Goal: Task Accomplishment & Management: Manage account settings

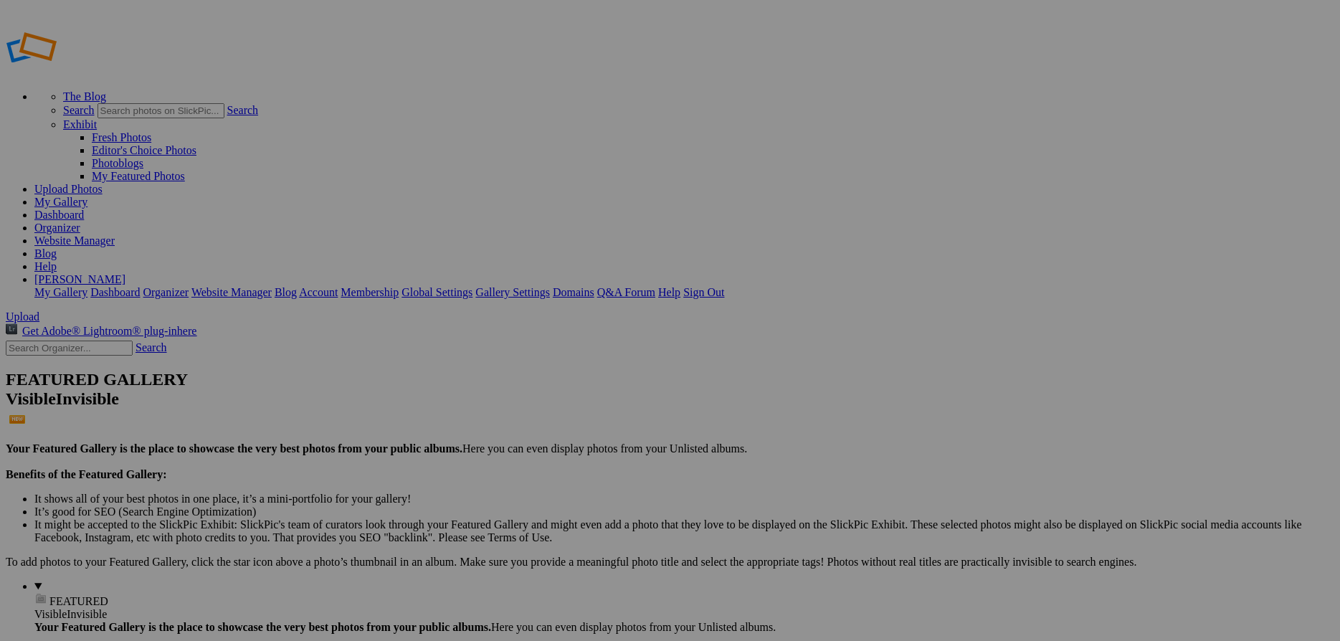
drag, startPoint x: 384, startPoint y: 278, endPoint x: 338, endPoint y: 274, distance: 46.1
type input "[GEOGRAPHIC_DATA]"
drag, startPoint x: 505, startPoint y: 275, endPoint x: 462, endPoint y: 276, distance: 43.0
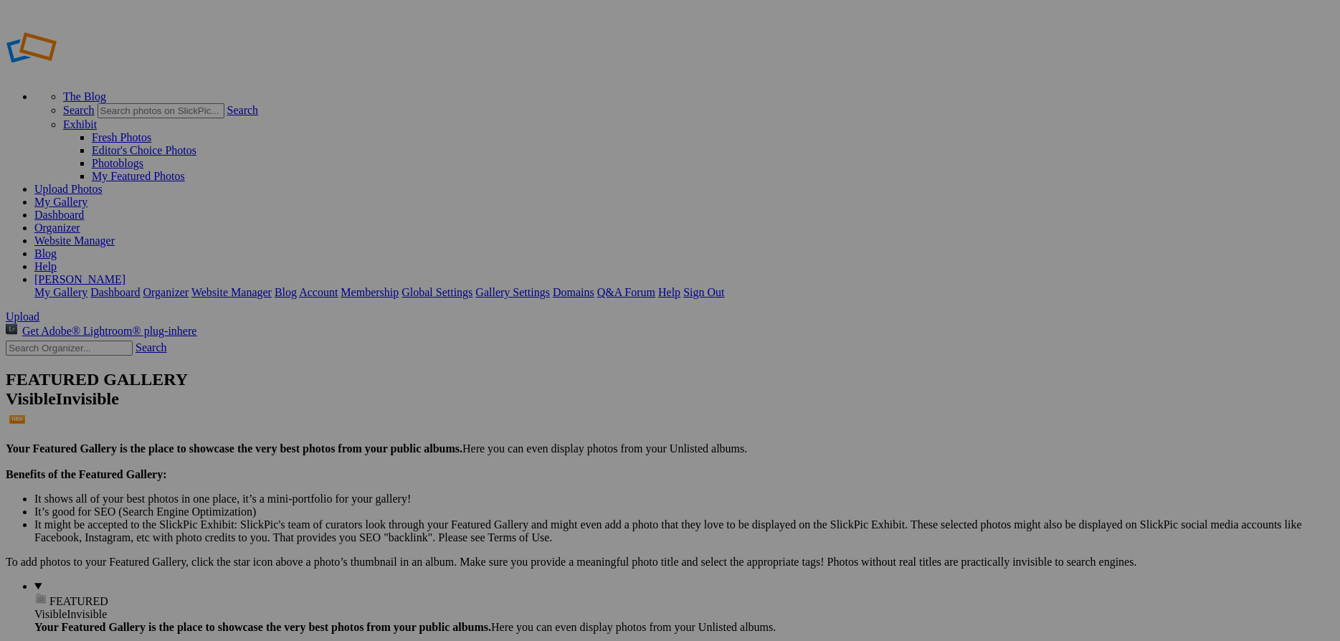
type input "NAMIBIA"
drag, startPoint x: 664, startPoint y: 279, endPoint x: 576, endPoint y: 275, distance: 88.2
type input "MADAGASCAR"
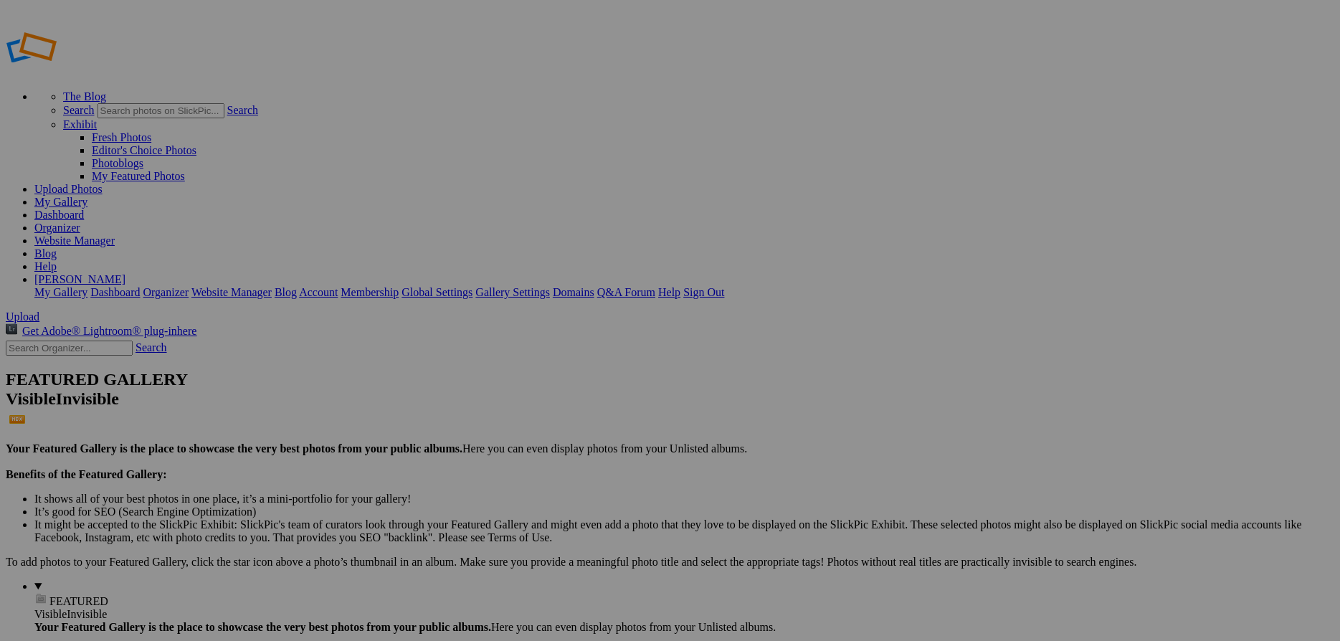
click at [115, 234] on link "Website Manager" at bounding box center [74, 240] width 80 height 12
drag, startPoint x: 806, startPoint y: 278, endPoint x: 702, endPoint y: 273, distance: 104.1
type input "THE SOUTHERN OCEAN"
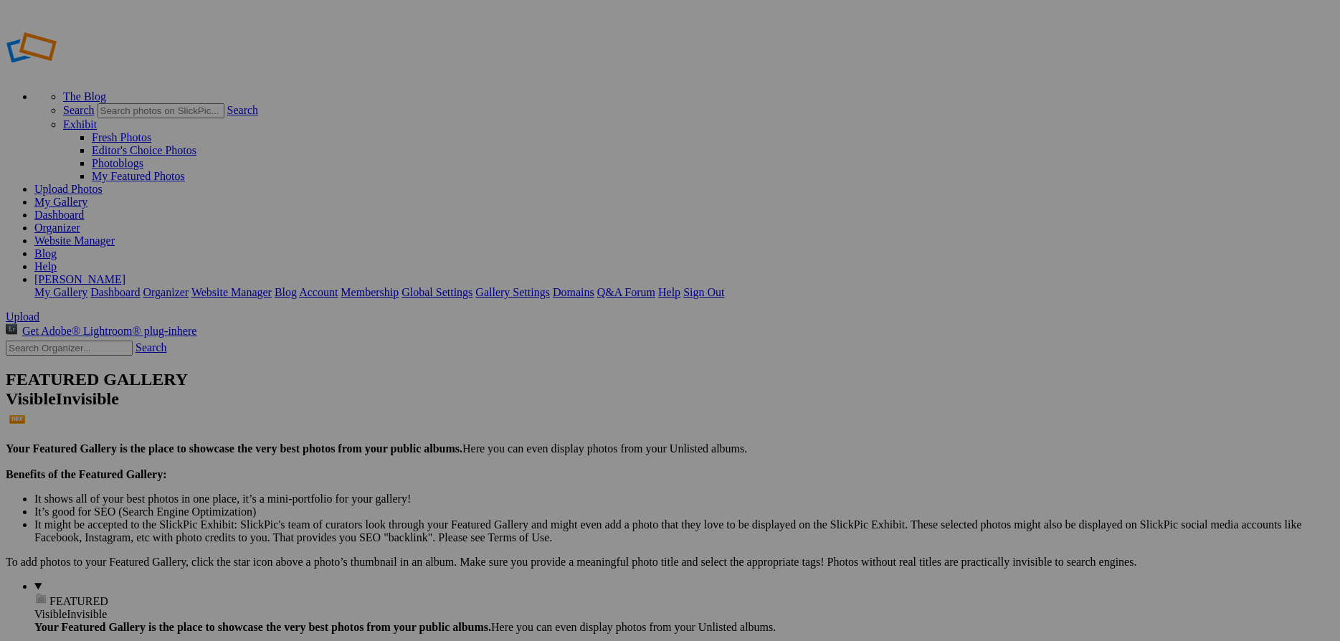
drag, startPoint x: 915, startPoint y: 278, endPoint x: 824, endPoint y: 269, distance: 91.5
type input "AFRICAN SAFARIS"
drag, startPoint x: 1064, startPoint y: 276, endPoint x: 955, endPoint y: 267, distance: 109.4
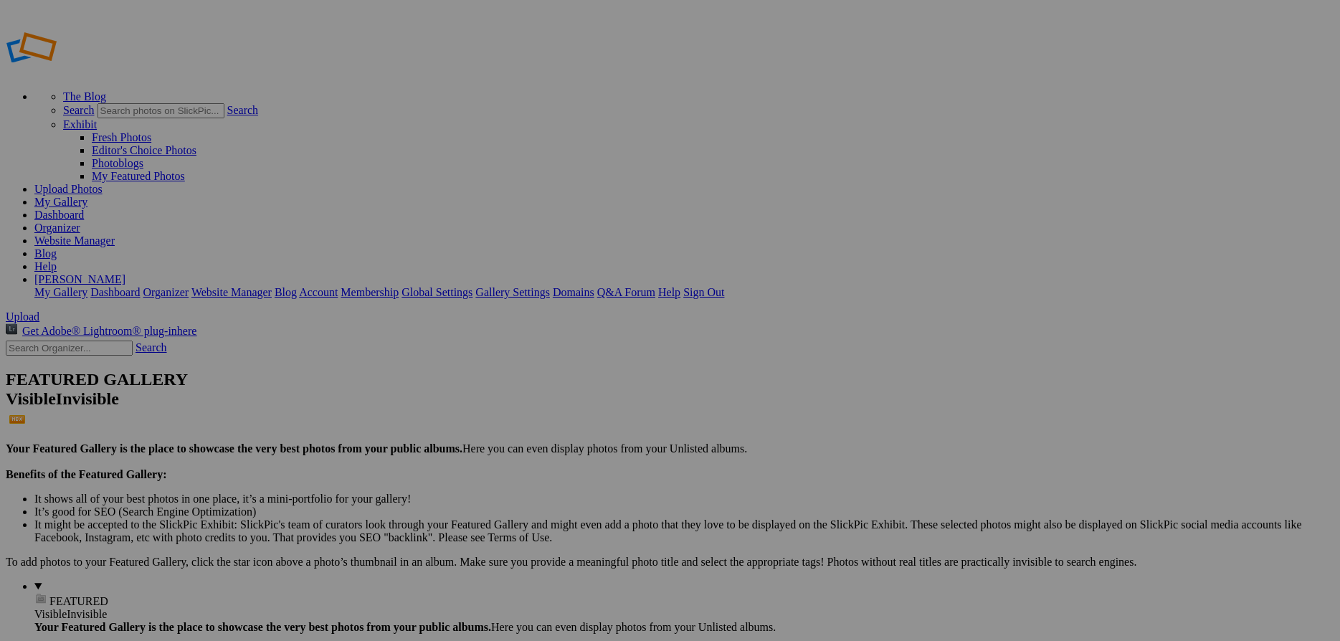
scroll to position [0, 2]
type input "GRIZZLIES AND GLACIERS"
drag, startPoint x: 1176, startPoint y: 275, endPoint x: 1058, endPoint y: 261, distance: 119.1
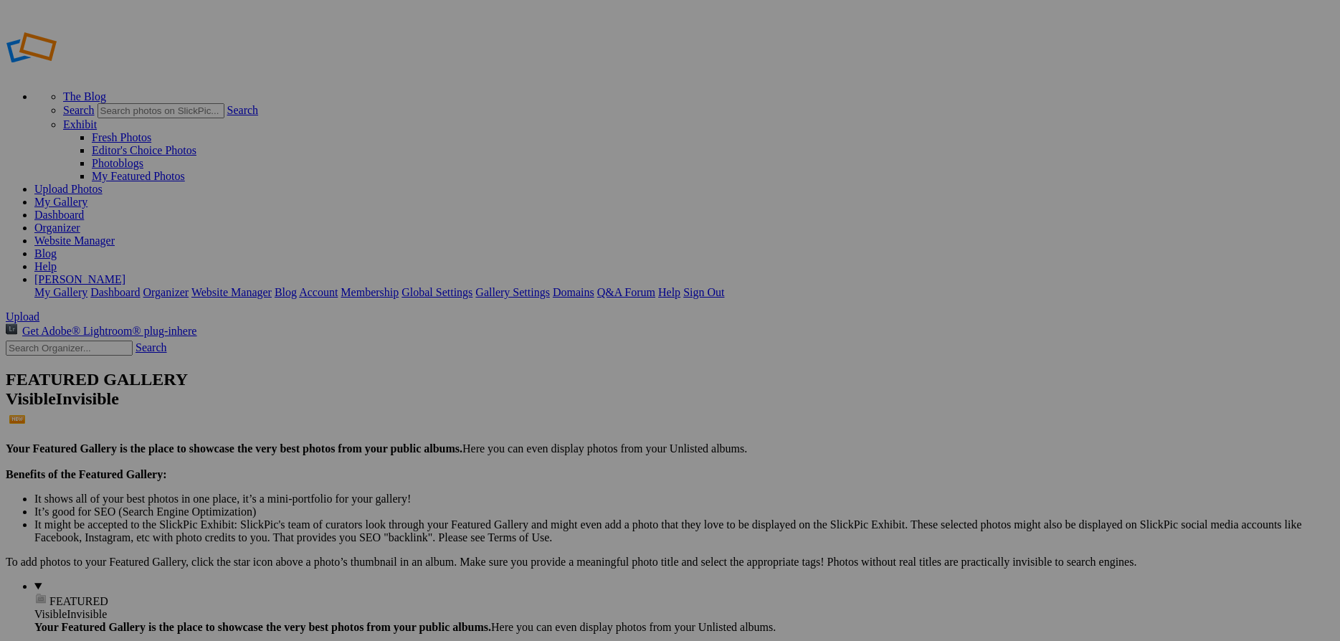
type input "UNITED STATES"
drag, startPoint x: 297, startPoint y: 446, endPoint x: 179, endPoint y: 440, distance: 117.7
type input "GREAT BEAR RAINFOREST"
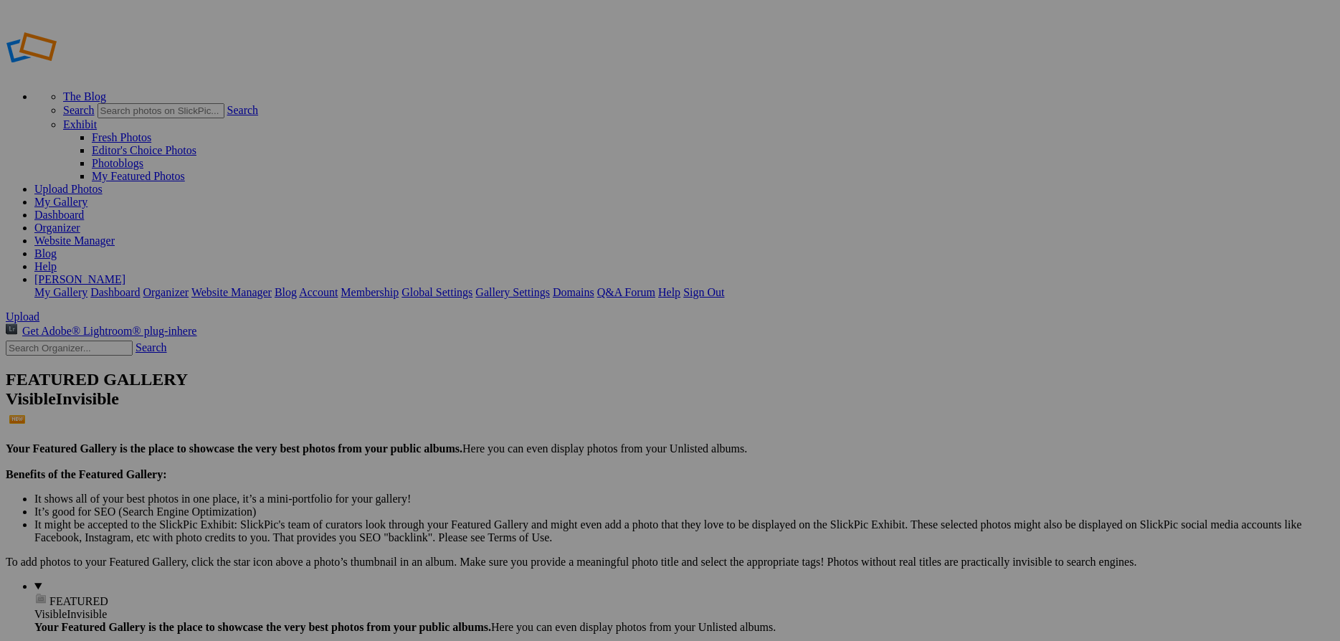
drag, startPoint x: 398, startPoint y: 447, endPoint x: 295, endPoint y: 447, distance: 102.5
type input "BARRIER ISLANDS"
drag, startPoint x: 505, startPoint y: 444, endPoint x: 422, endPoint y: 445, distance: 83.2
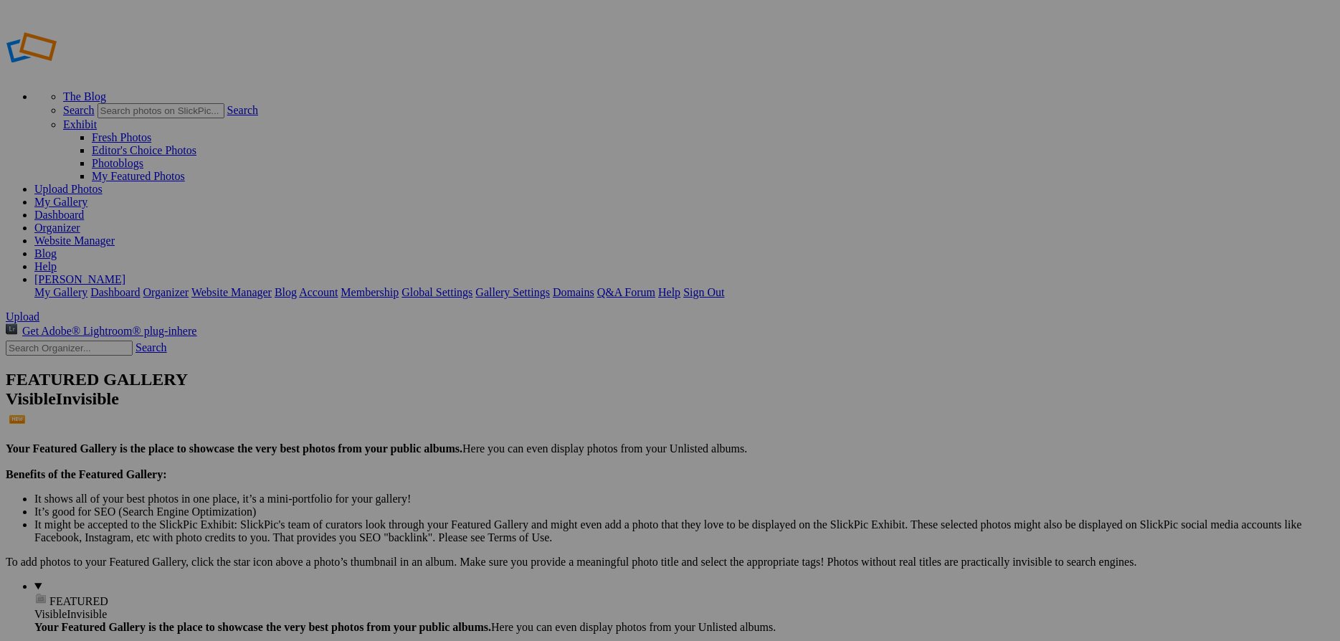
type input "JAPAN"
drag, startPoint x: 649, startPoint y: 445, endPoint x: 548, endPoint y: 447, distance: 100.4
type input "MOROCCO"
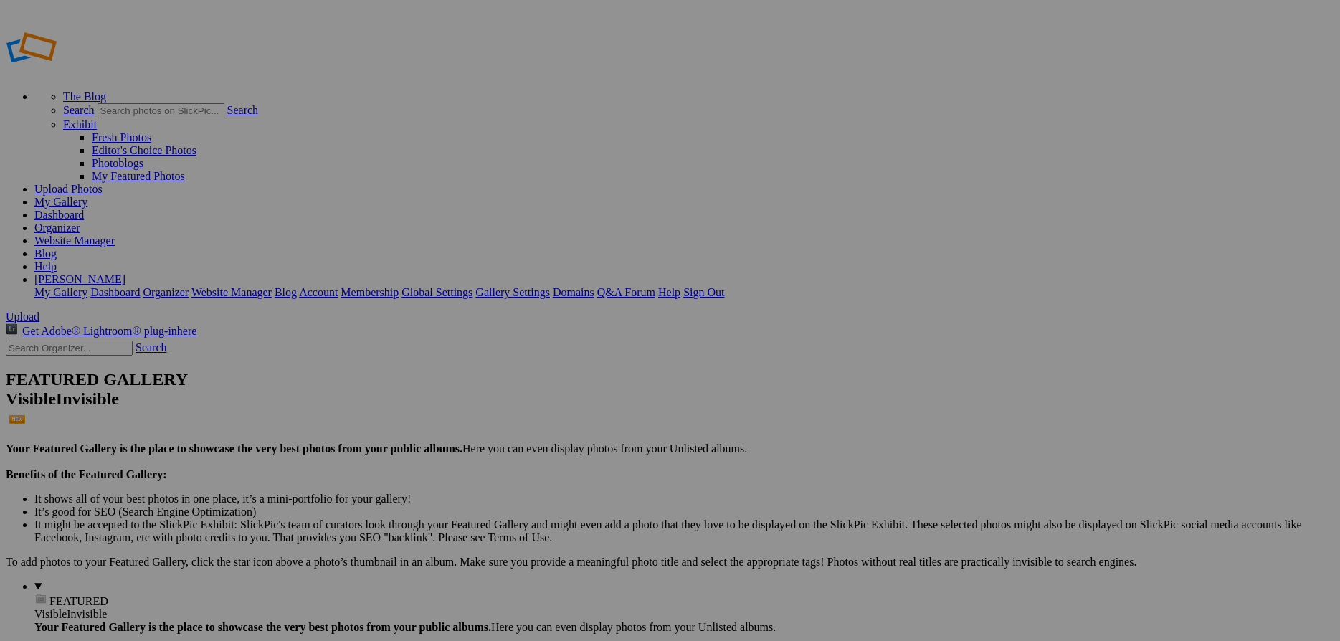
click at [115, 234] on link "Website Manager" at bounding box center [74, 240] width 80 height 12
drag, startPoint x: 396, startPoint y: 274, endPoint x: 305, endPoint y: 275, distance: 91.0
type input "[GEOGRAPHIC_DATA]"
drag, startPoint x: 513, startPoint y: 275, endPoint x: 414, endPoint y: 271, distance: 99.0
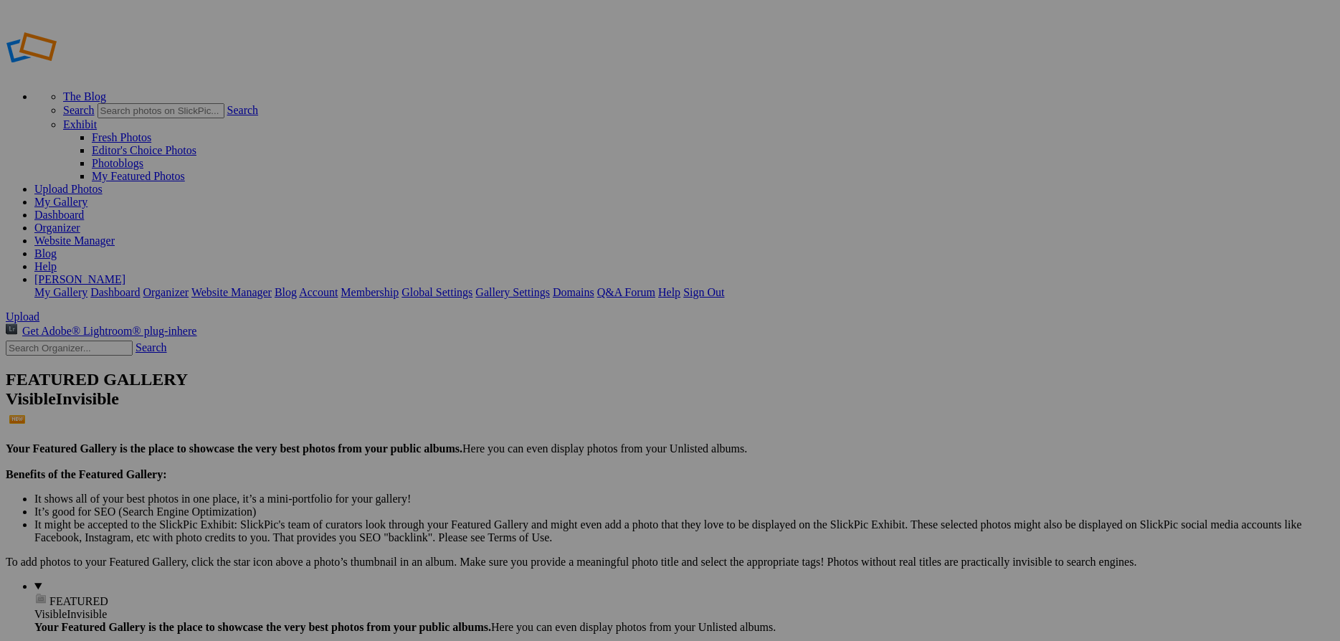
type input "[GEOGRAPHIC_DATA]"
drag, startPoint x: 663, startPoint y: 275, endPoint x: 489, endPoint y: 255, distance: 175.3
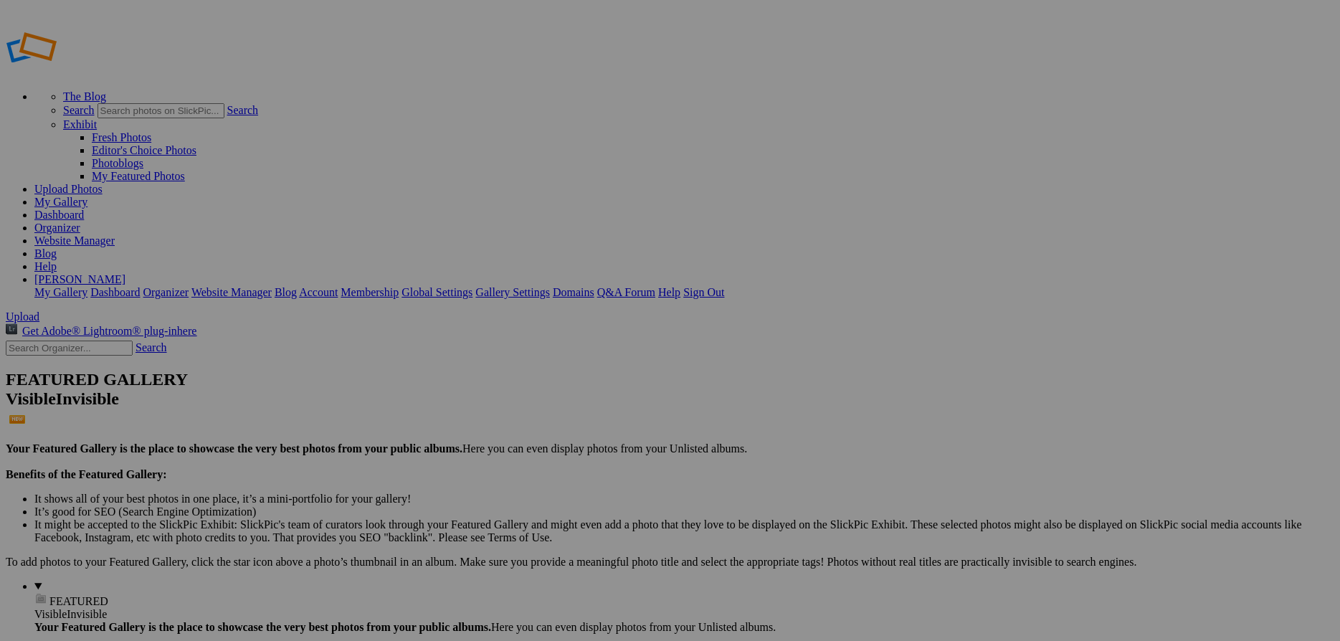
type input "[GEOGRAPHIC_DATA]"
drag, startPoint x: 817, startPoint y: 277, endPoint x: 657, endPoint y: 280, distance: 159.9
type input "The Southern Ocean"
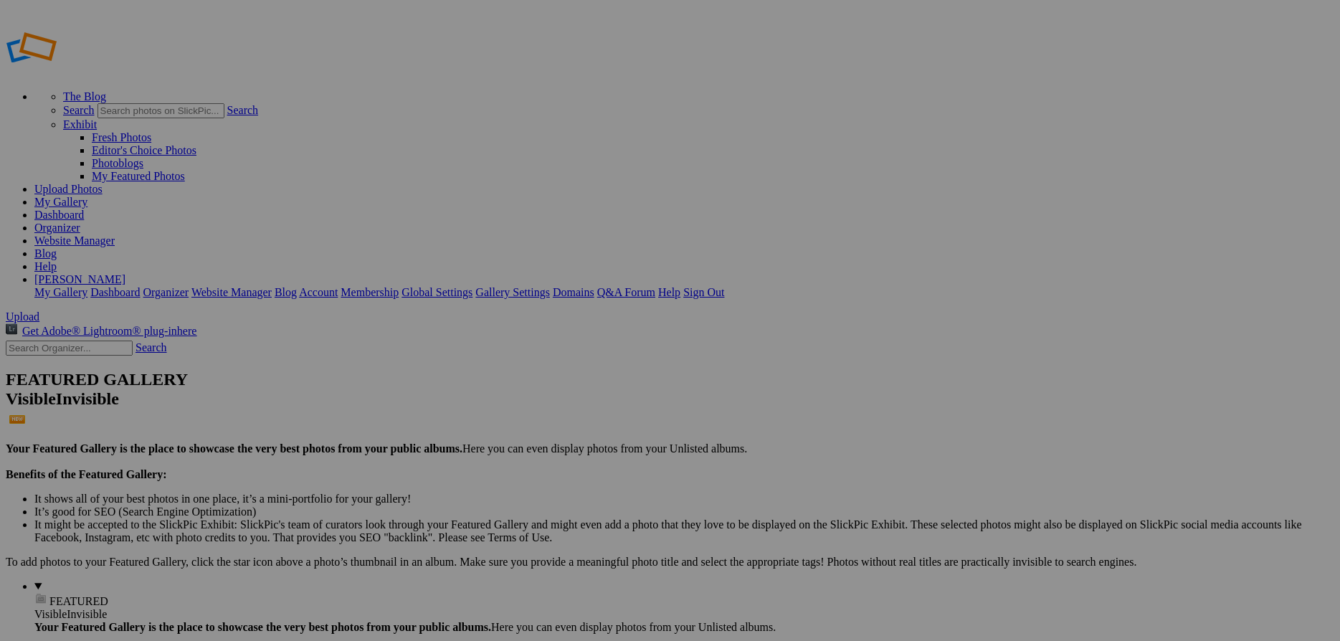
drag, startPoint x: 929, startPoint y: 277, endPoint x: 756, endPoint y: 269, distance: 173.6
type input "African Safaris"
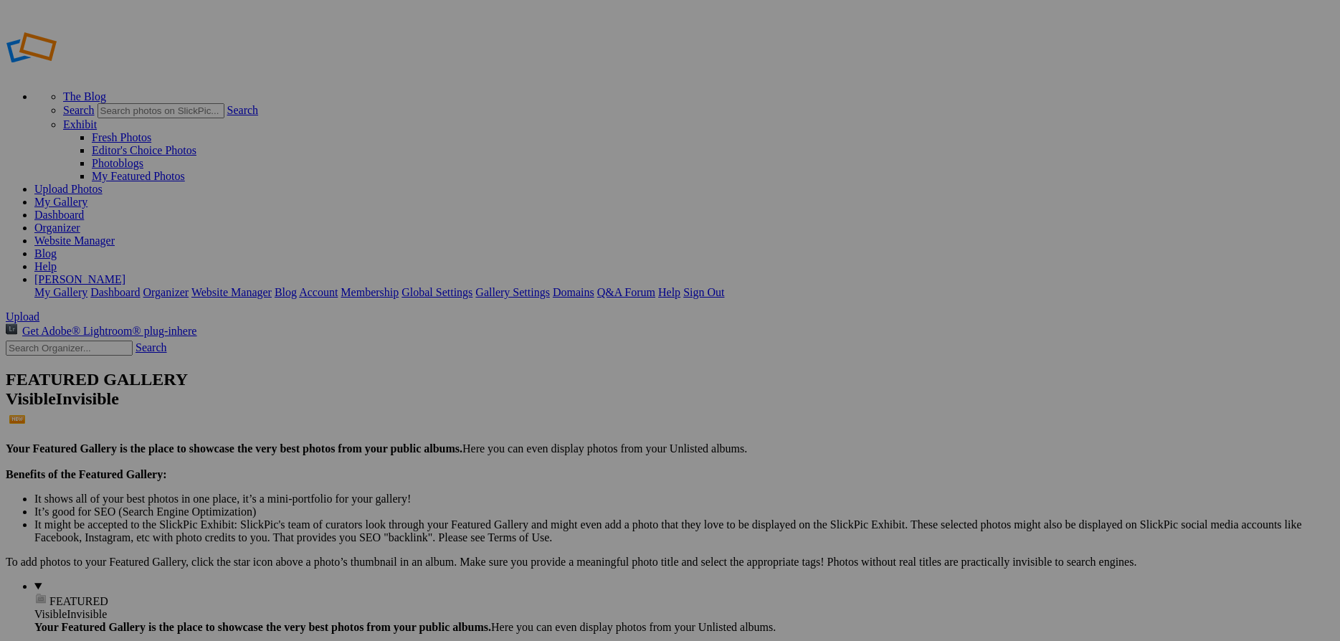
drag, startPoint x: 987, startPoint y: 277, endPoint x: 1201, endPoint y: 282, distance: 213.7
type input "Grizzlies and Glaciers"
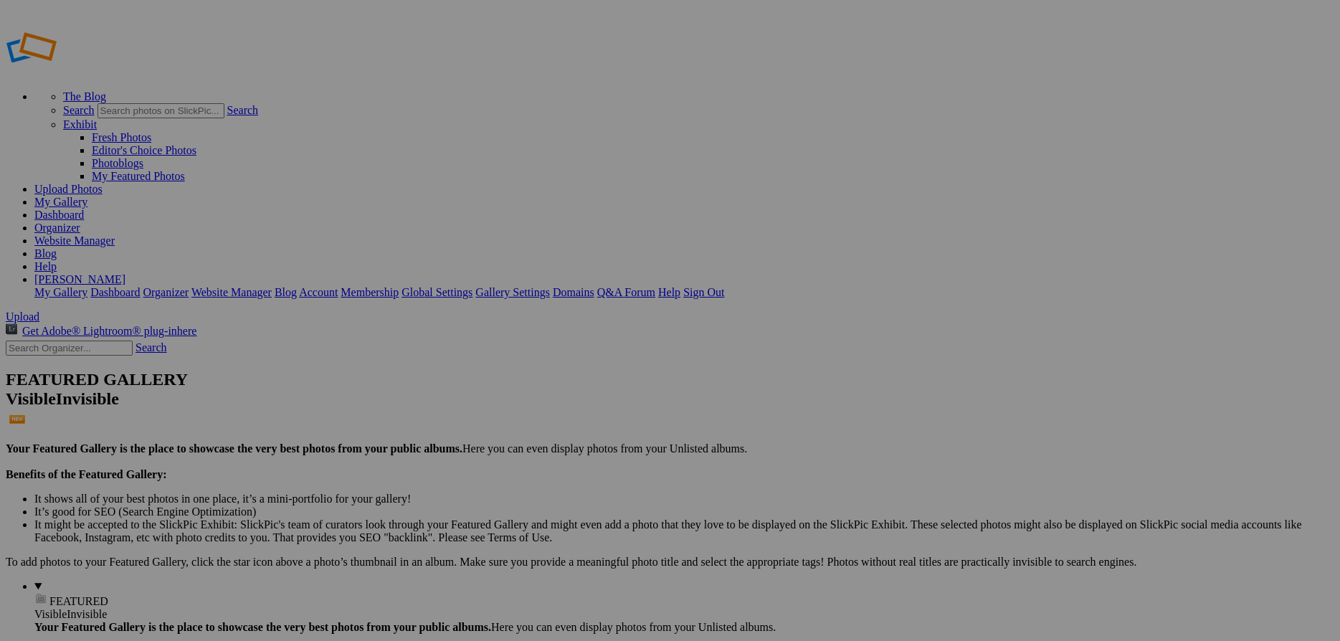
drag, startPoint x: 1172, startPoint y: 277, endPoint x: 1047, endPoint y: 268, distance: 125.0
type input "[GEOGRAPHIC_DATA]"
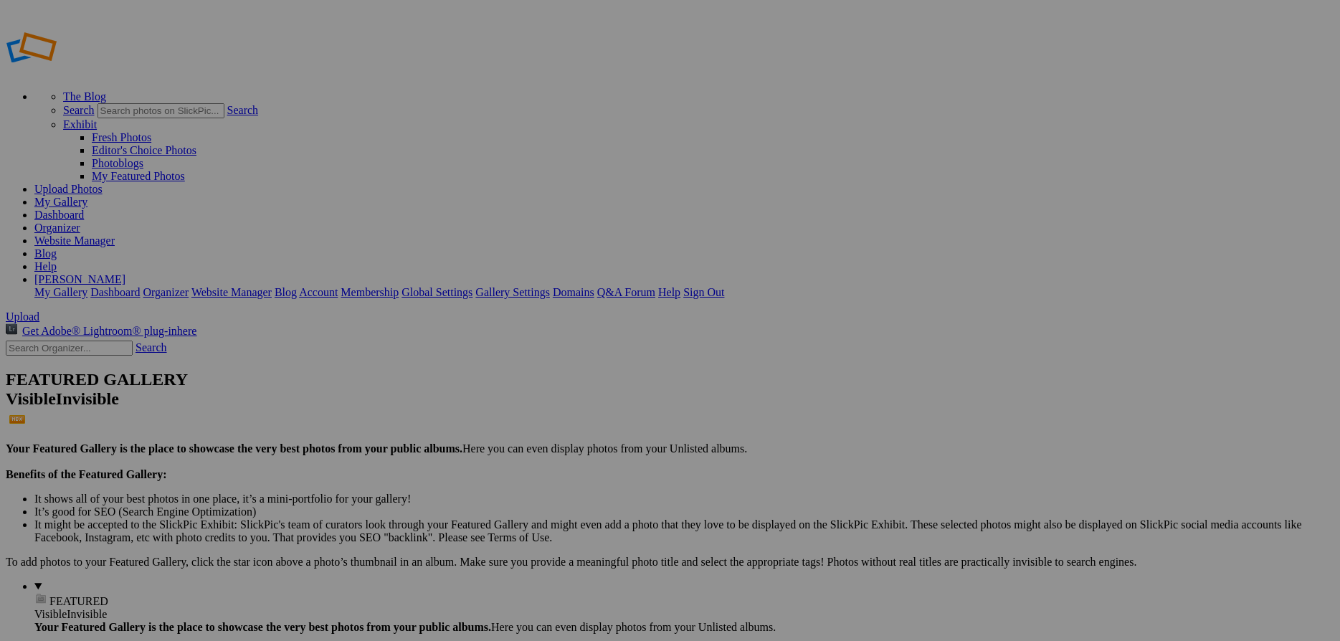
scroll to position [0, 2]
drag, startPoint x: 221, startPoint y: 449, endPoint x: 470, endPoint y: 465, distance: 249.3
type input "Great Bear Rainforest"
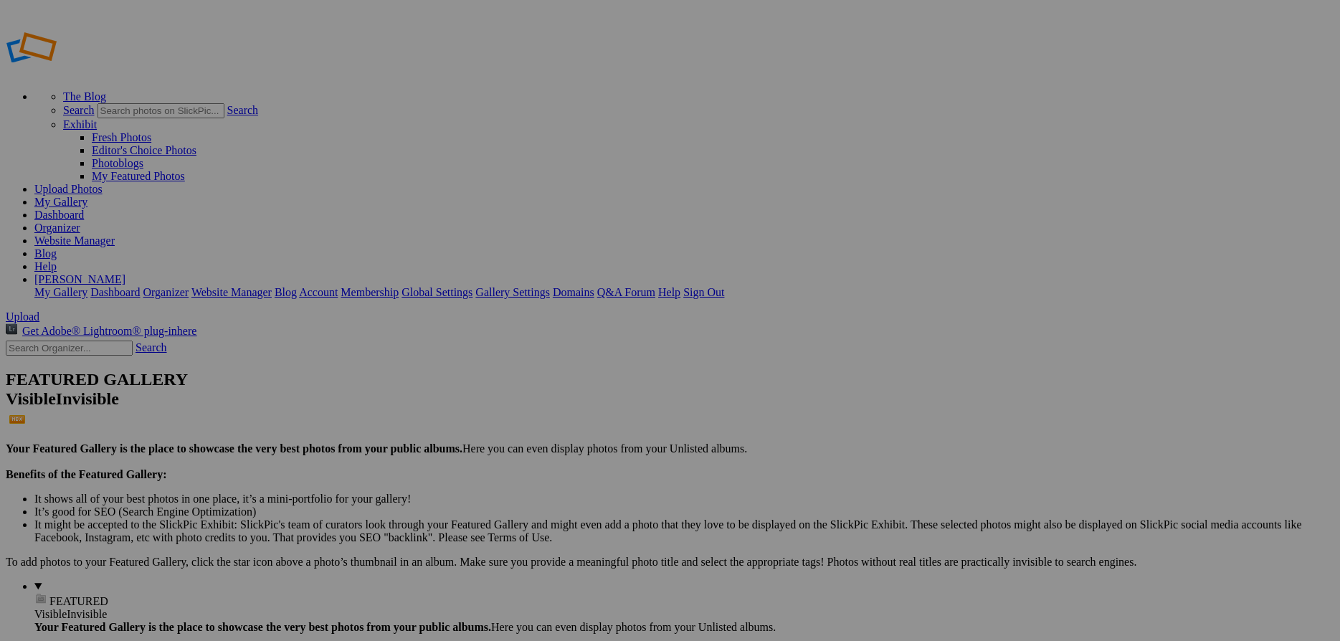
drag, startPoint x: 421, startPoint y: 449, endPoint x: 305, endPoint y: 444, distance: 116.2
type input "[GEOGRAPHIC_DATA]"
drag, startPoint x: 502, startPoint y: 446, endPoint x: 410, endPoint y: 445, distance: 92.5
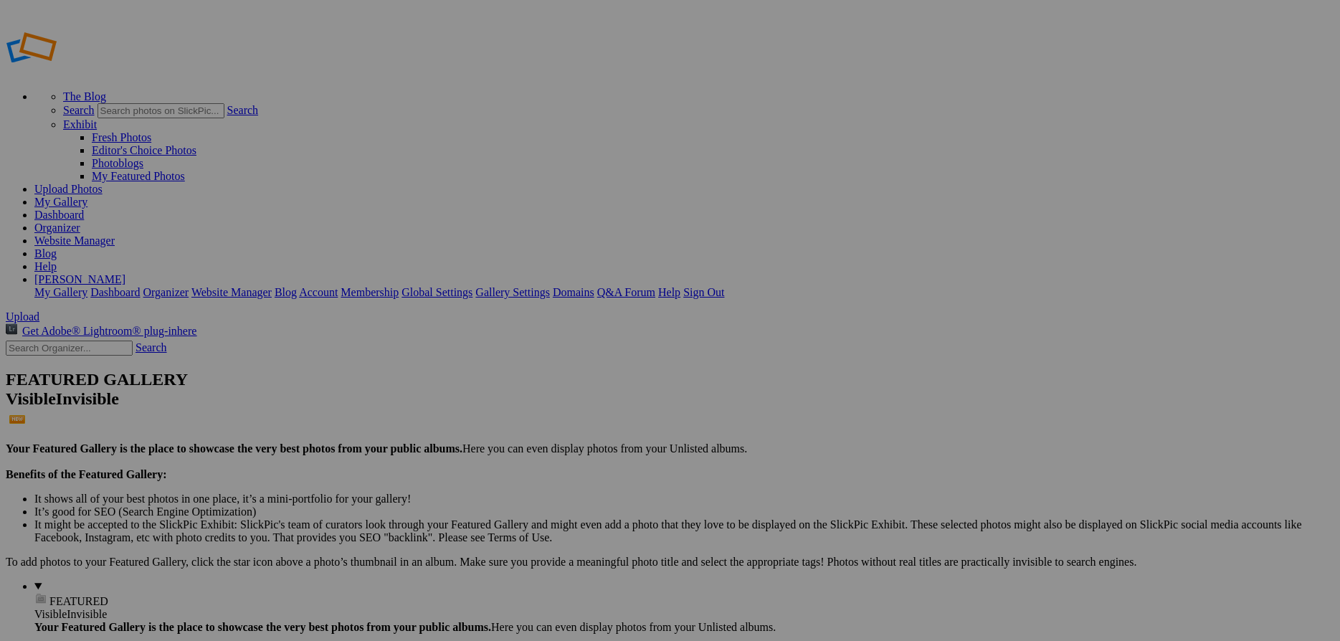
type input "[GEOGRAPHIC_DATA]"
drag, startPoint x: 632, startPoint y: 444, endPoint x: 647, endPoint y: 447, distance: 16.2
drag, startPoint x: 644, startPoint y: 448, endPoint x: 530, endPoint y: 443, distance: 114.1
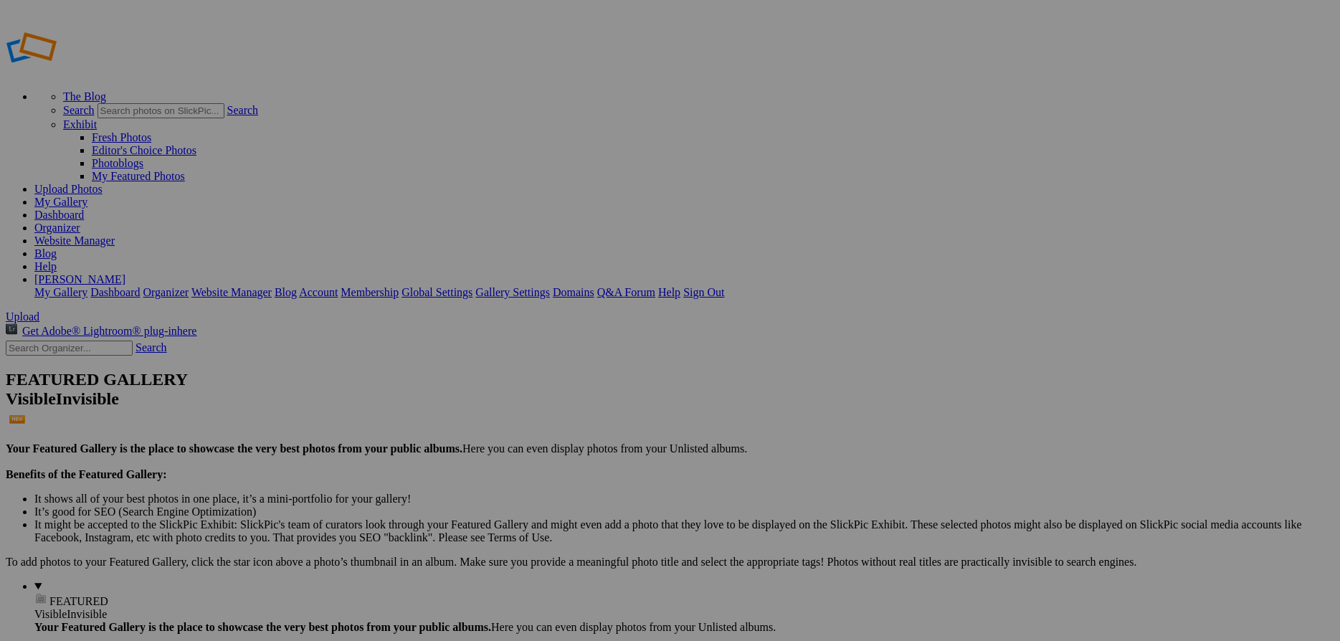
type input "[GEOGRAPHIC_DATA]"
drag, startPoint x: 697, startPoint y: 477, endPoint x: 690, endPoint y: 457, distance: 21.6
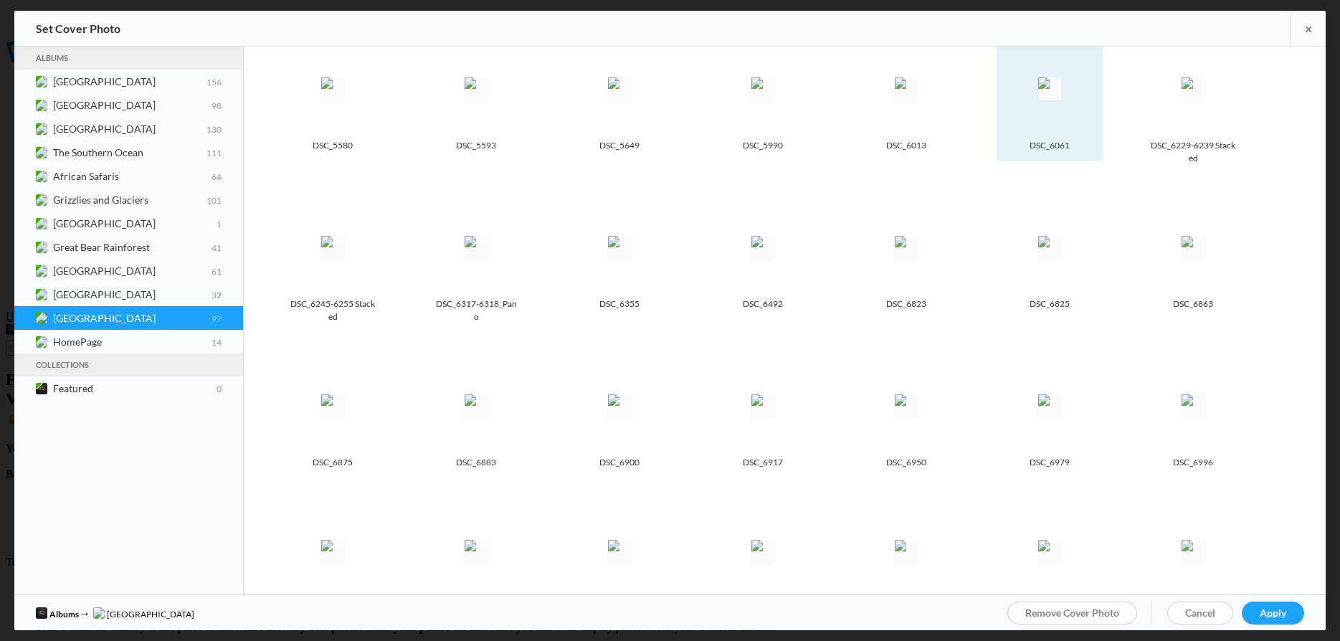
scroll to position [312, 0]
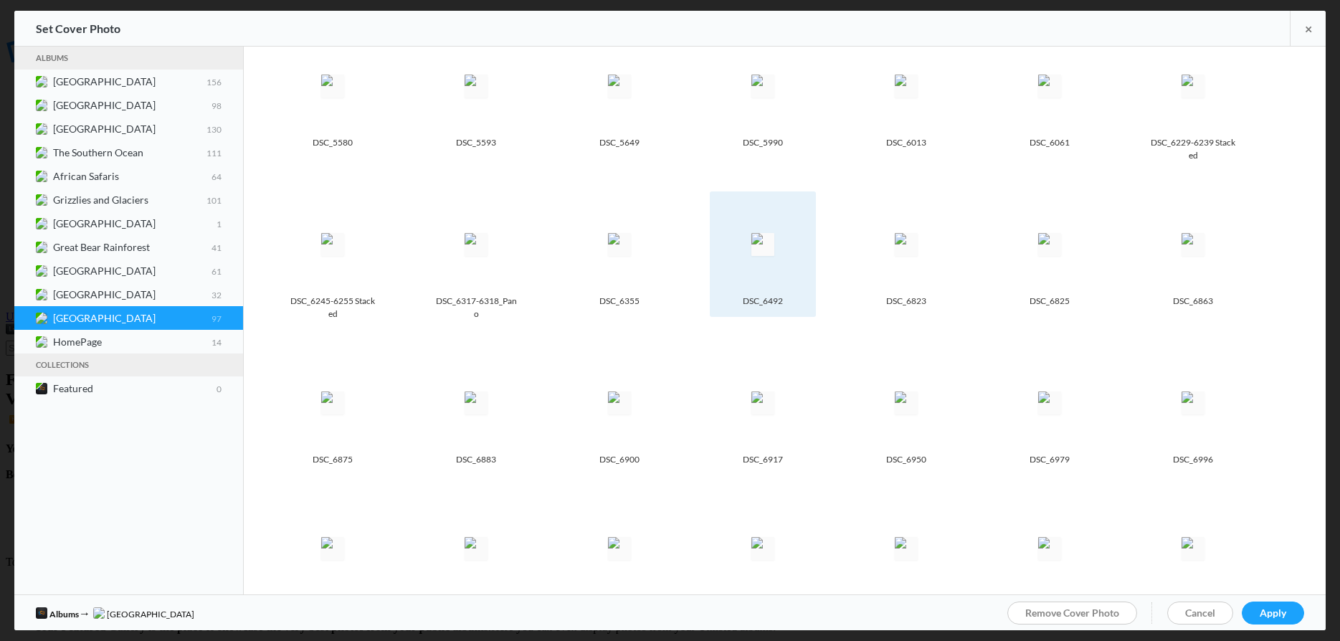
click at [774, 256] on img at bounding box center [762, 244] width 23 height 23
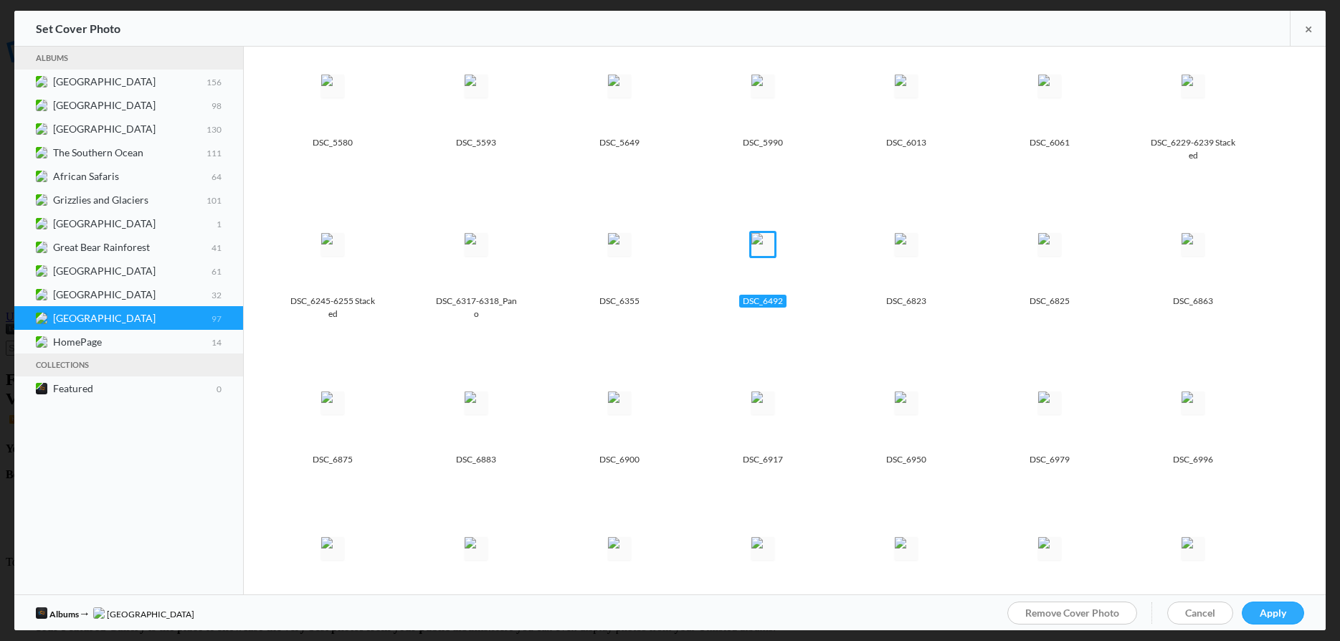
click at [1285, 616] on span "Apply" at bounding box center [1272, 612] width 27 height 12
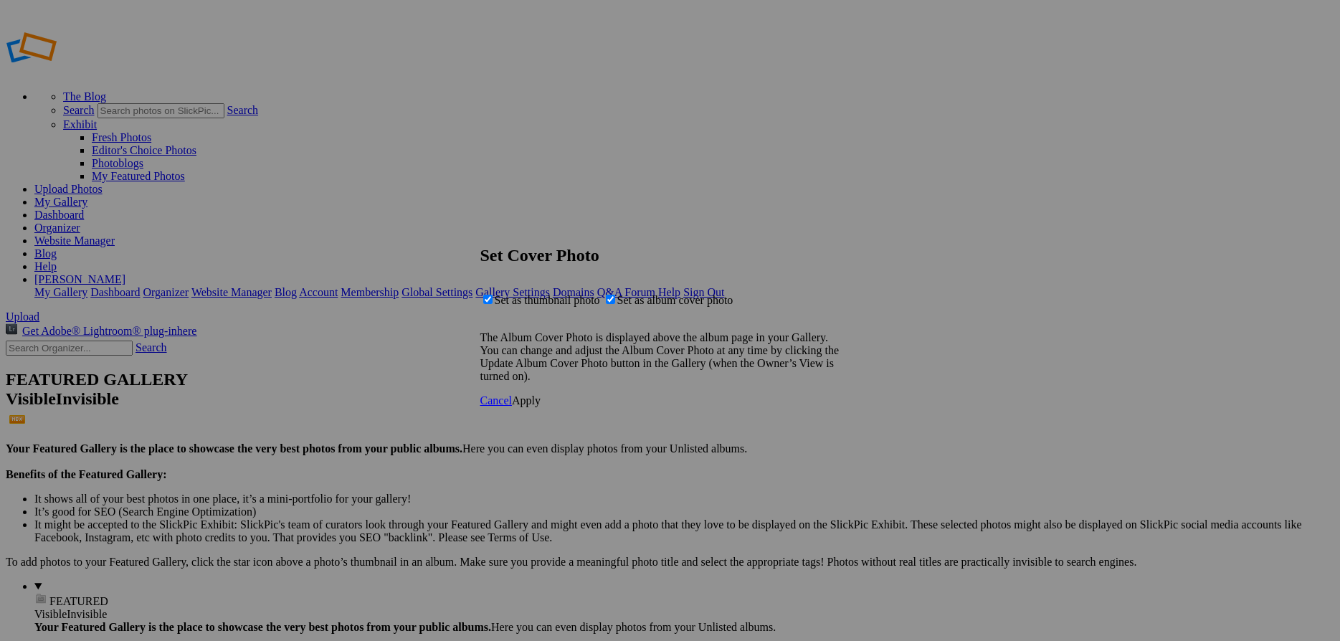
click at [540, 406] on span "Apply" at bounding box center [526, 400] width 29 height 12
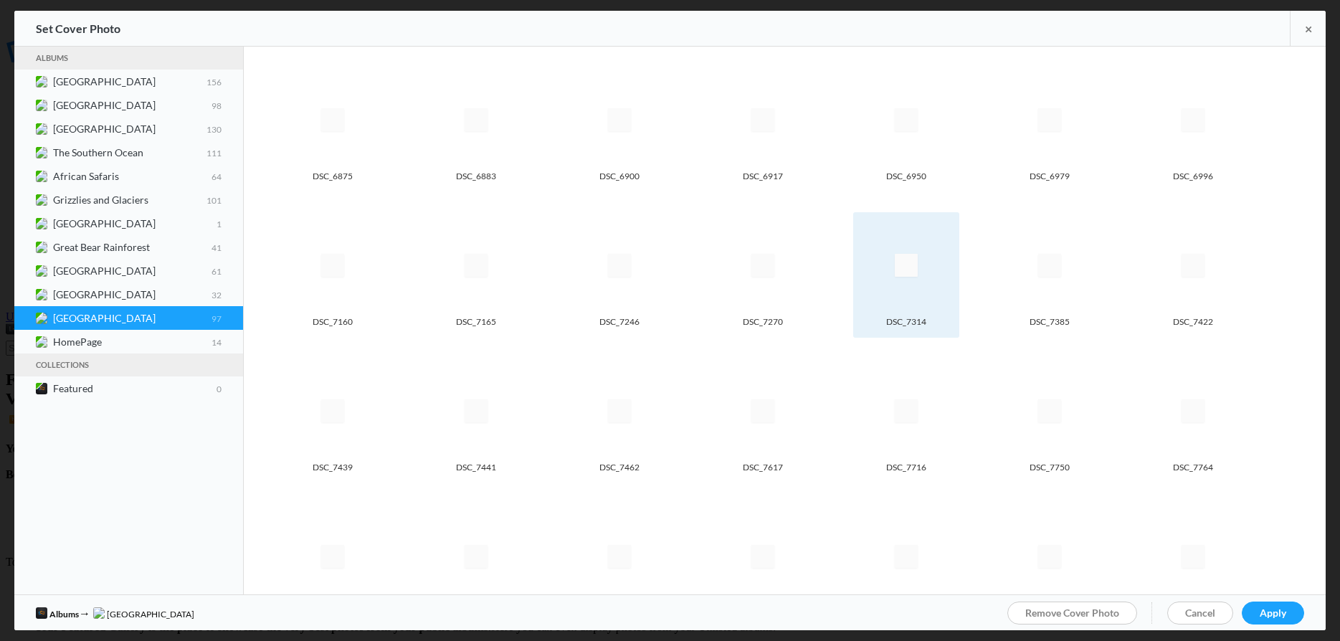
scroll to position [624, 0]
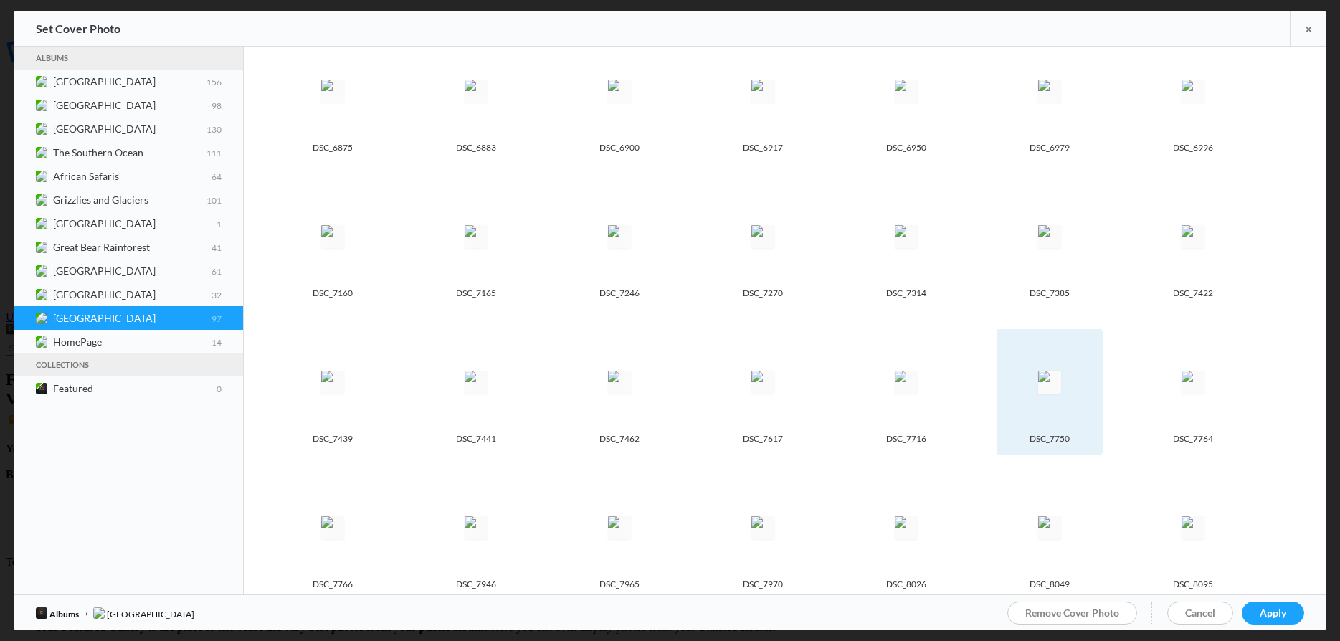
click at [1056, 380] on img at bounding box center [1049, 382] width 23 height 23
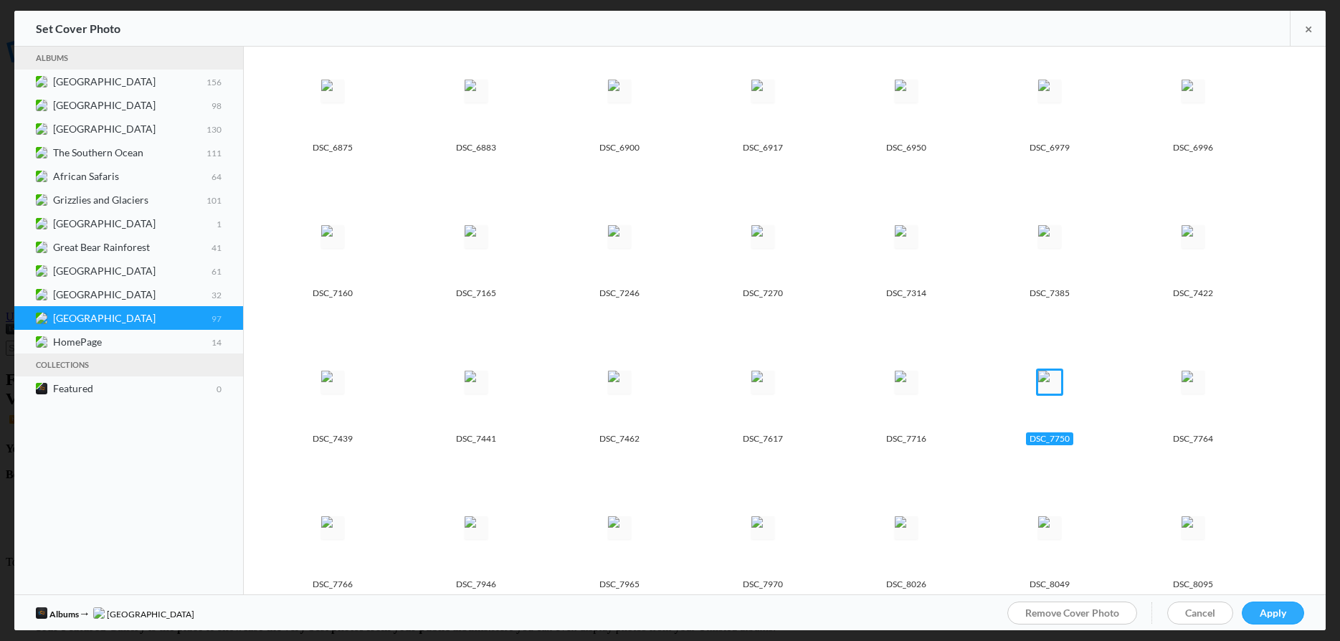
click at [1280, 614] on span "Apply" at bounding box center [1272, 612] width 27 height 12
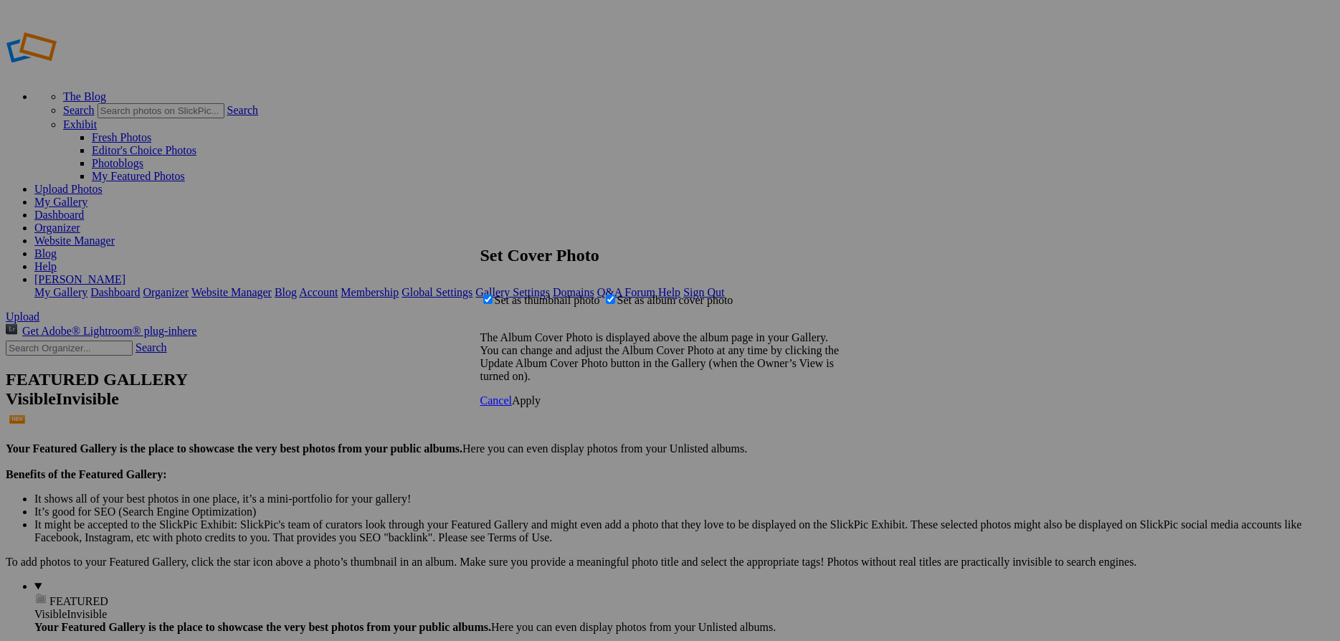
click at [540, 406] on span "Apply" at bounding box center [526, 400] width 29 height 12
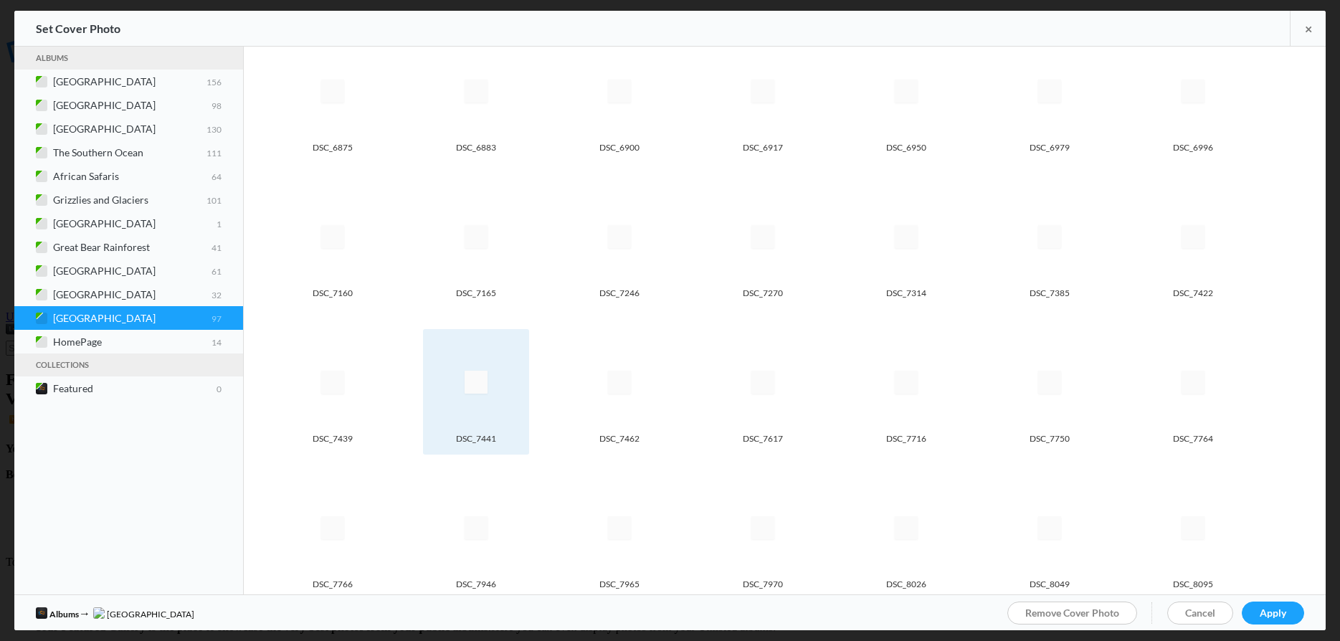
click at [465, 376] on img at bounding box center [475, 382] width 23 height 23
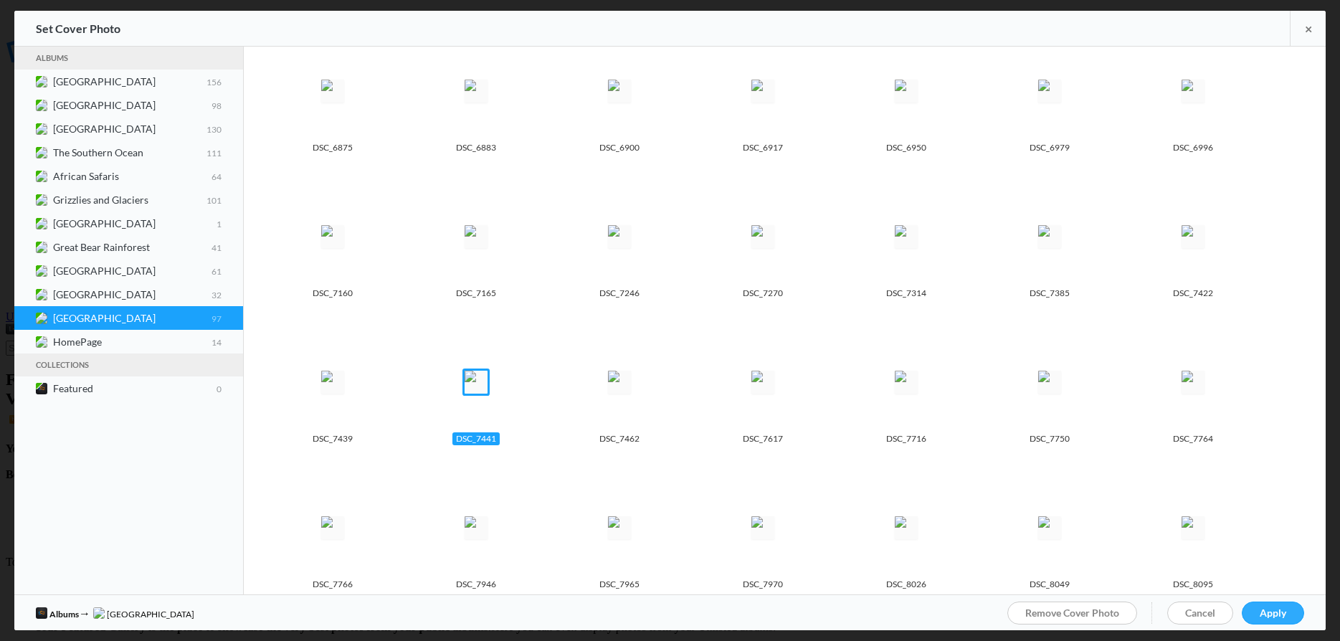
click at [1270, 606] on link "Apply" at bounding box center [1273, 612] width 62 height 23
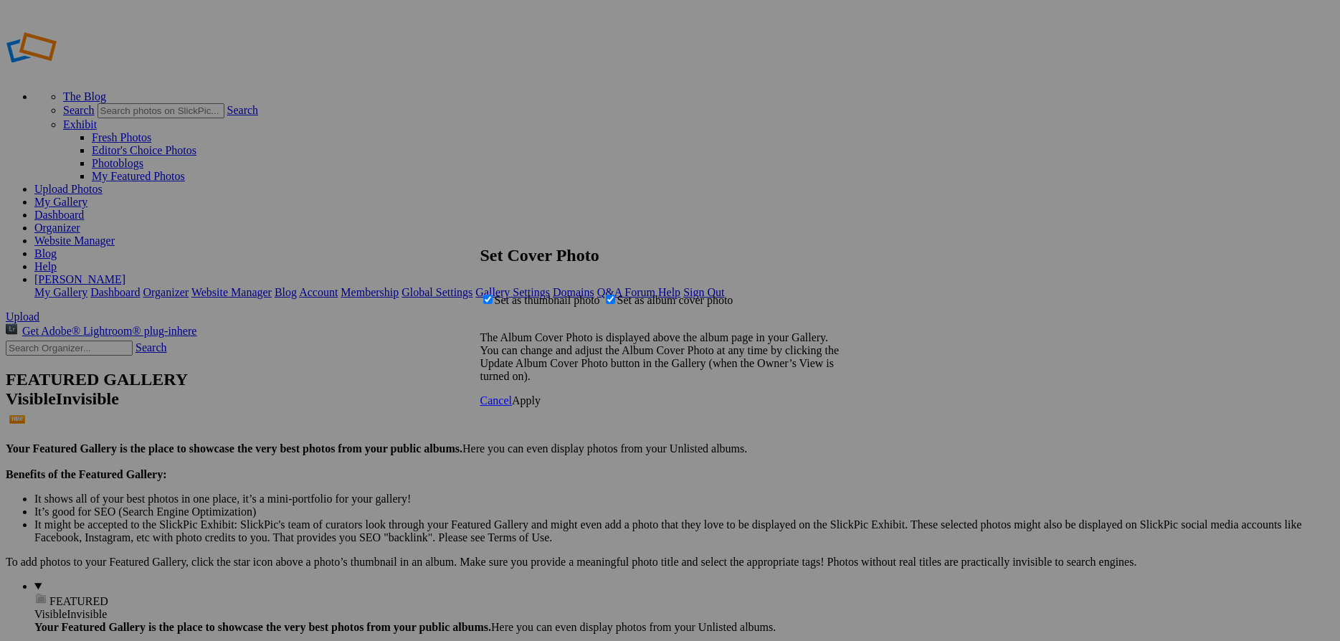
click at [540, 406] on span "Apply" at bounding box center [526, 400] width 29 height 12
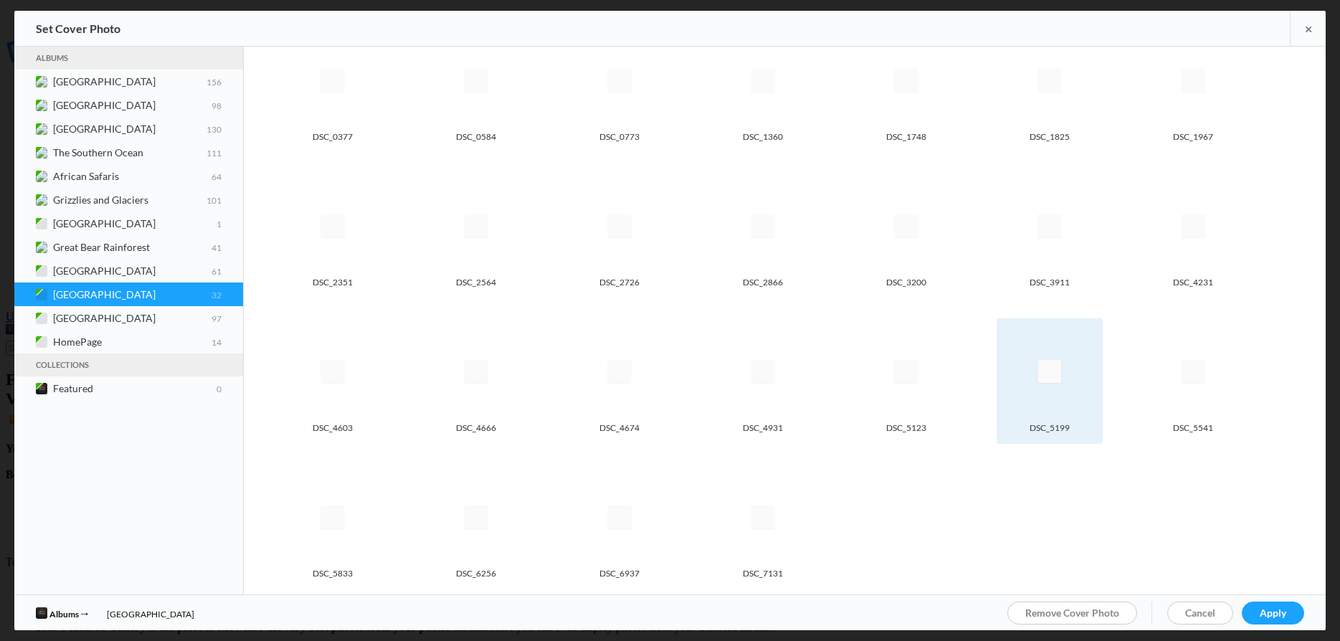
scroll to position [189, 0]
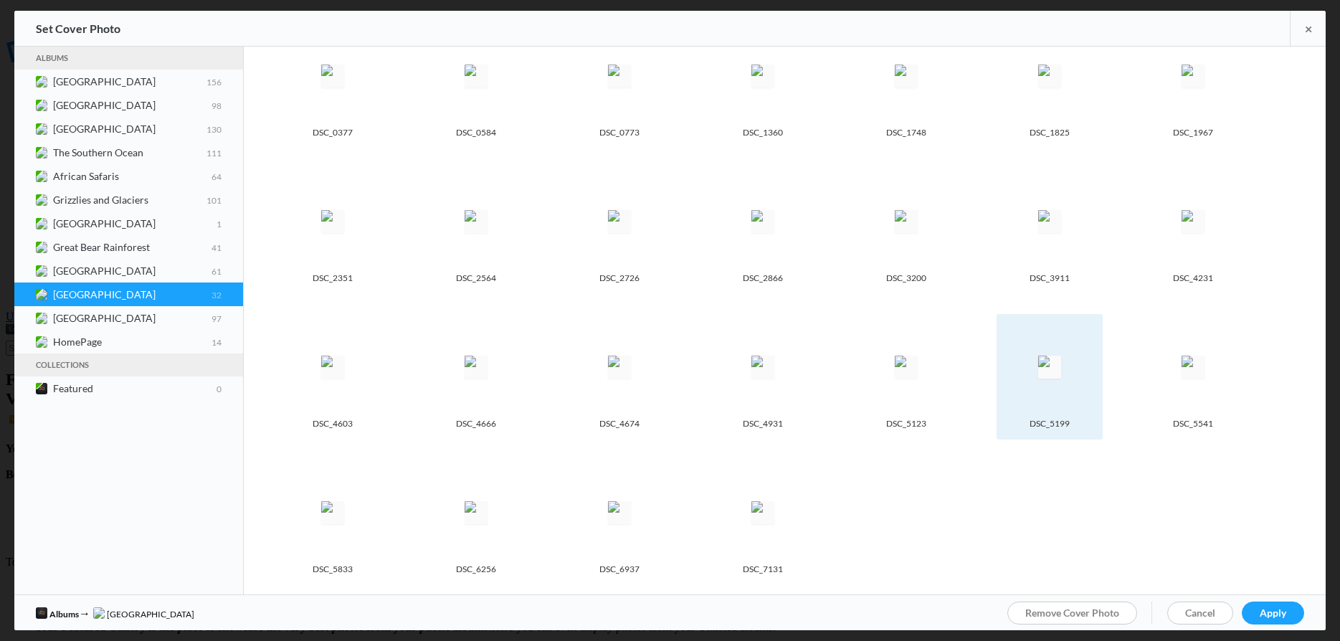
click at [1070, 391] on spn-photo-picker-thumb-image-tag at bounding box center [1050, 367] width 92 height 92
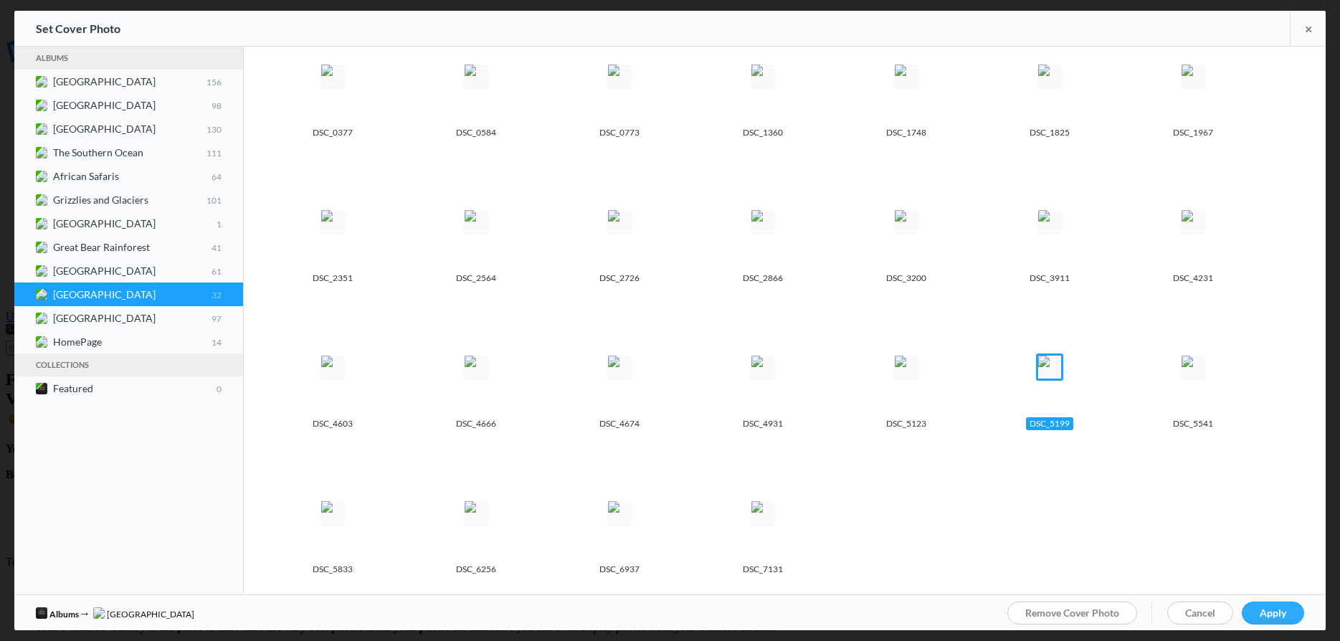
click at [1292, 619] on link "Apply" at bounding box center [1273, 612] width 62 height 23
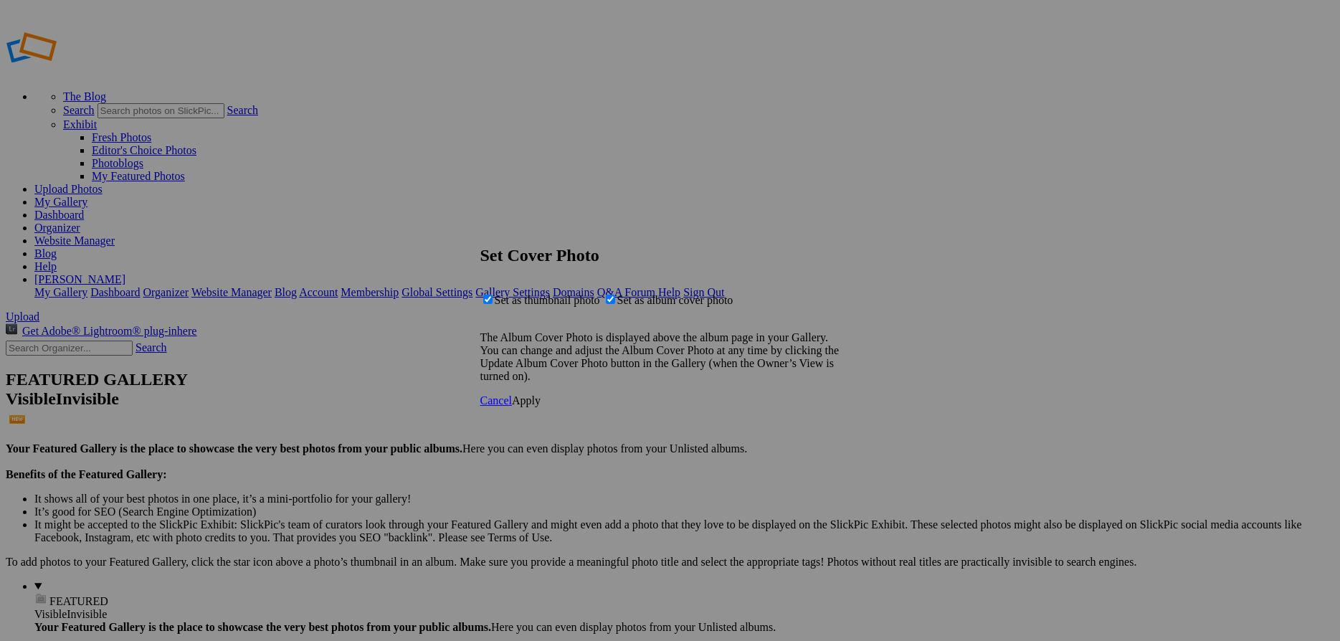
click at [540, 406] on span "Apply" at bounding box center [526, 400] width 29 height 12
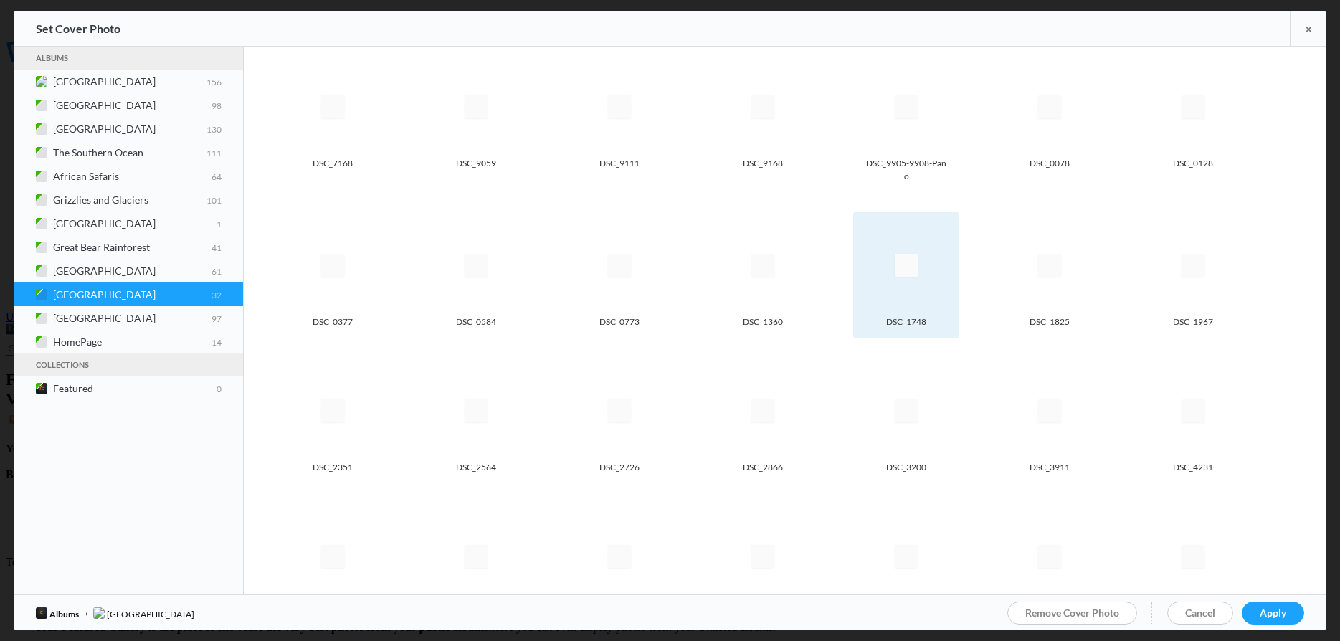
scroll to position [0, 0]
click at [895, 277] on img at bounding box center [906, 265] width 23 height 23
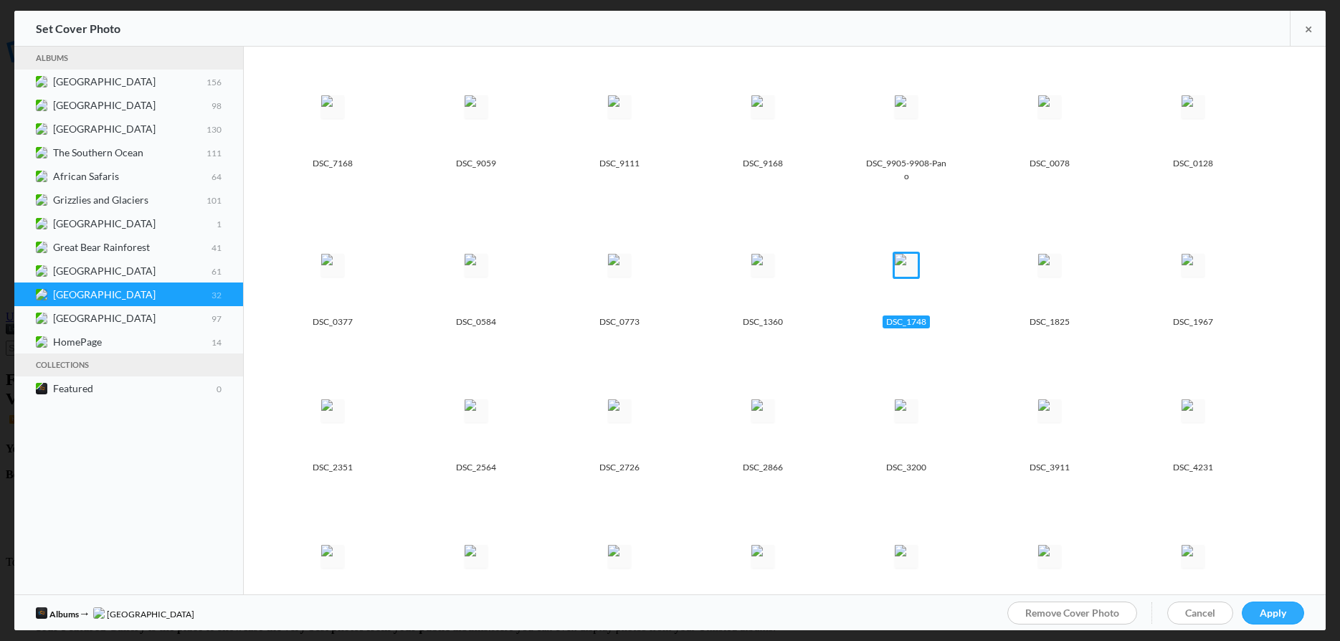
click at [1287, 614] on link "Apply" at bounding box center [1273, 612] width 62 height 23
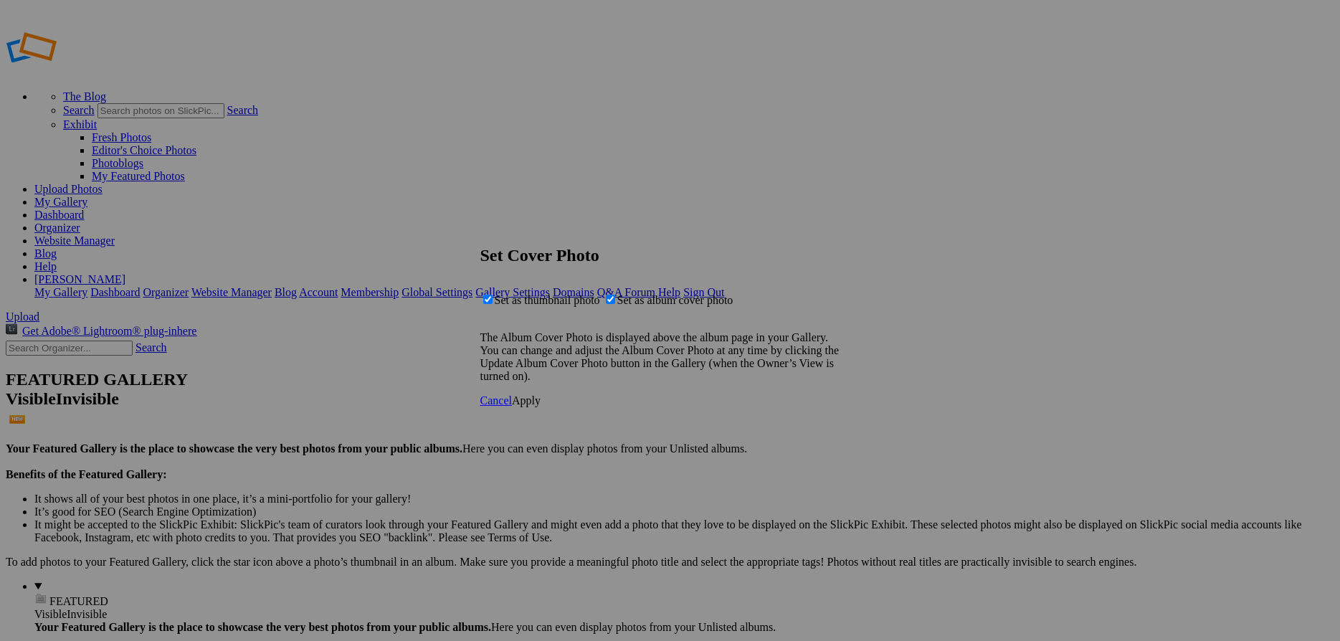
click at [540, 406] on span "Apply" at bounding box center [526, 400] width 29 height 12
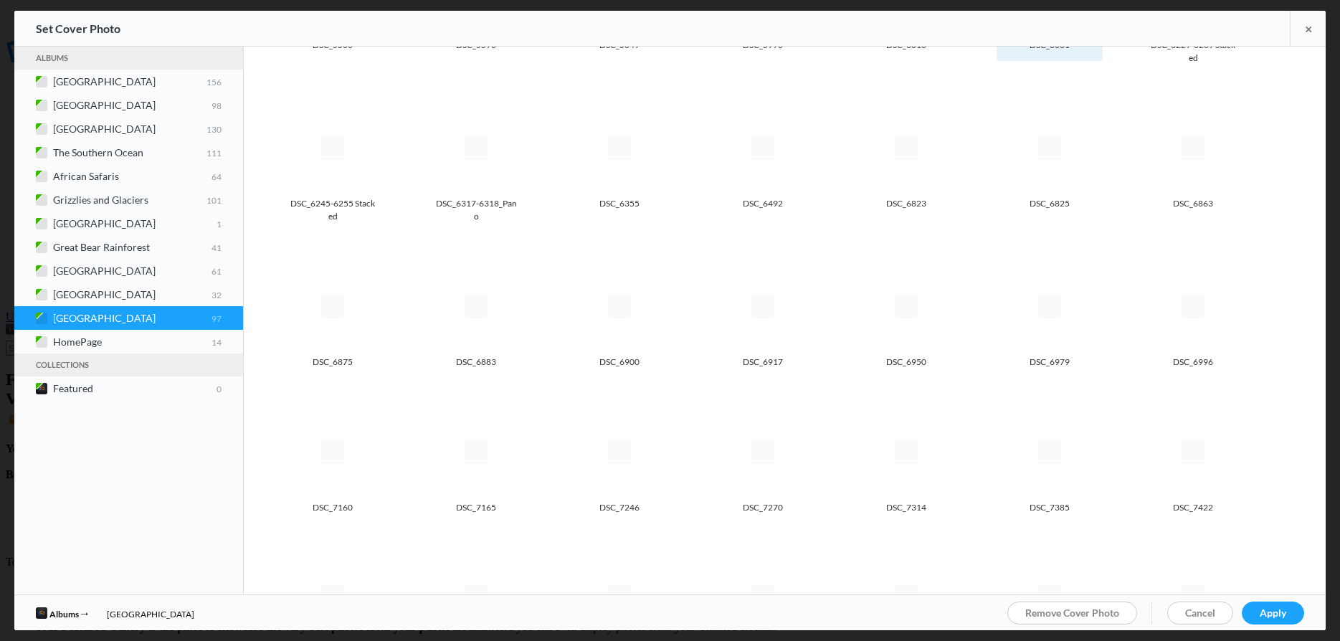
scroll to position [437, 0]
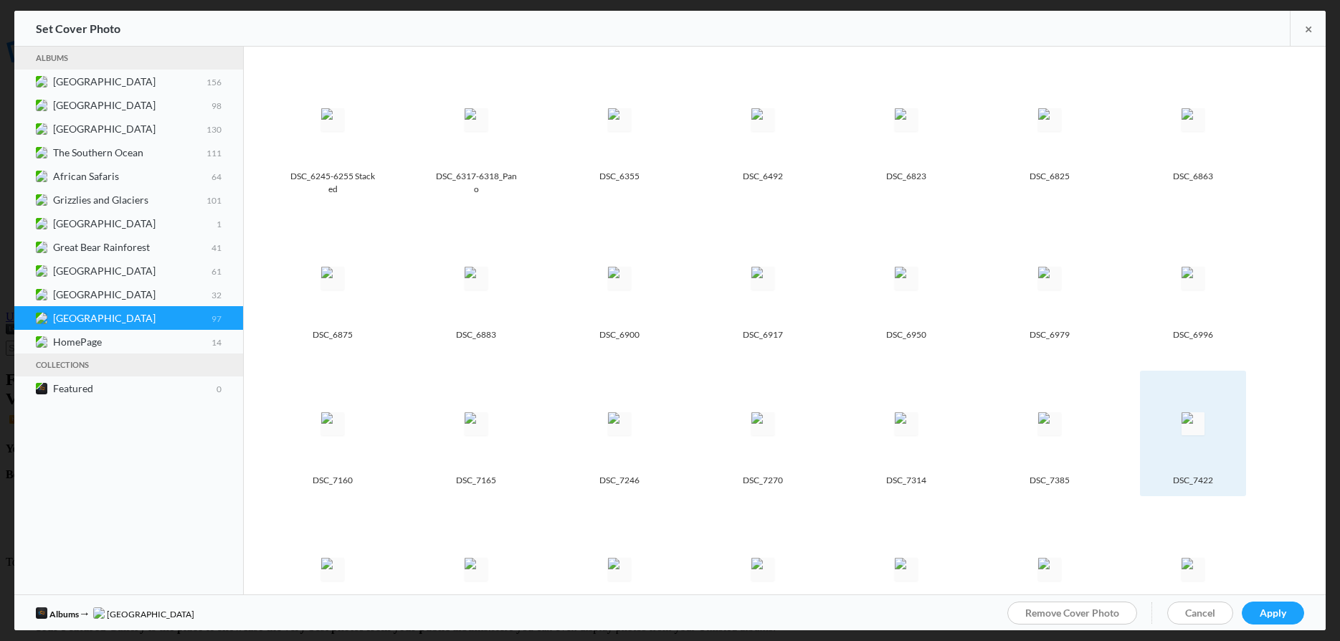
click at [1183, 412] on img at bounding box center [1192, 423] width 23 height 23
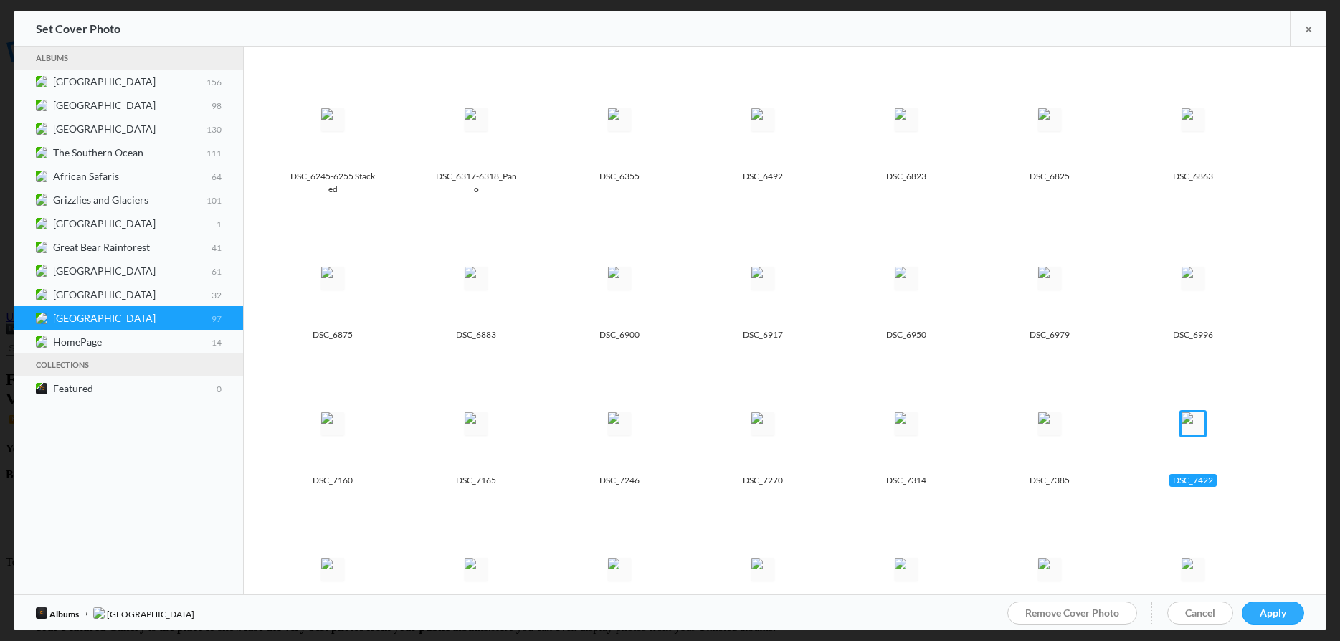
click at [1278, 621] on link "Apply" at bounding box center [1273, 612] width 62 height 23
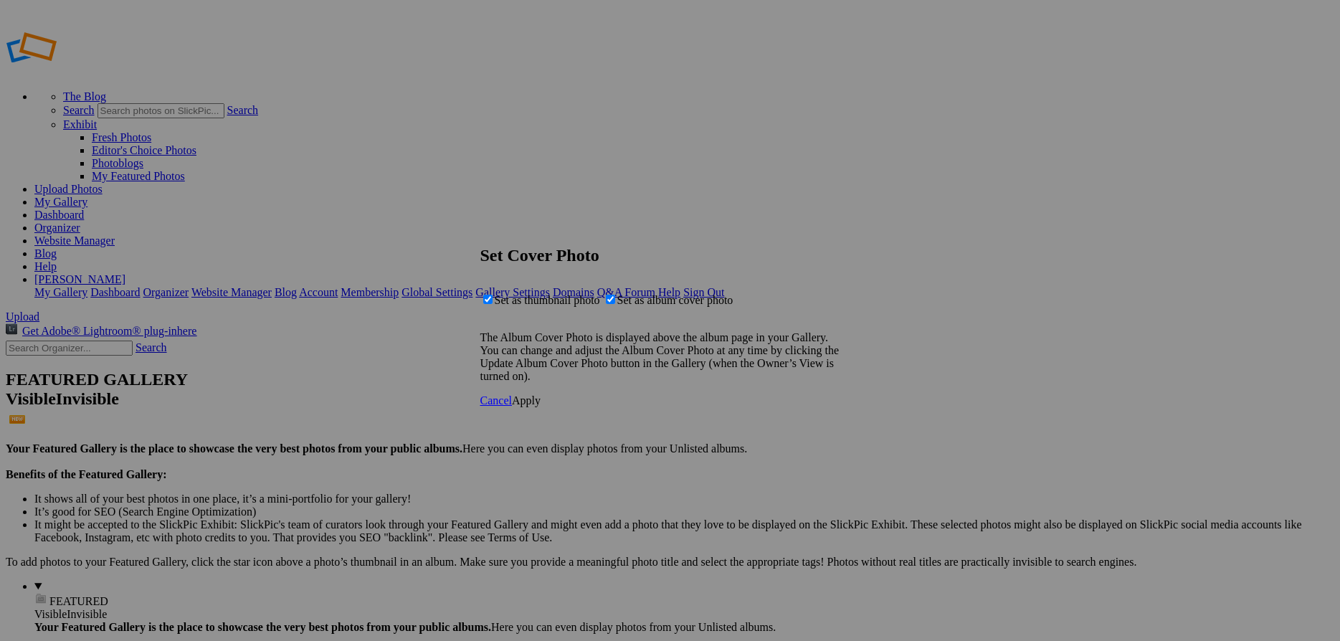
click at [540, 406] on link "Apply" at bounding box center [526, 400] width 29 height 12
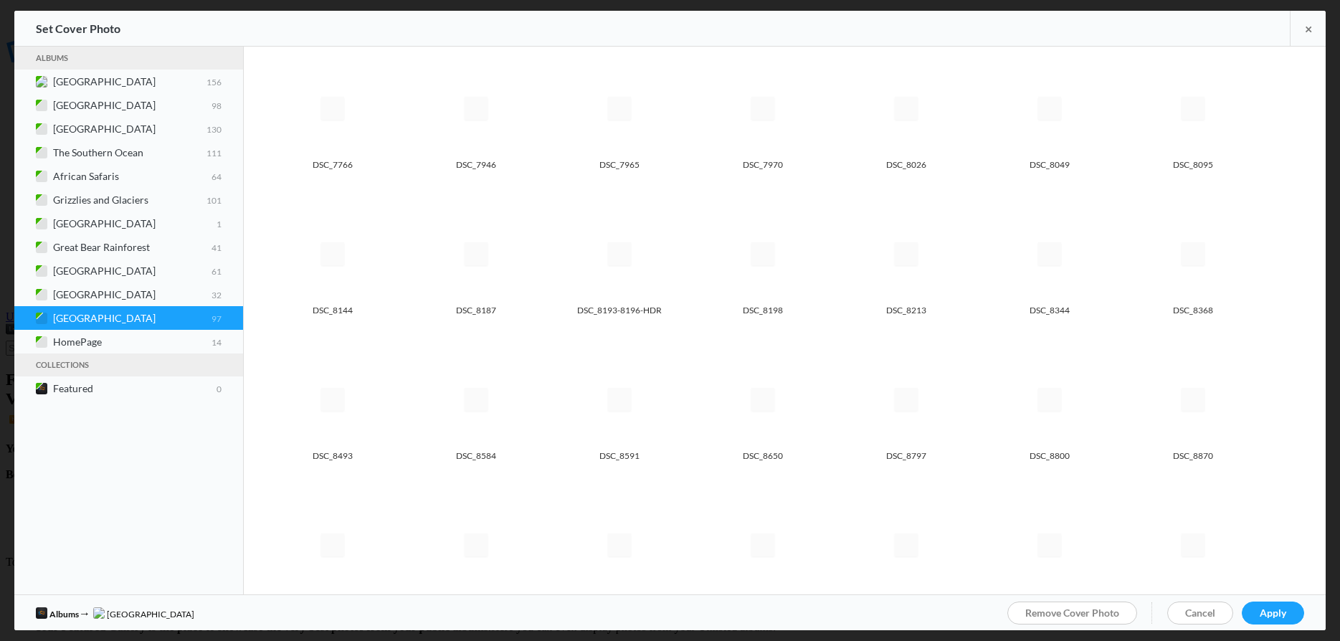
scroll to position [1060, 0]
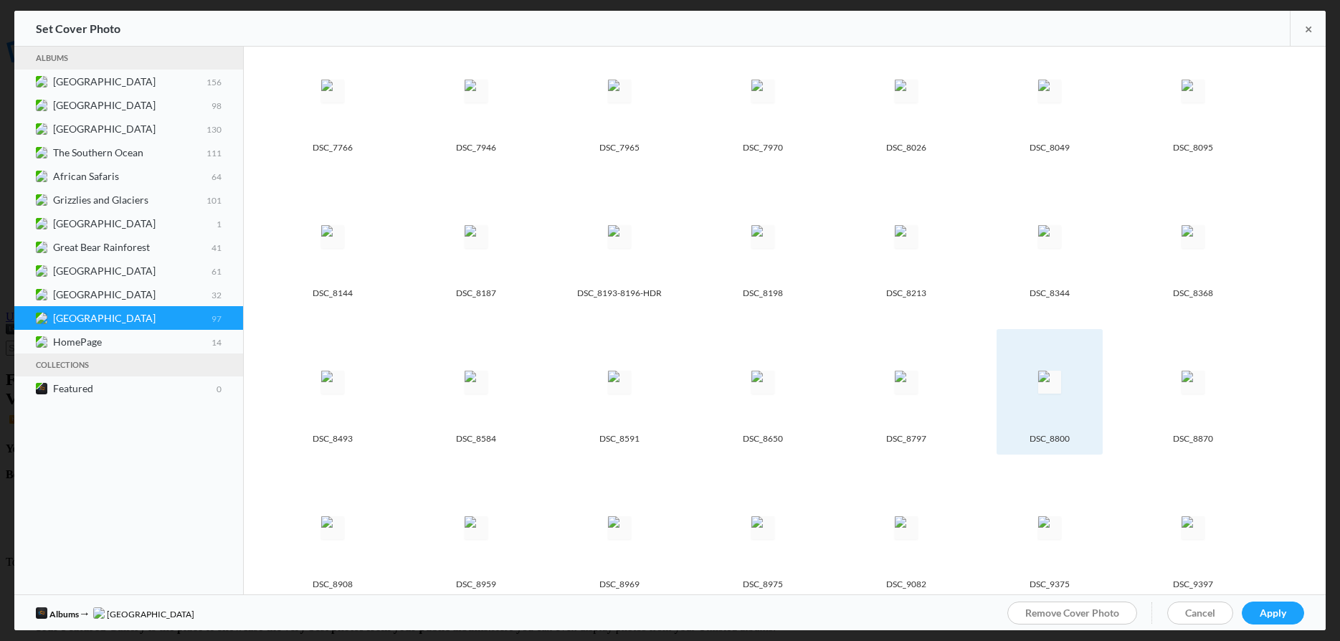
click at [1054, 371] on img at bounding box center [1049, 382] width 23 height 23
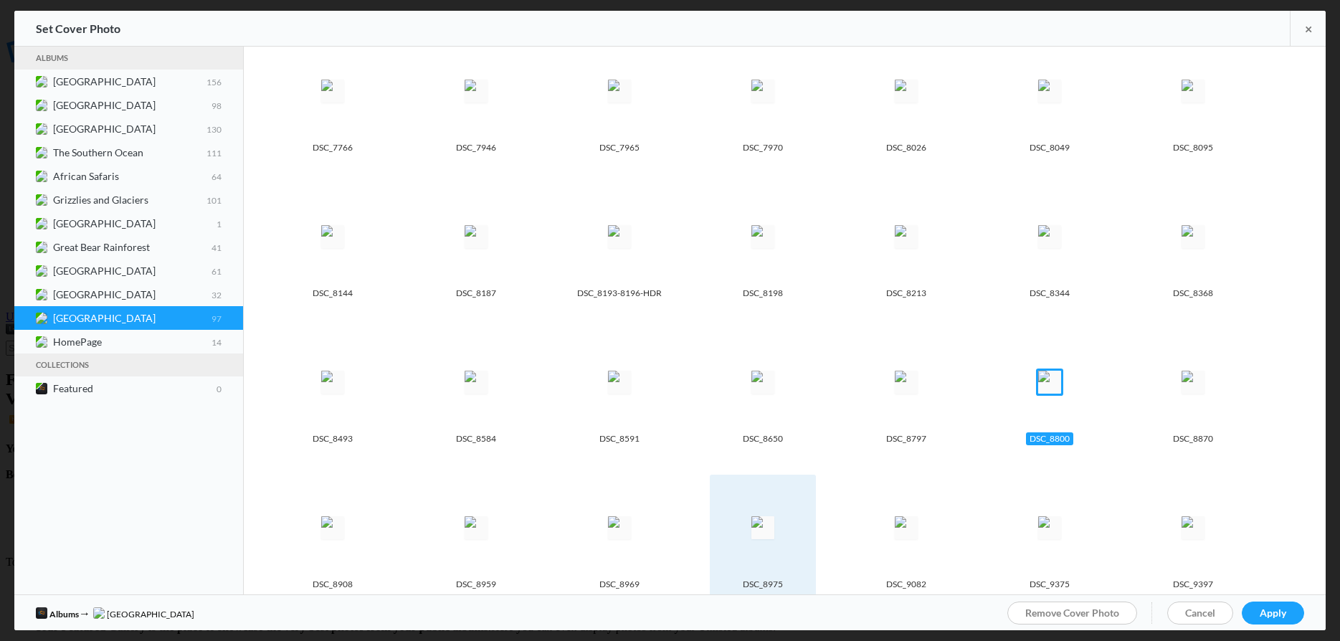
click at [774, 520] on img at bounding box center [762, 527] width 23 height 23
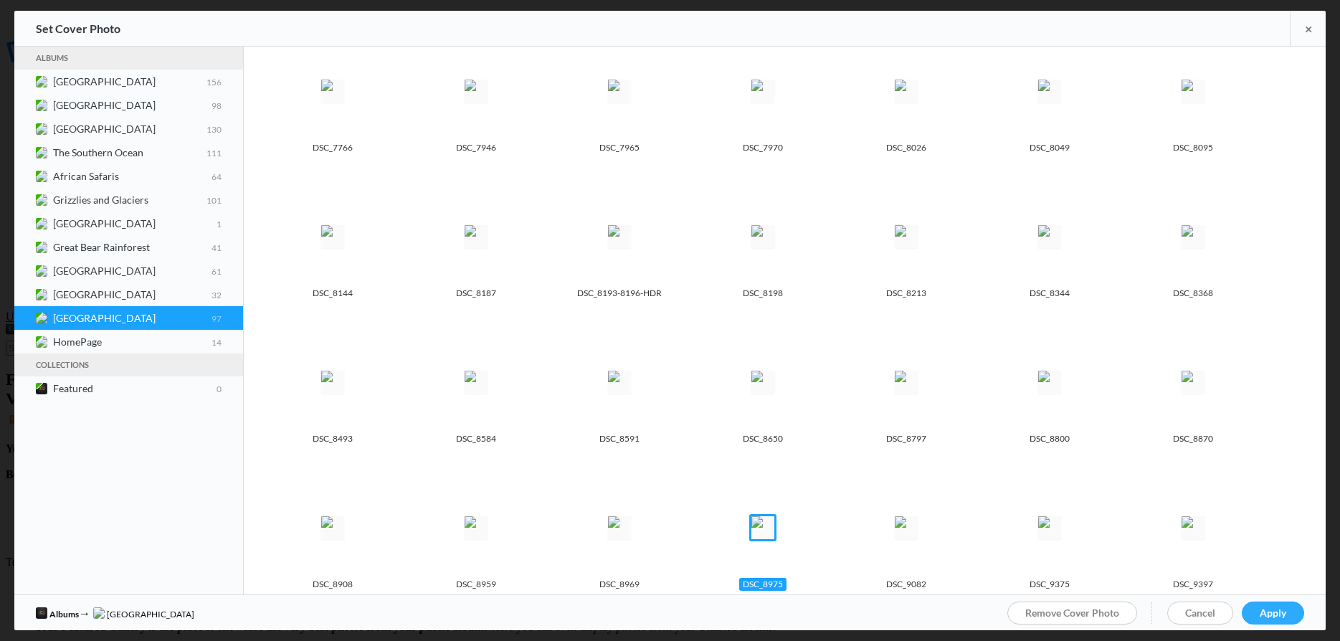
click at [1287, 616] on link "Apply" at bounding box center [1273, 612] width 62 height 23
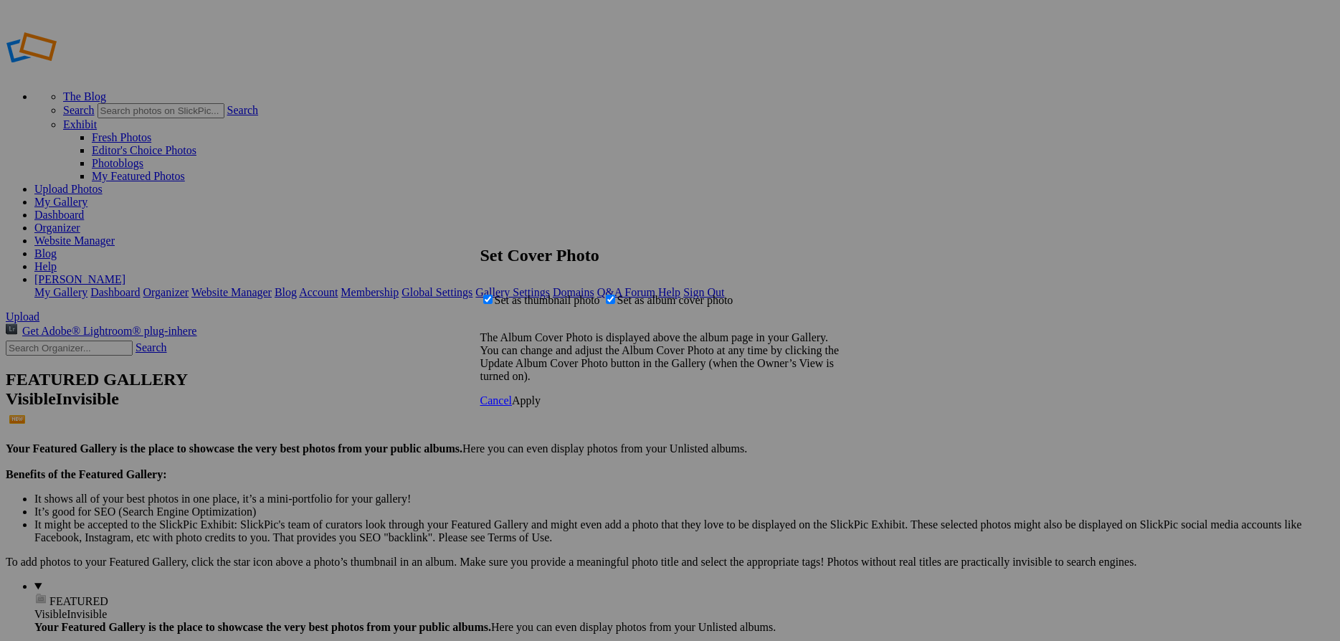
click at [540, 406] on link "Apply" at bounding box center [526, 400] width 29 height 12
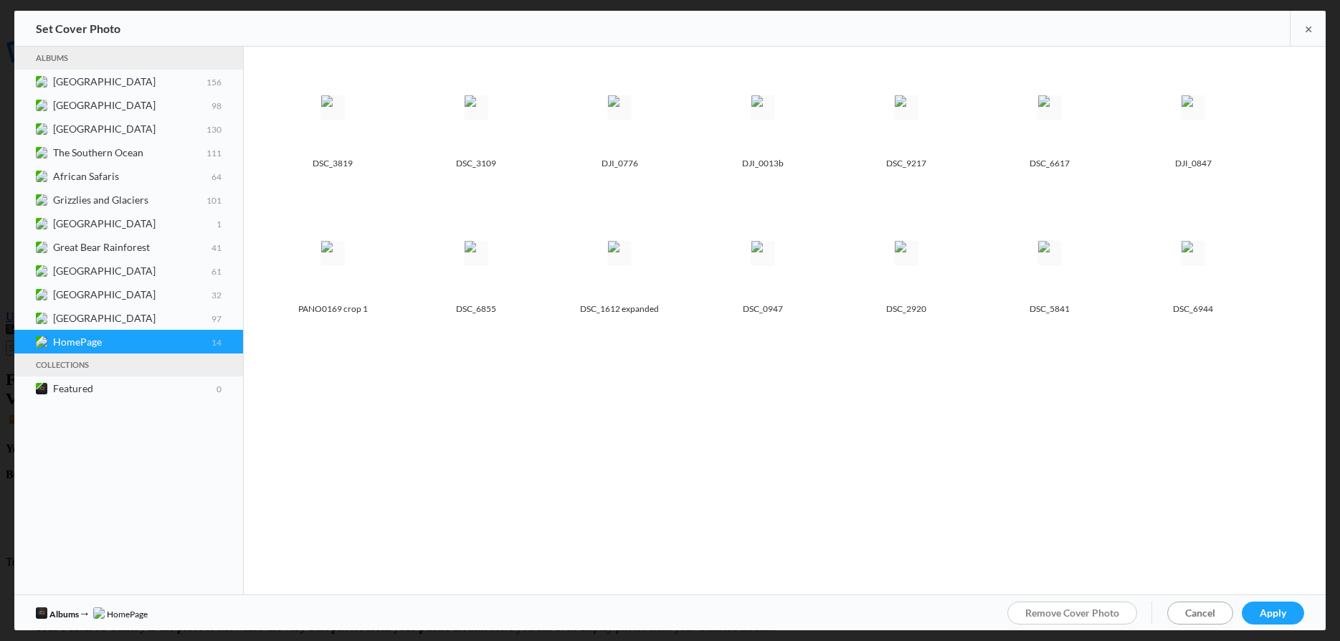
click at [1198, 615] on span "Cancel" at bounding box center [1200, 612] width 30 height 12
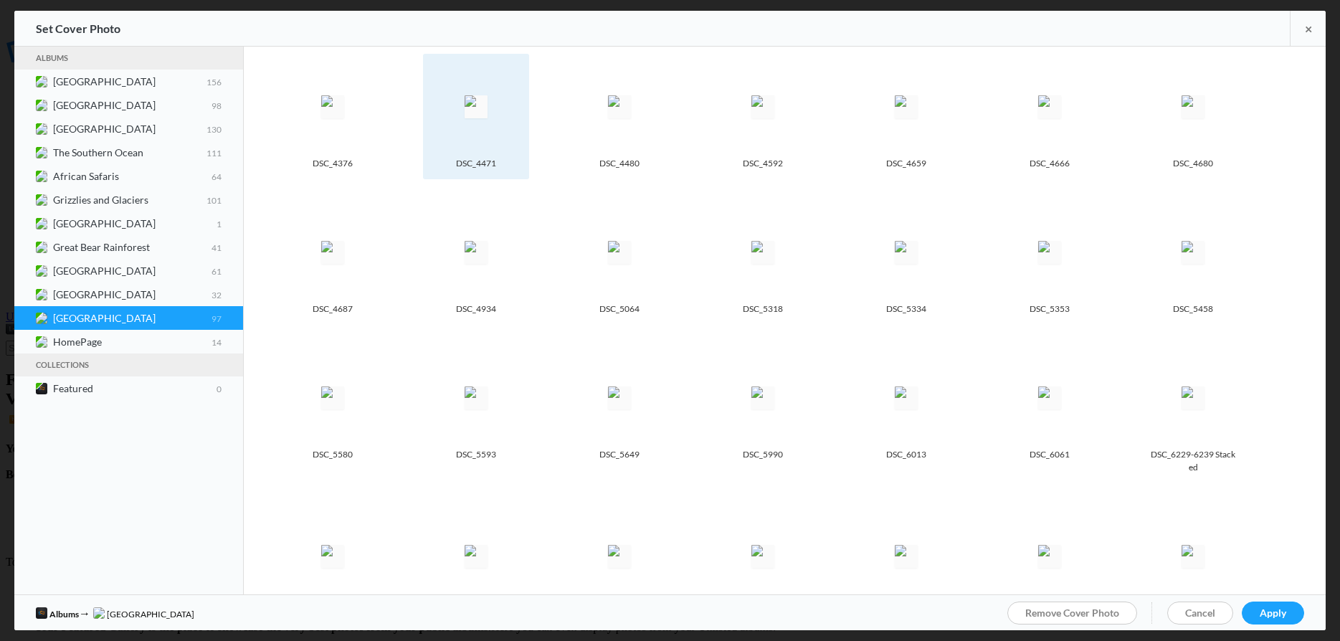
click at [485, 118] on img at bounding box center [475, 106] width 23 height 23
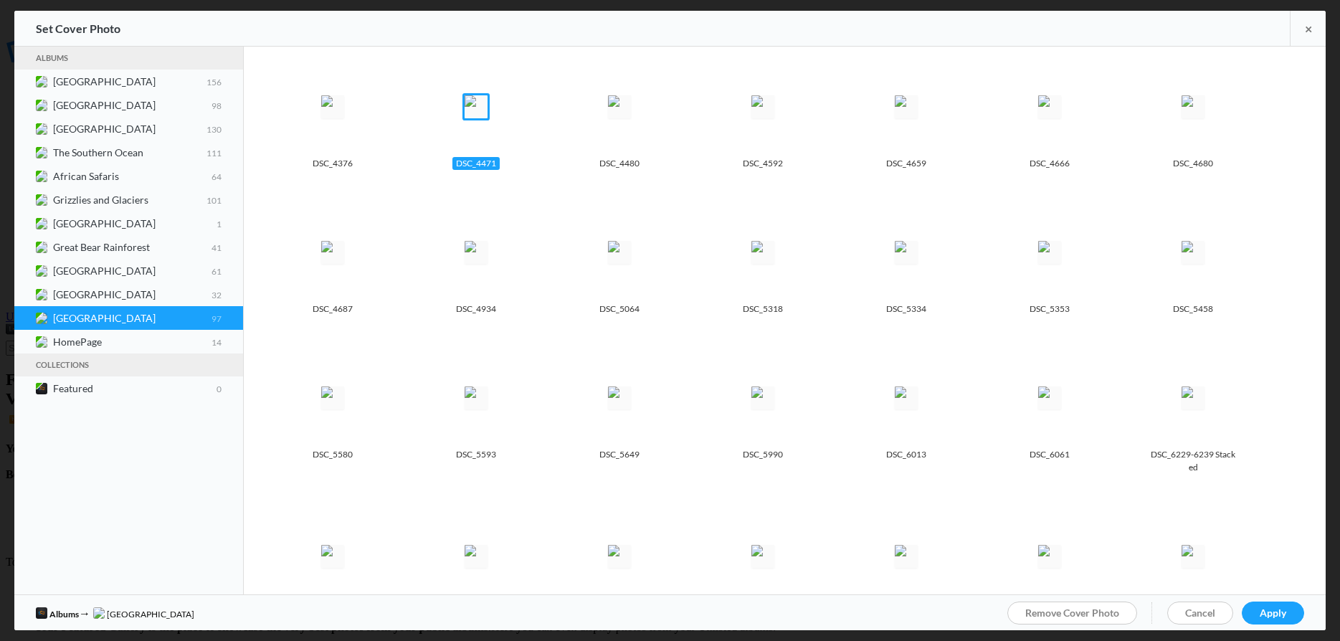
click at [1290, 614] on link "Apply" at bounding box center [1273, 612] width 62 height 23
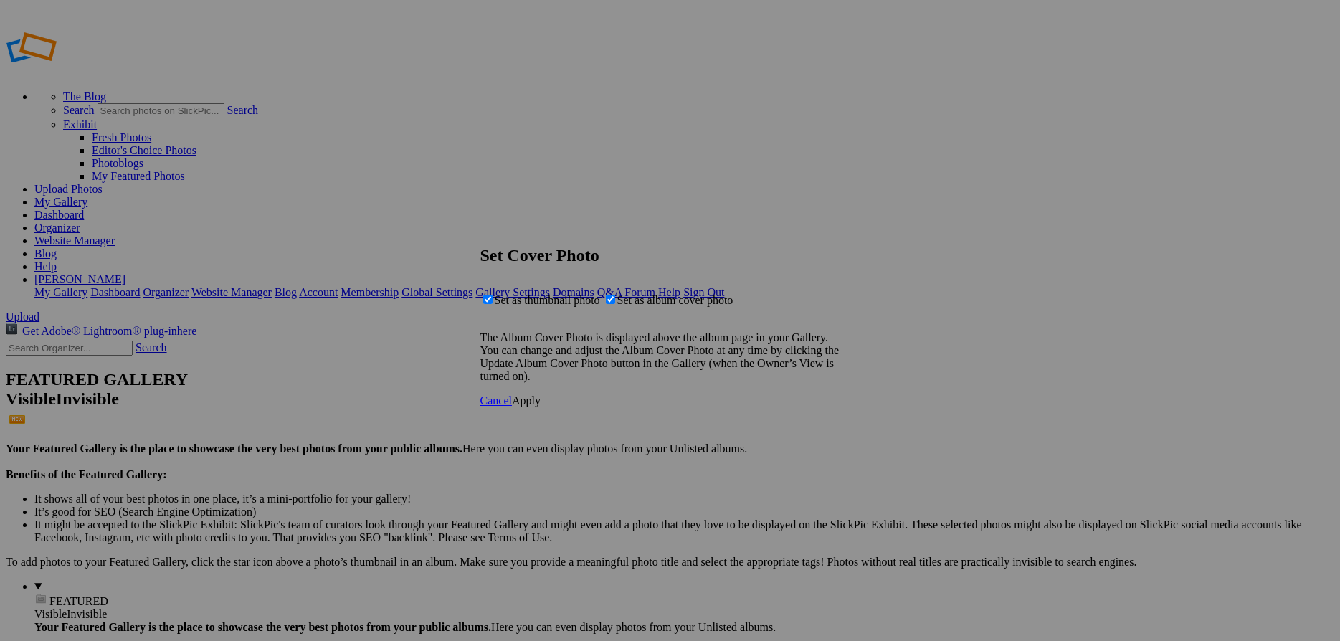
click at [860, 407] on div "Cancel Apply" at bounding box center [670, 400] width 380 height 13
click at [540, 406] on span "Apply" at bounding box center [526, 400] width 29 height 12
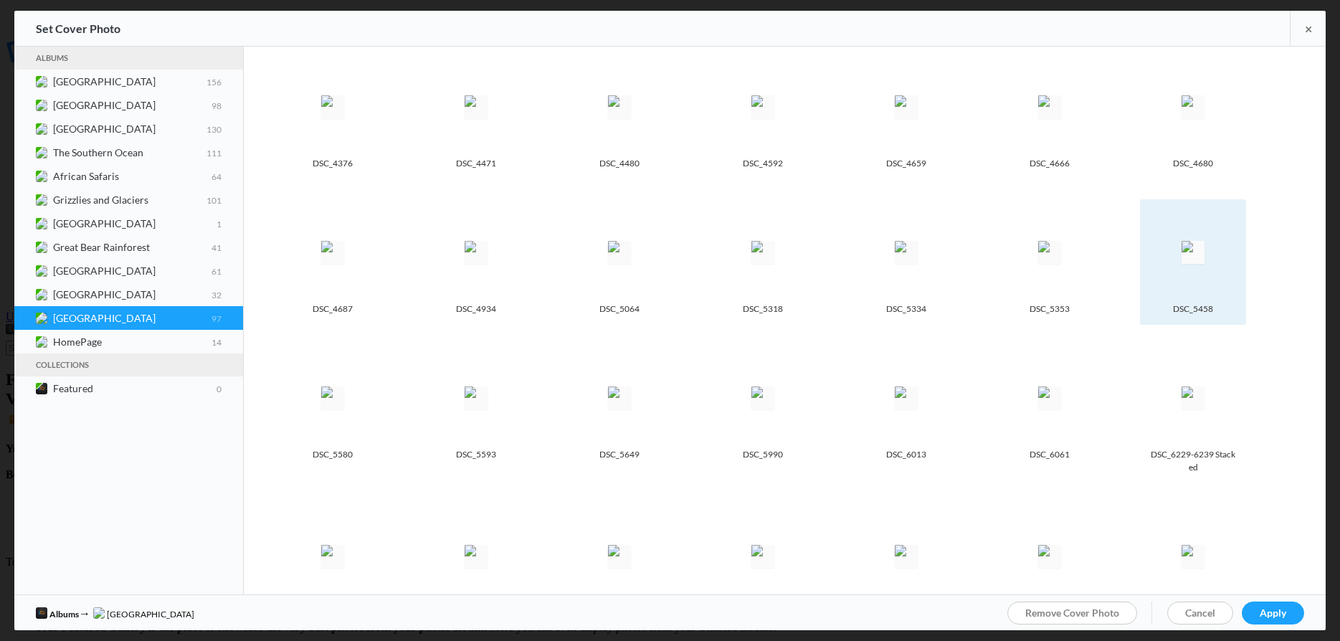
click at [1183, 254] on img at bounding box center [1192, 252] width 23 height 23
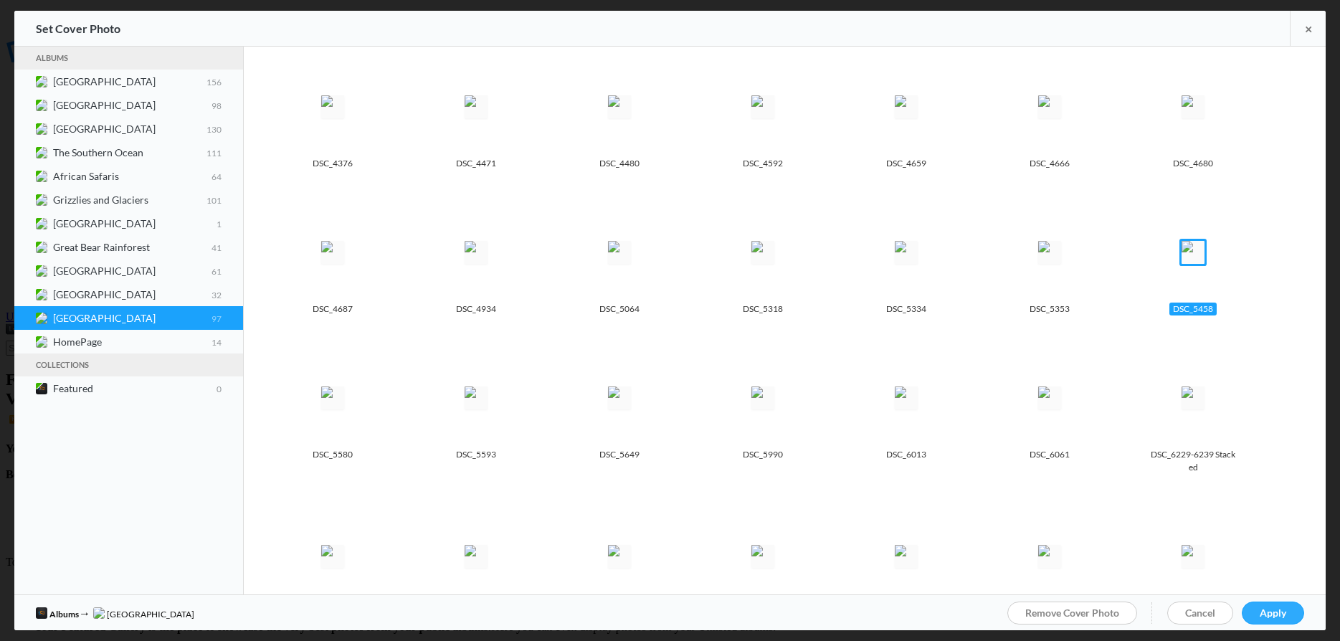
click at [1284, 614] on span "Apply" at bounding box center [1272, 612] width 27 height 12
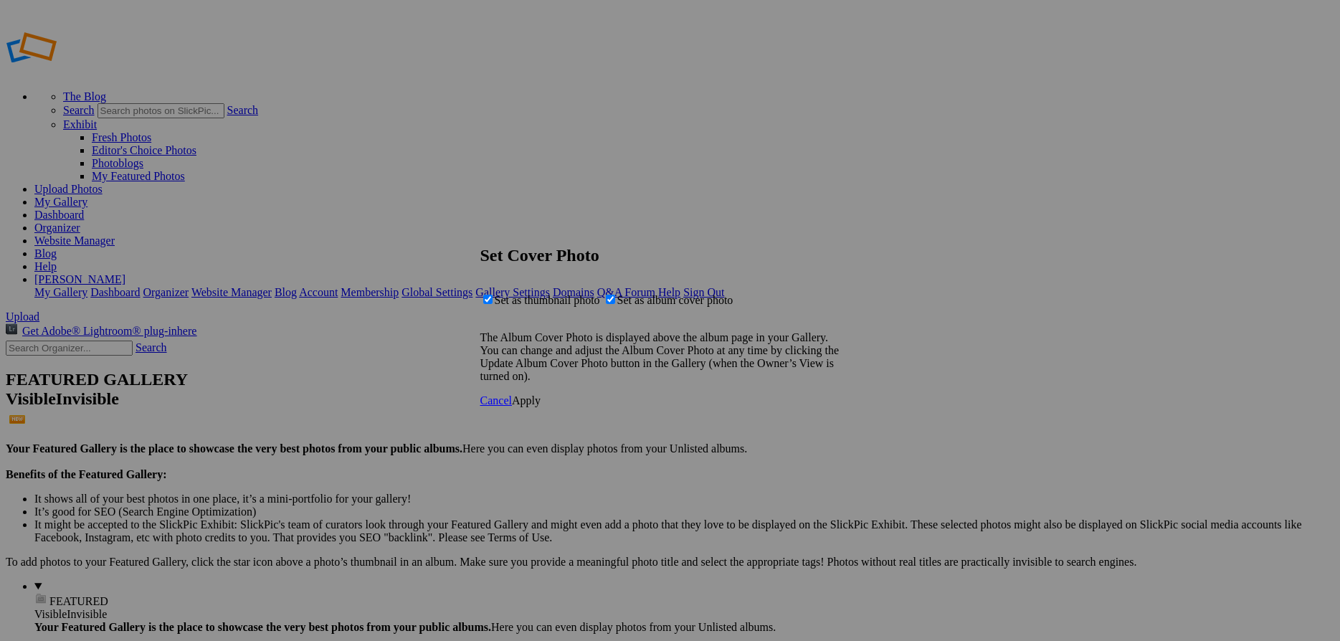
click at [860, 407] on div "Cancel Apply" at bounding box center [670, 400] width 380 height 13
click at [540, 406] on span "Apply" at bounding box center [526, 400] width 29 height 12
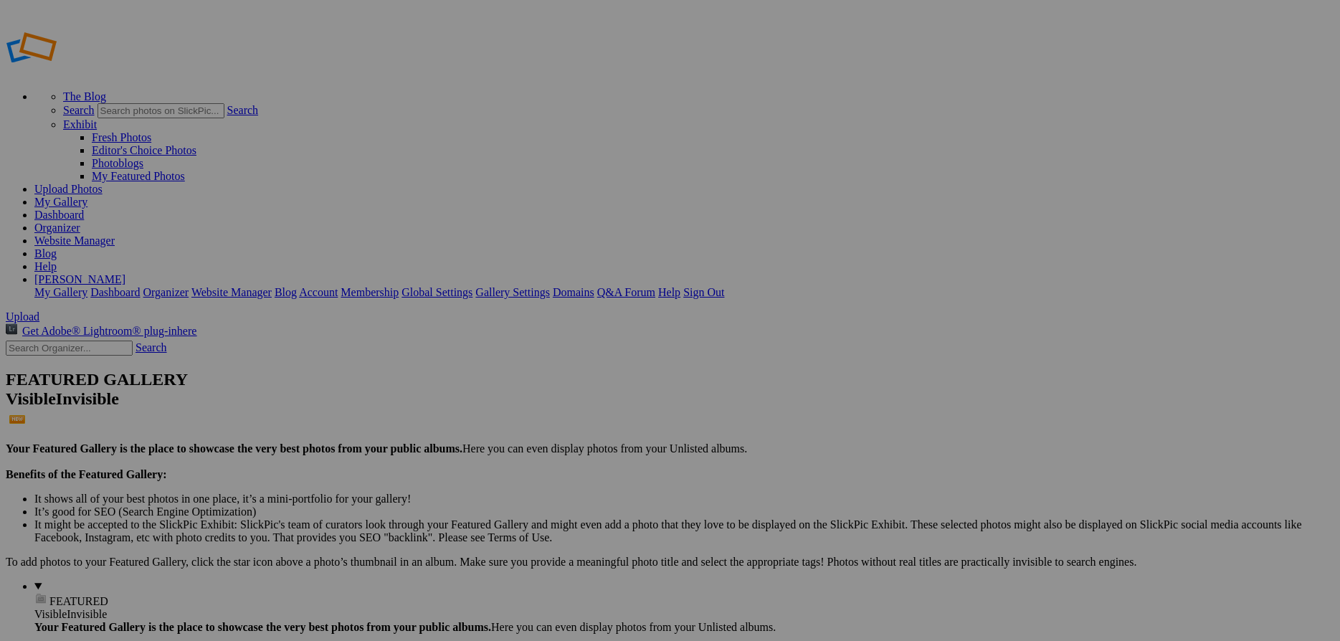
drag, startPoint x: 745, startPoint y: 347, endPoint x: 763, endPoint y: 341, distance: 18.8
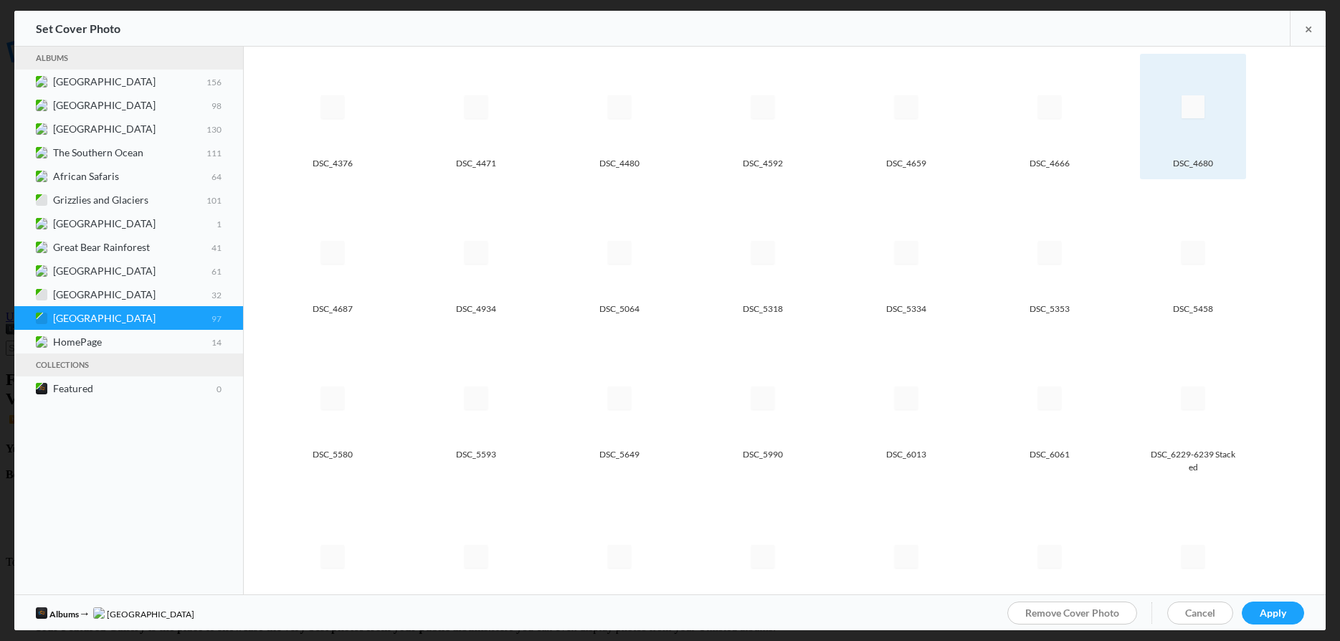
click at [1204, 118] on img at bounding box center [1192, 106] width 23 height 23
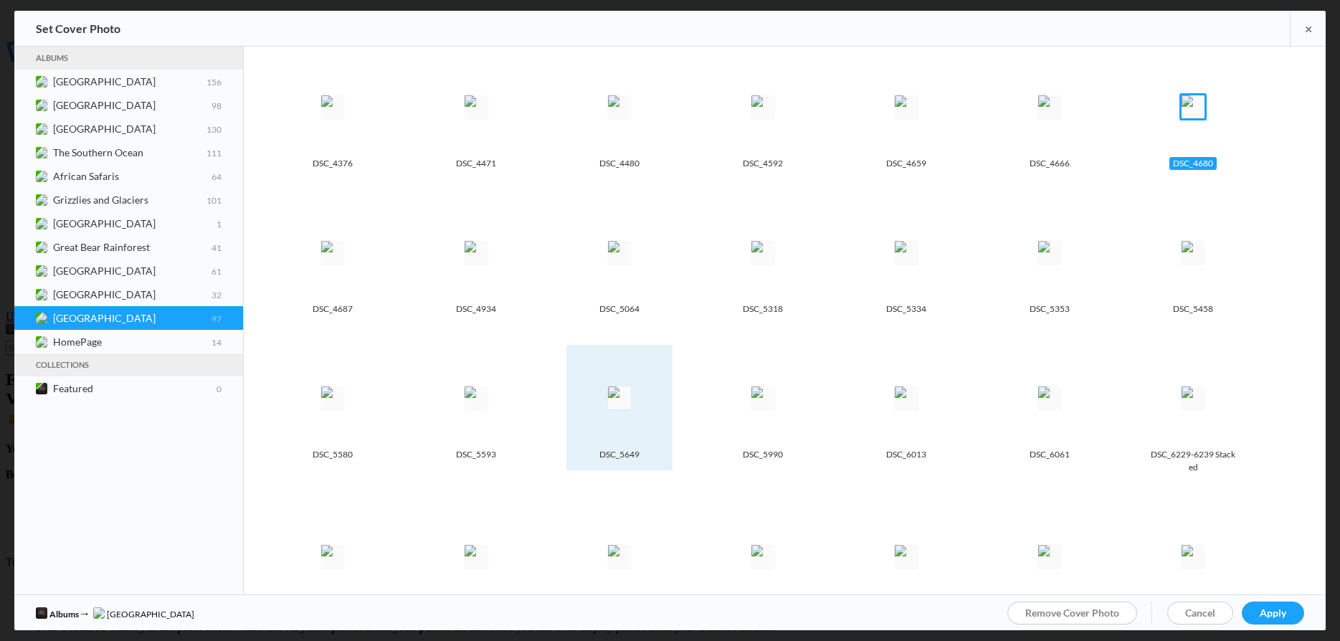
click at [612, 409] on img at bounding box center [619, 397] width 23 height 23
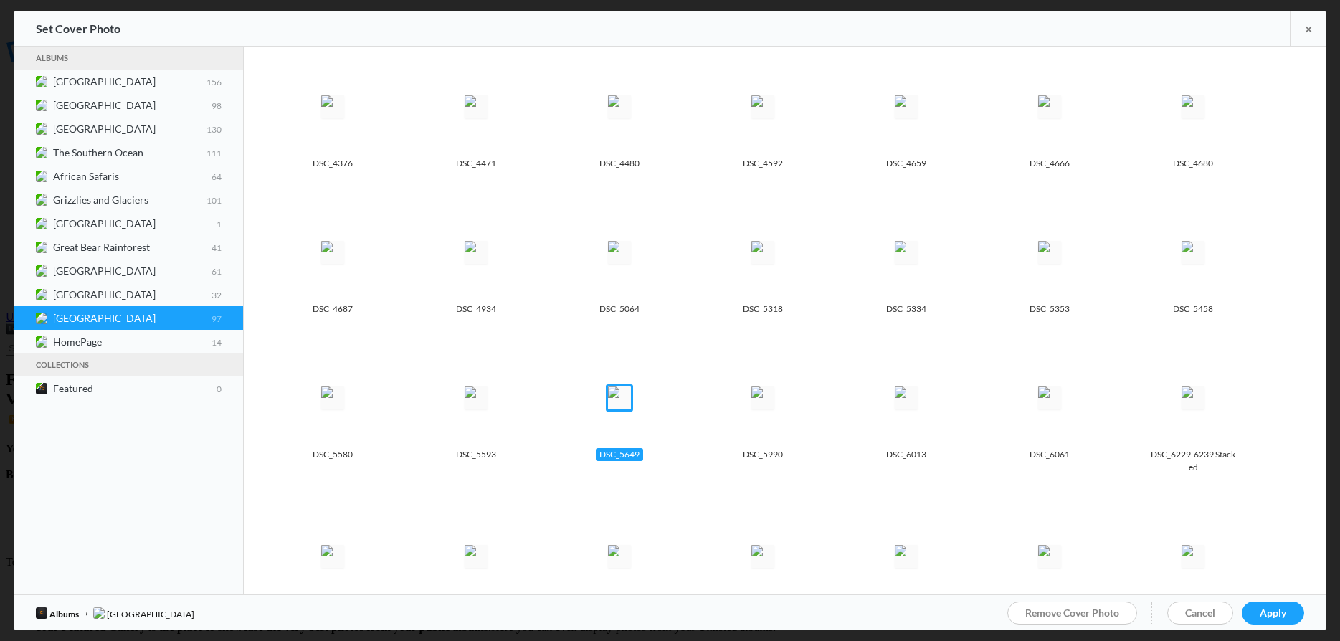
click at [1309, 616] on div "Albums → Morocco Remove Cover Photo Cancel Apply" at bounding box center [669, 612] width 1311 height 36
click at [1290, 617] on link "Apply" at bounding box center [1273, 612] width 62 height 23
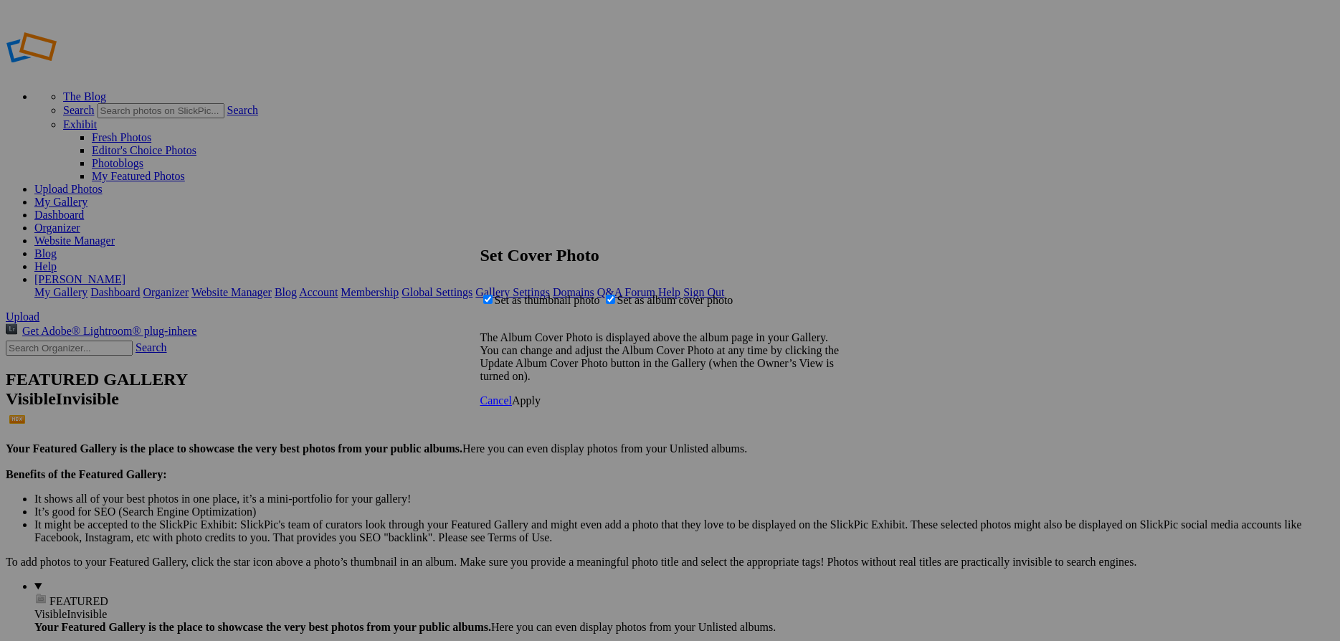
click at [540, 406] on link "Apply" at bounding box center [526, 400] width 29 height 12
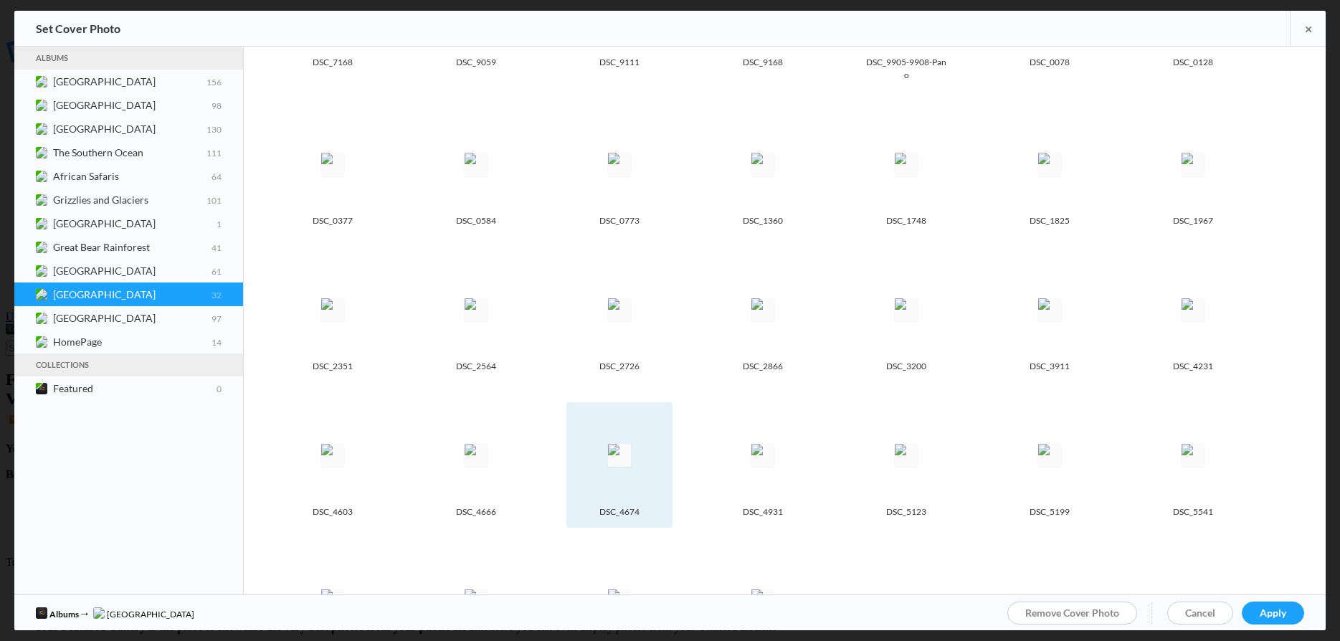
scroll to position [125, 0]
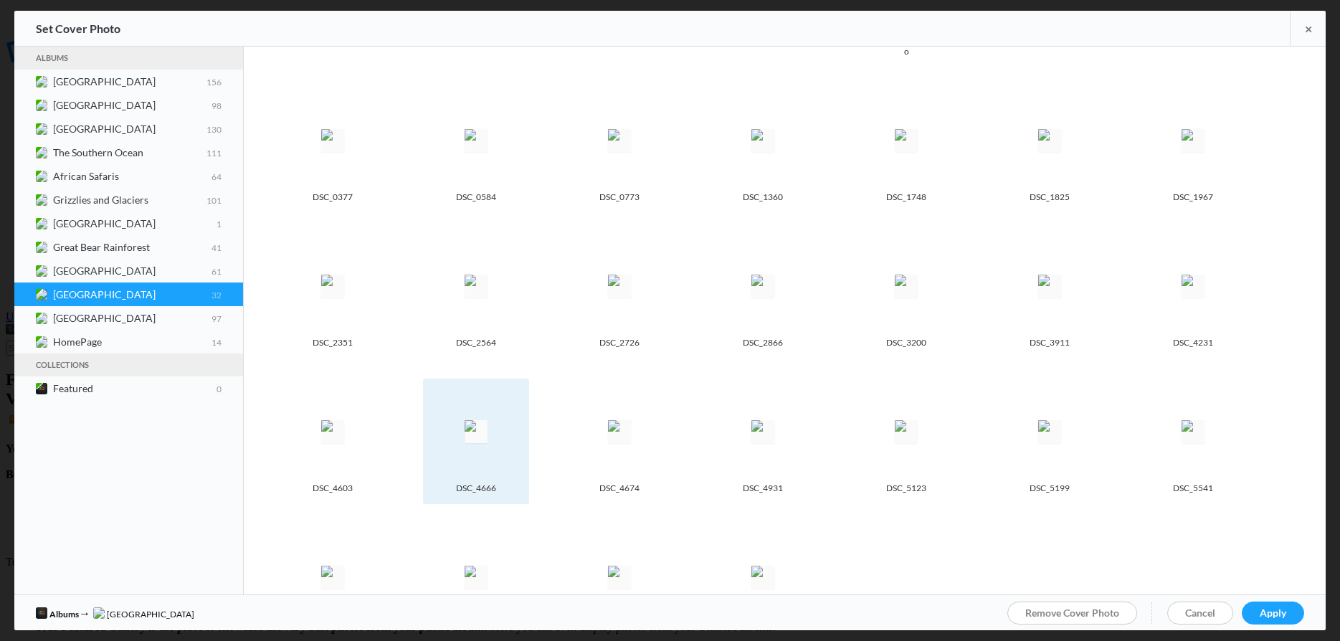
drag, startPoint x: 370, startPoint y: 441, endPoint x: 521, endPoint y: 461, distance: 152.6
click at [344, 442] on img at bounding box center [332, 431] width 23 height 23
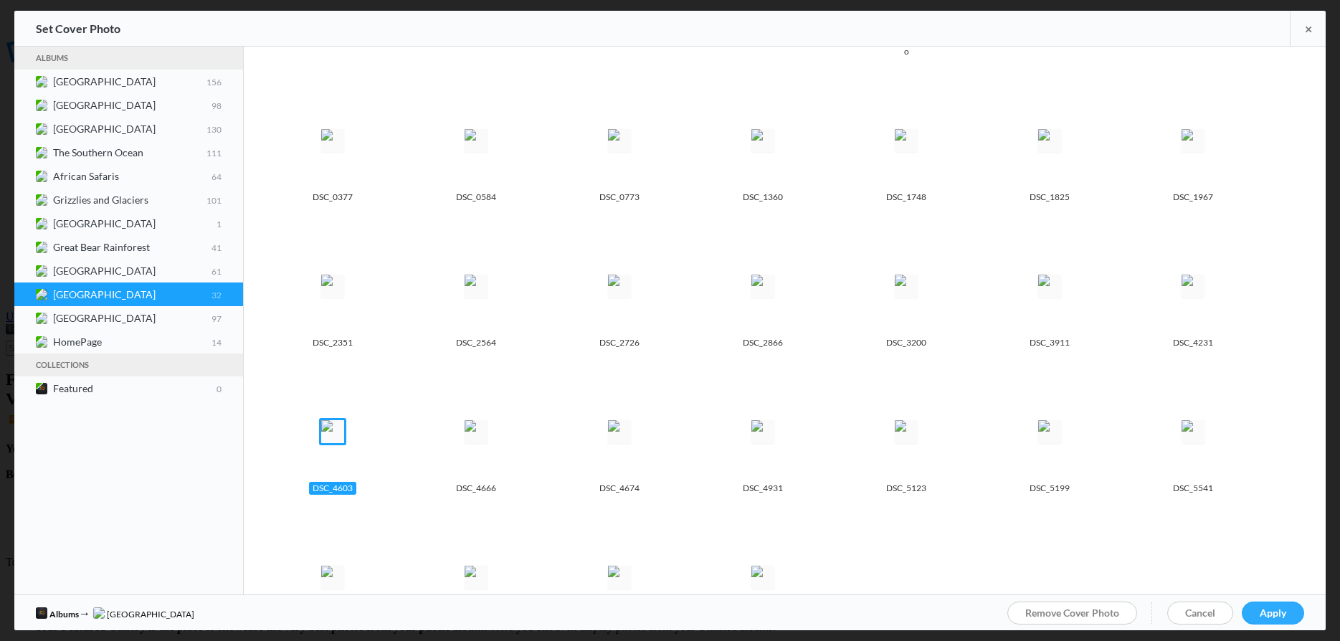
click at [1263, 608] on span "Apply" at bounding box center [1272, 612] width 27 height 12
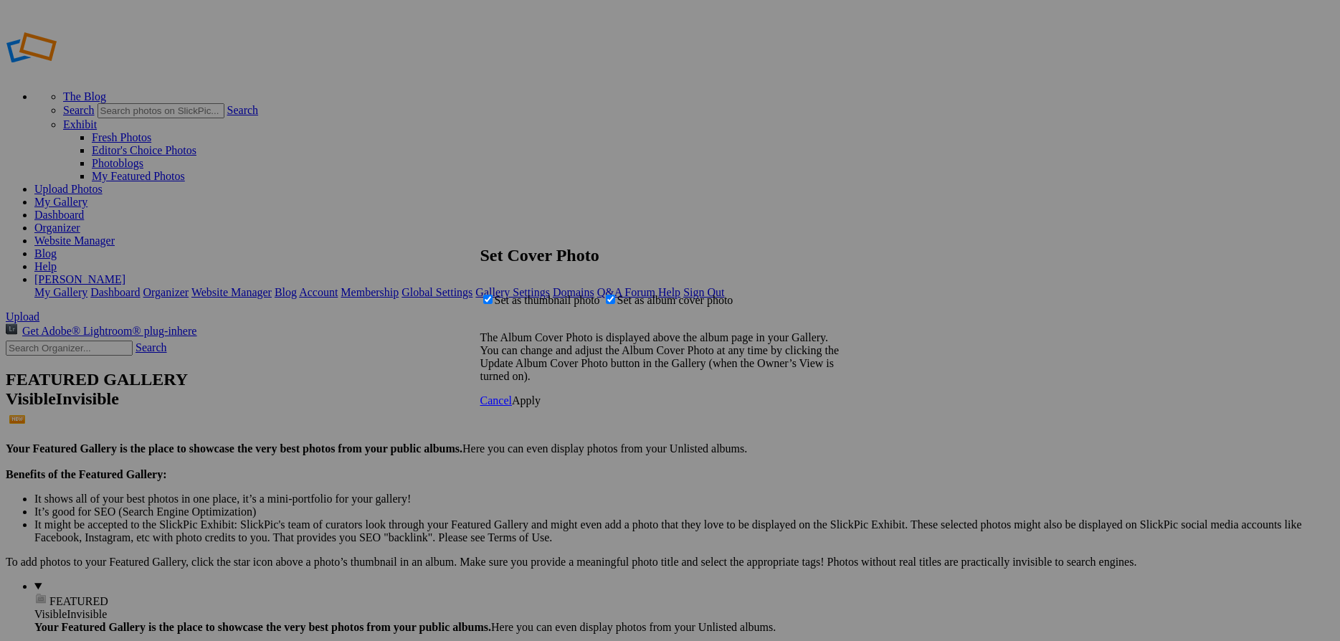
click at [540, 406] on span "Apply" at bounding box center [526, 400] width 29 height 12
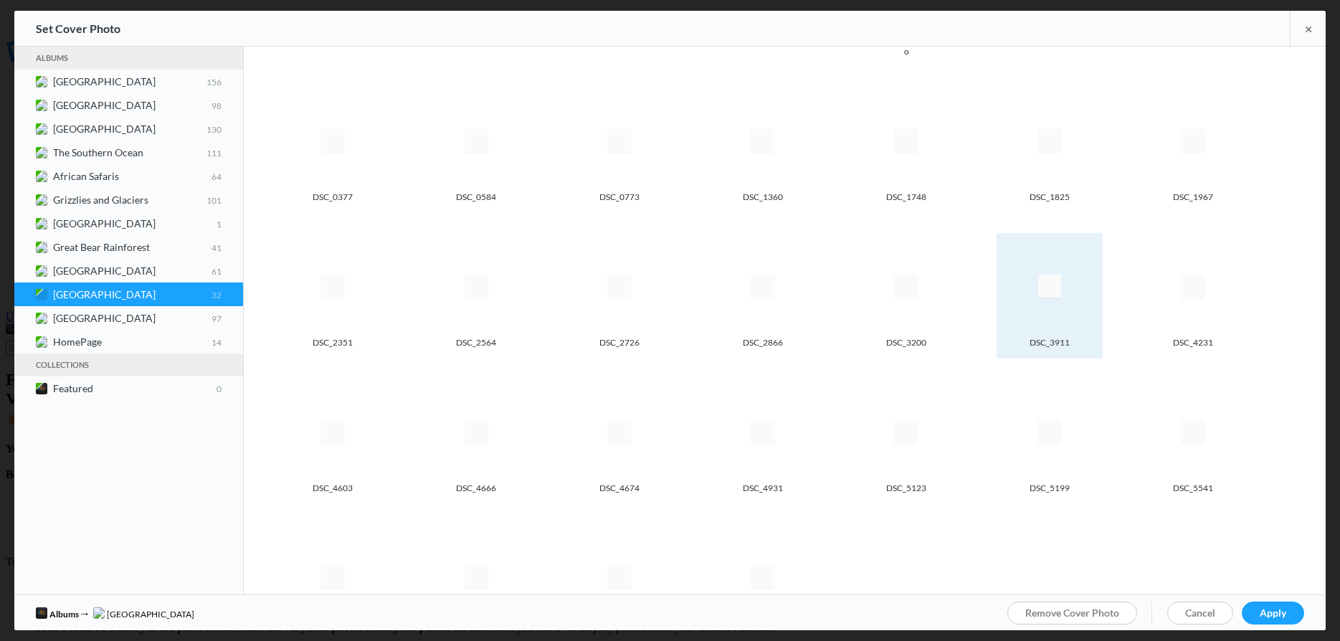
scroll to position [0, 0]
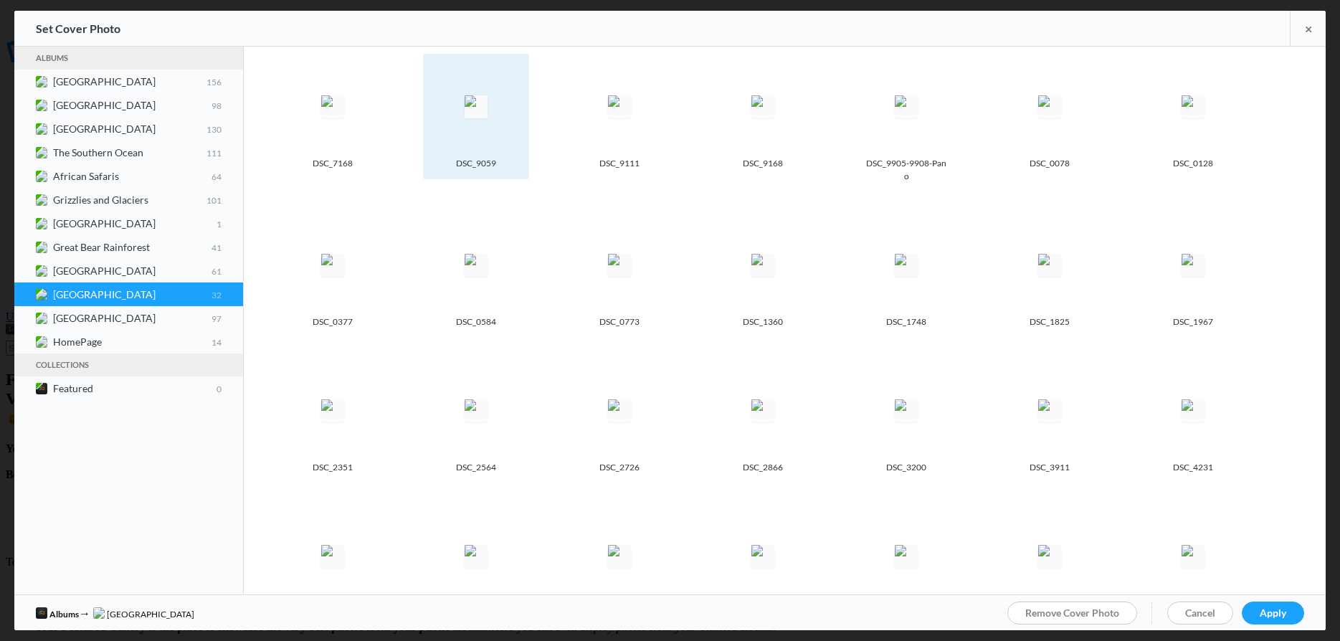
click at [487, 118] on img at bounding box center [475, 106] width 23 height 23
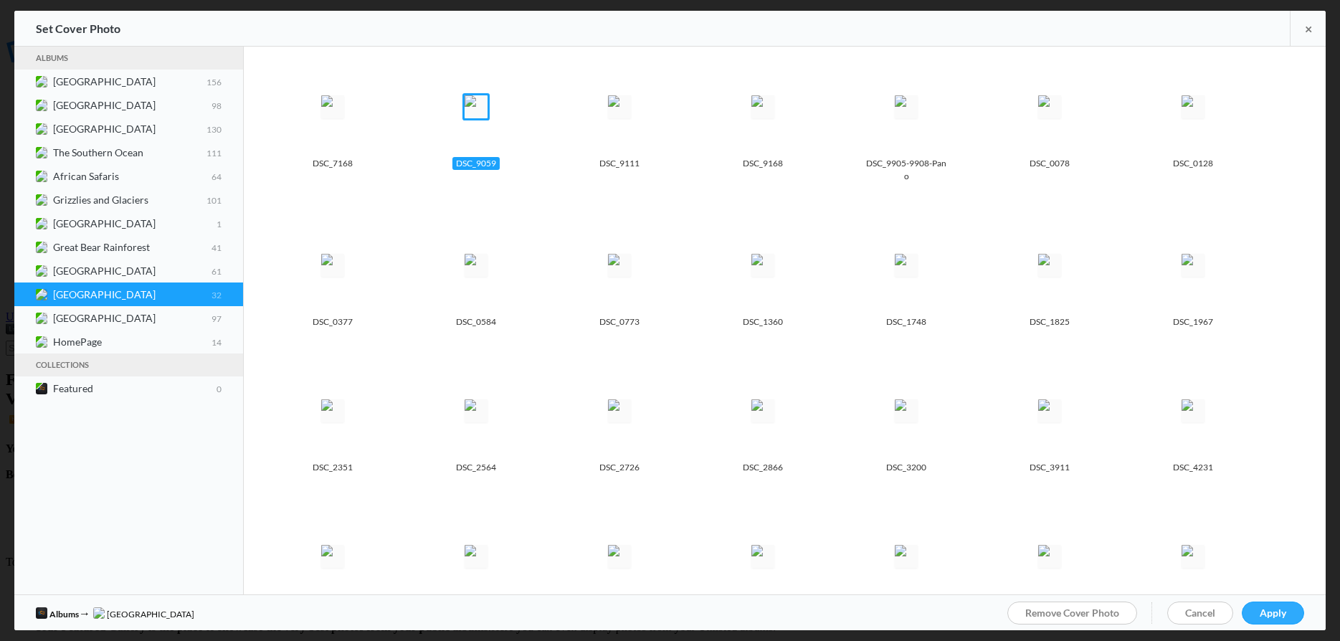
click at [1274, 609] on span "Apply" at bounding box center [1272, 612] width 27 height 12
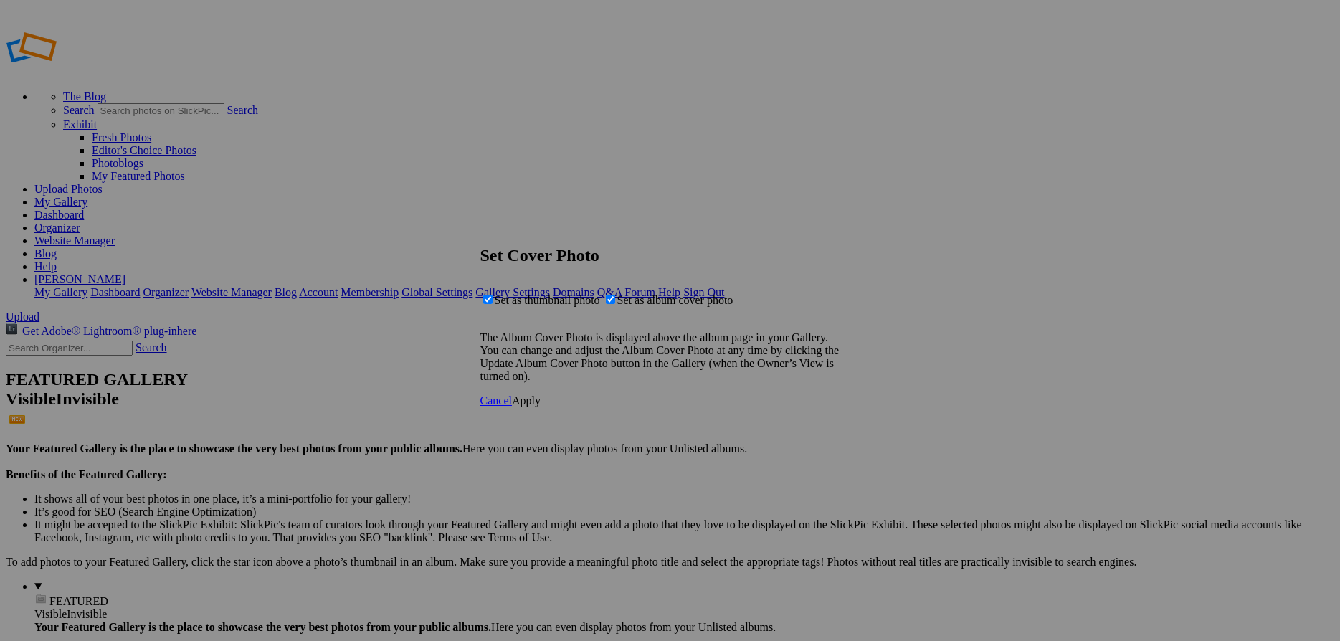
click at [540, 406] on span "Apply" at bounding box center [526, 400] width 29 height 12
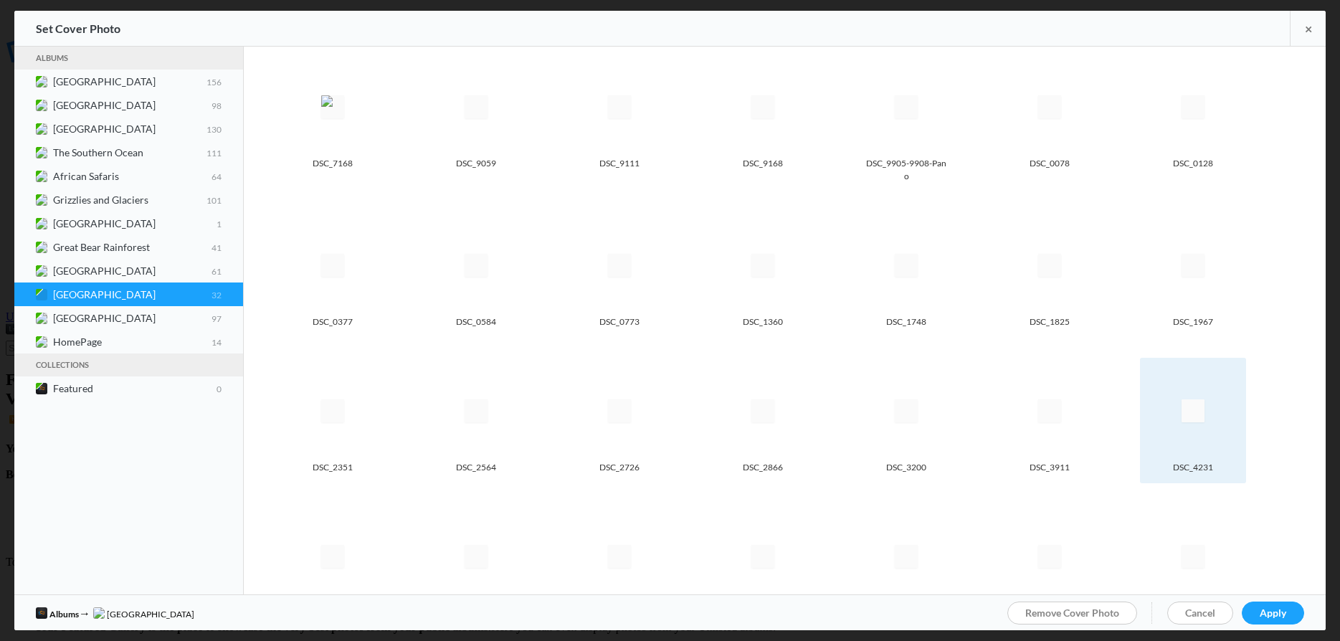
click at [1181, 421] on img at bounding box center [1192, 410] width 23 height 23
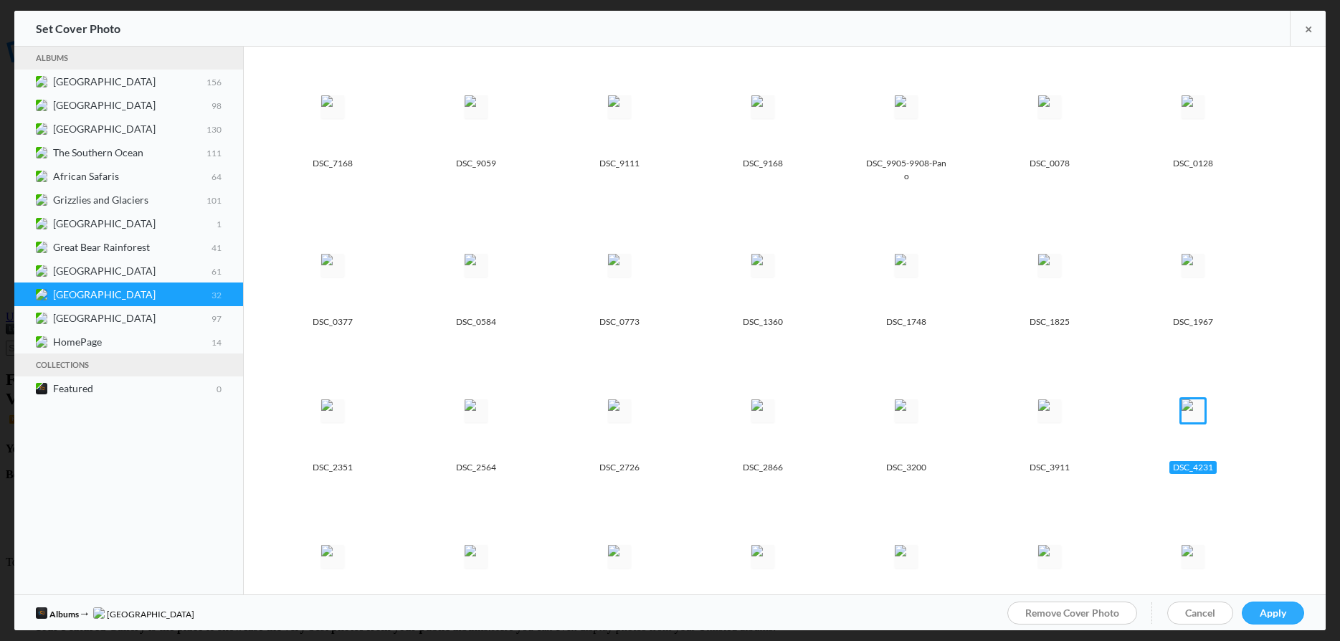
click at [1269, 609] on span "Apply" at bounding box center [1272, 612] width 27 height 12
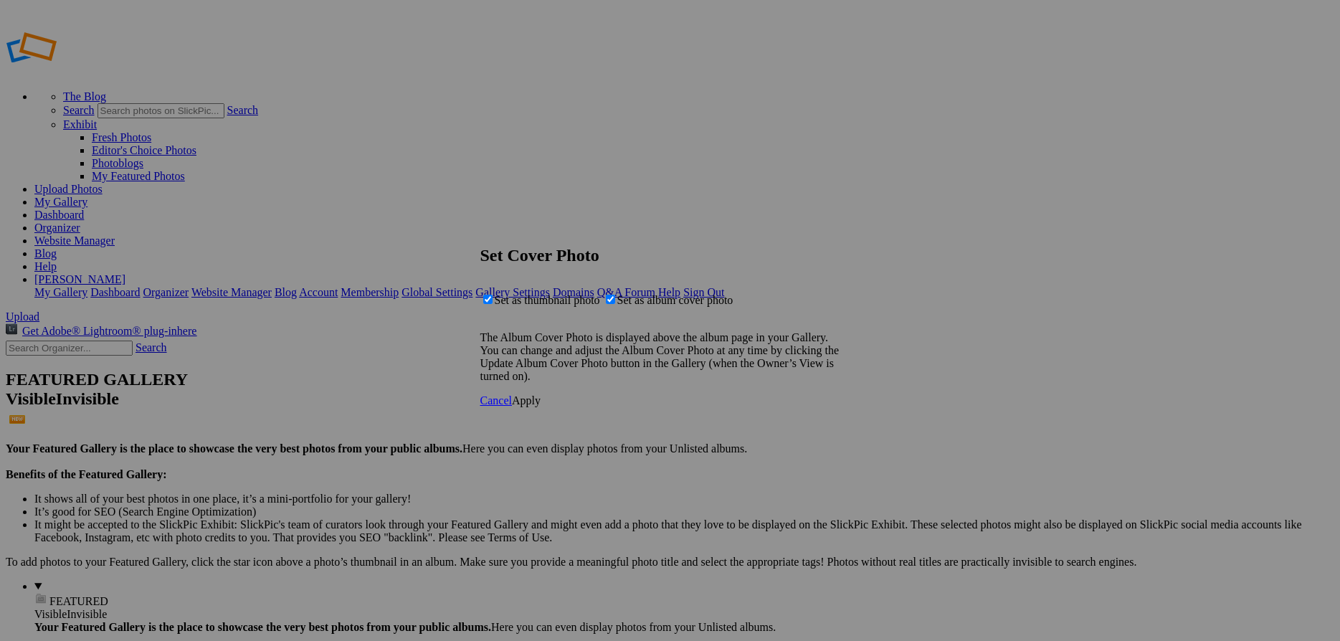
click at [540, 406] on span "Apply" at bounding box center [526, 400] width 29 height 12
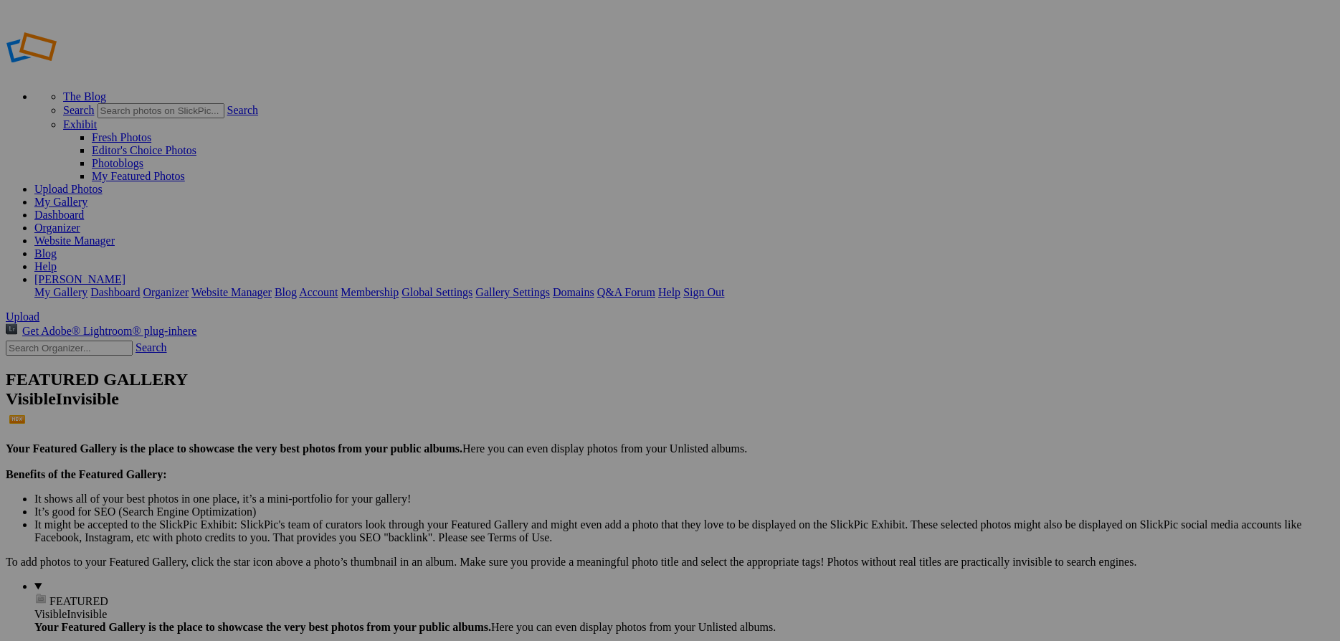
click at [115, 234] on link "Website Manager" at bounding box center [74, 240] width 80 height 12
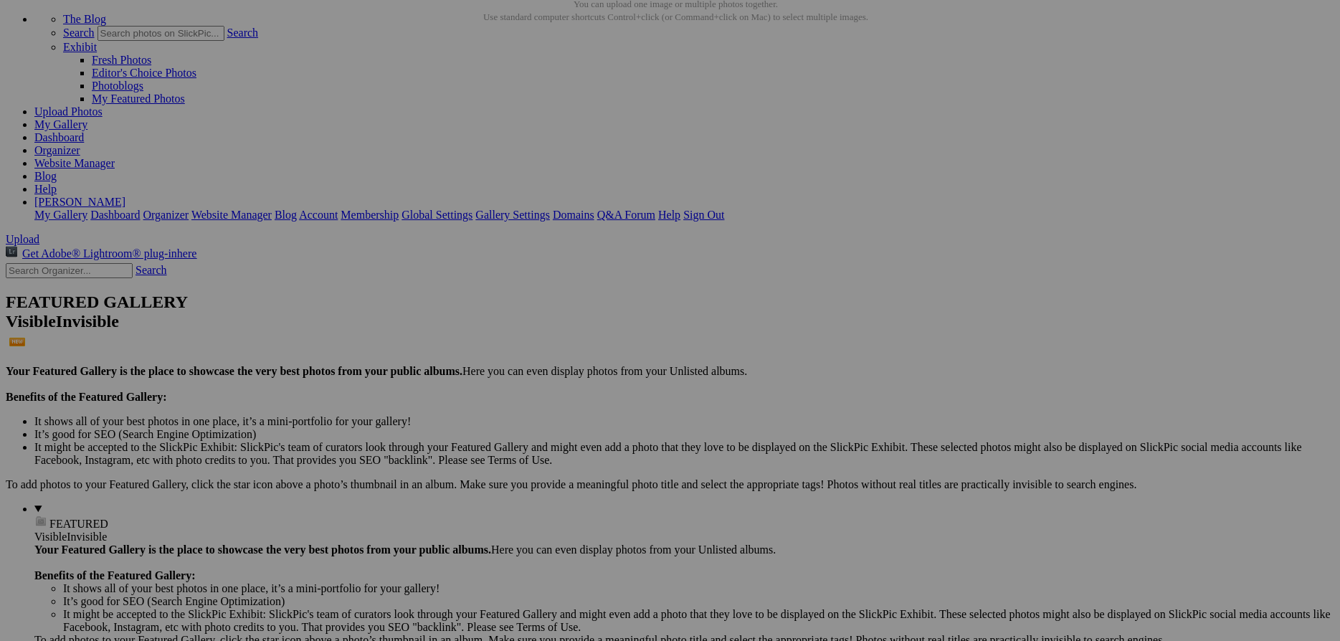
scroll to position [155, 0]
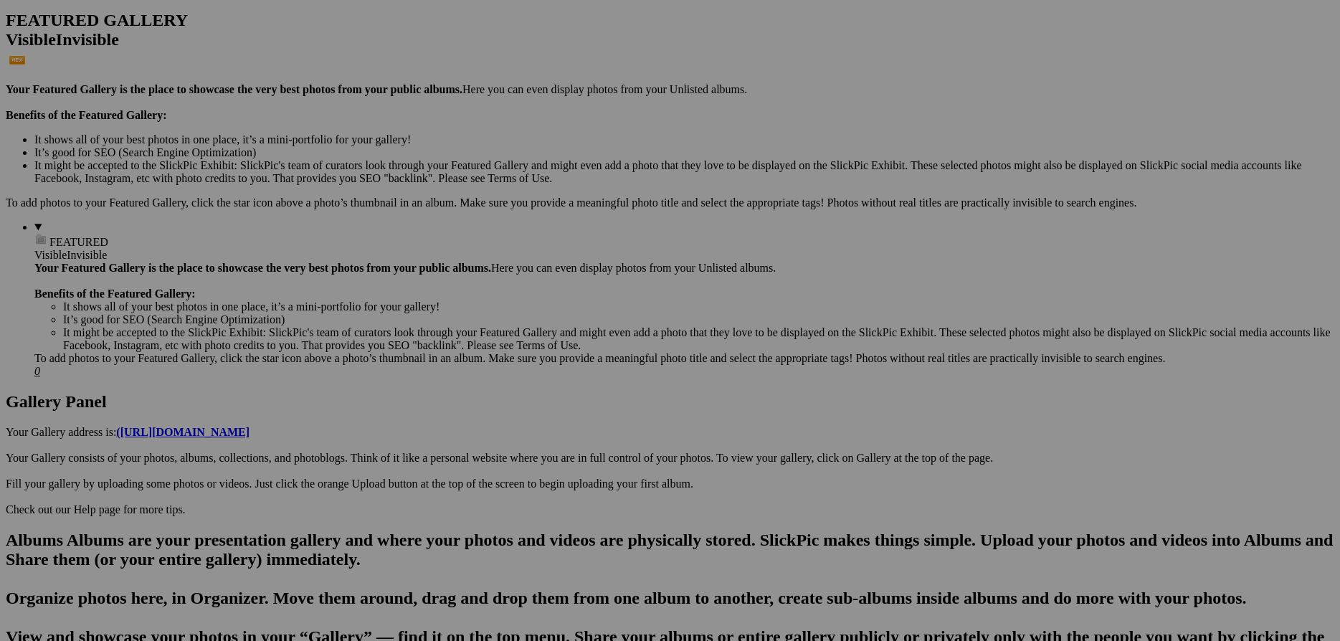
scroll to position [387, 0]
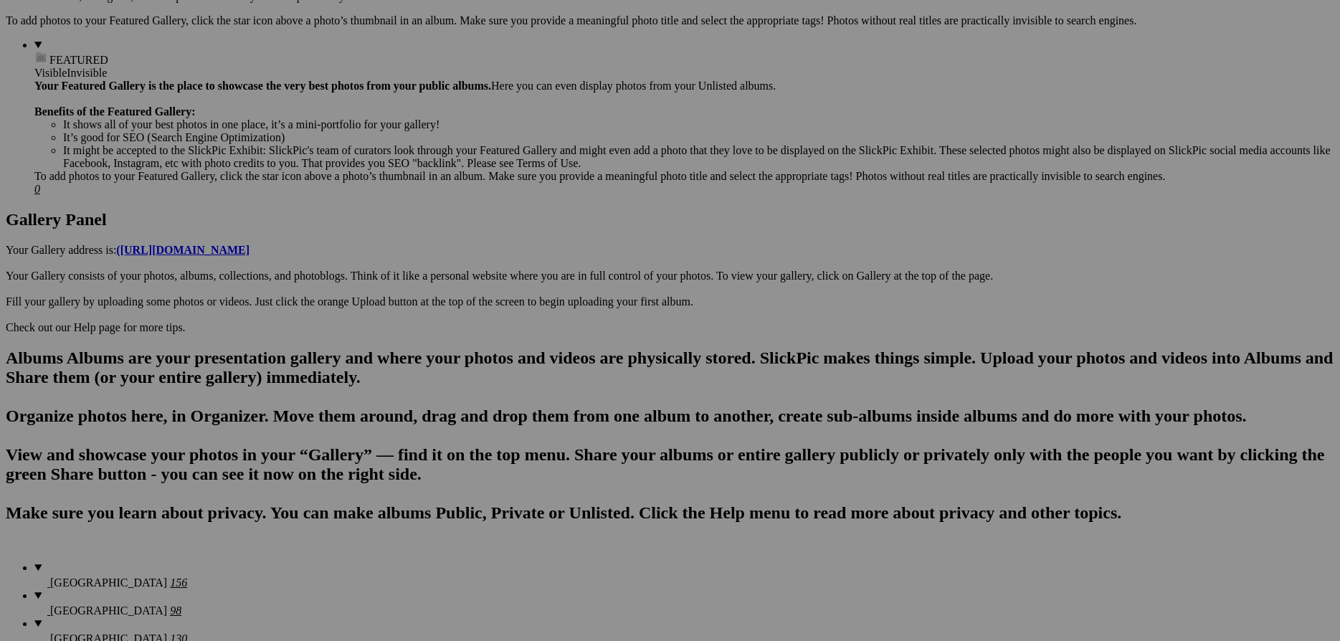
scroll to position [542, 0]
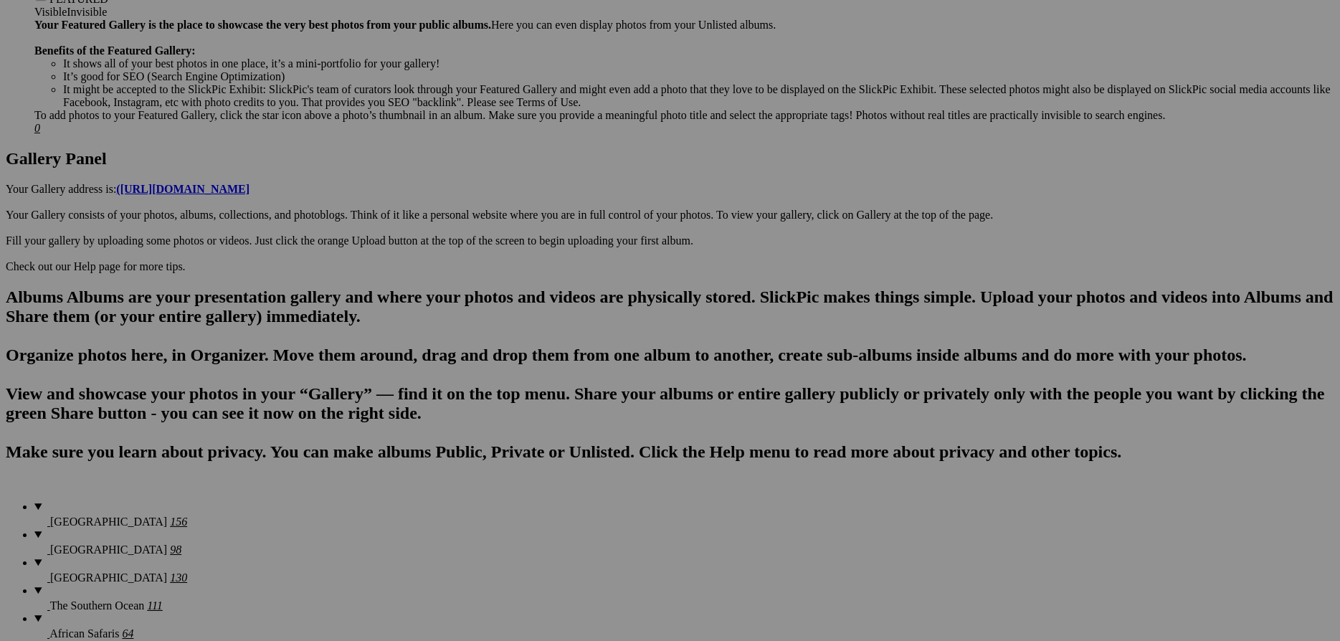
scroll to position [515, 0]
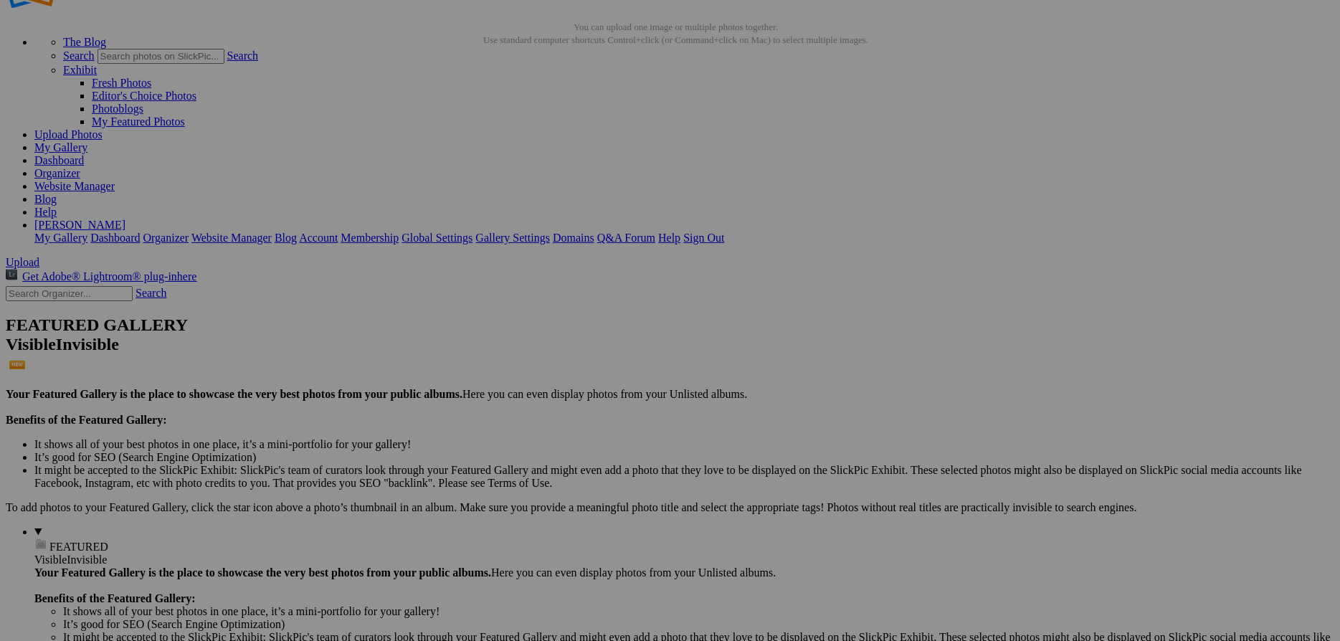
scroll to position [0, 0]
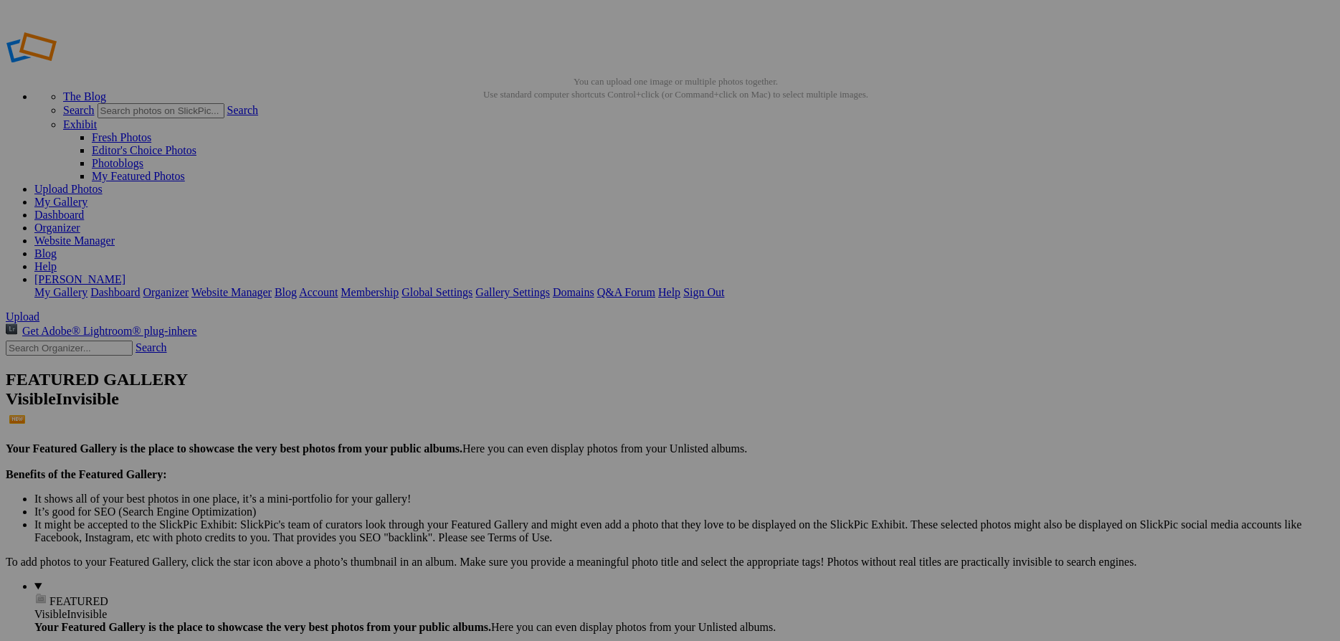
click at [575, 421] on span "Yes" at bounding box center [566, 427] width 16 height 12
click at [115, 234] on link "Website Manager" at bounding box center [74, 240] width 80 height 12
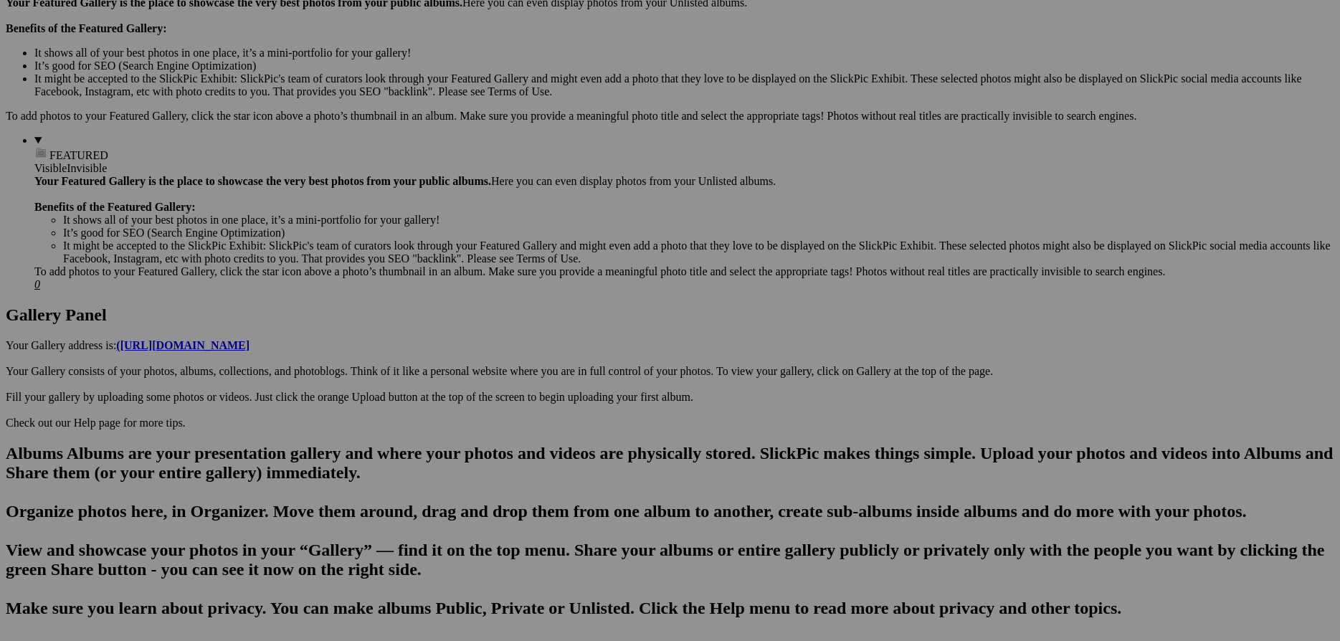
scroll to position [487, 0]
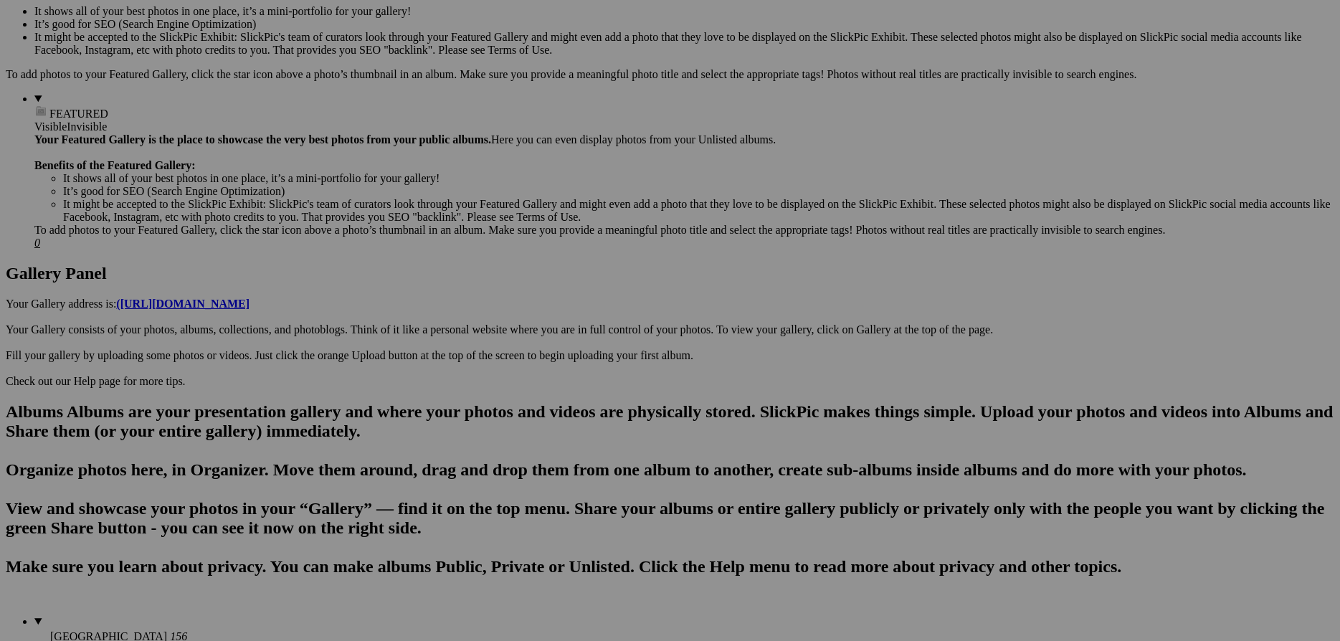
click at [575, 416] on span "Yes" at bounding box center [566, 415] width 16 height 12
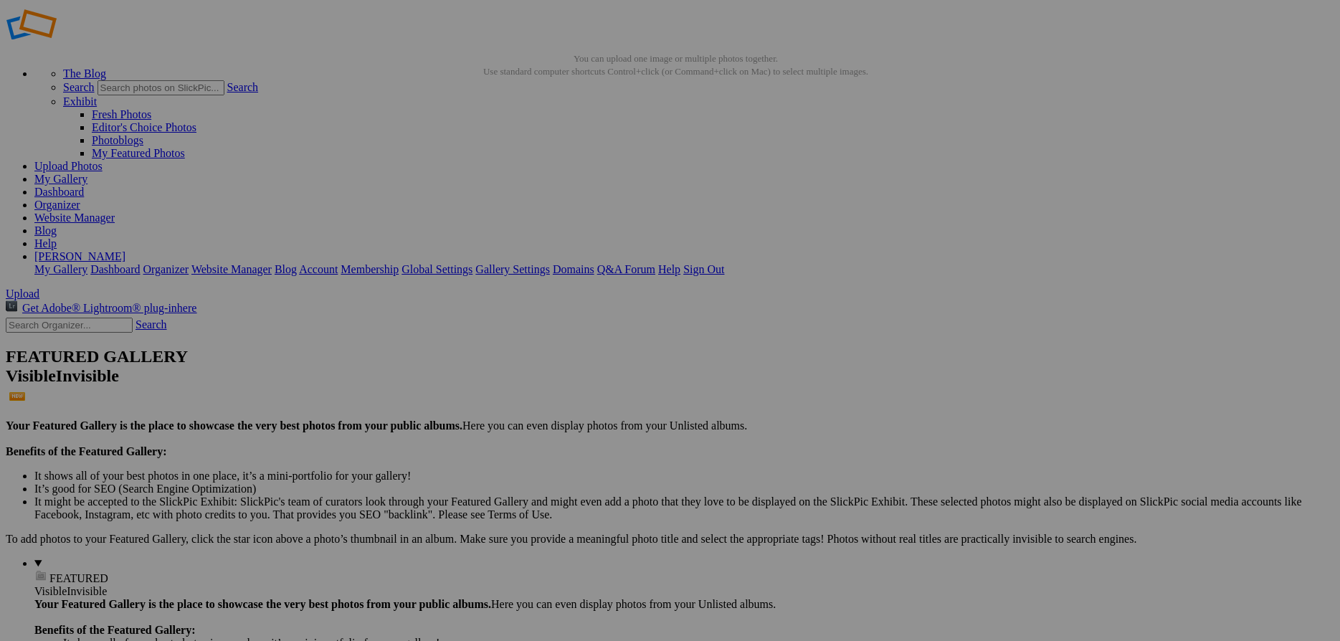
scroll to position [0, 0]
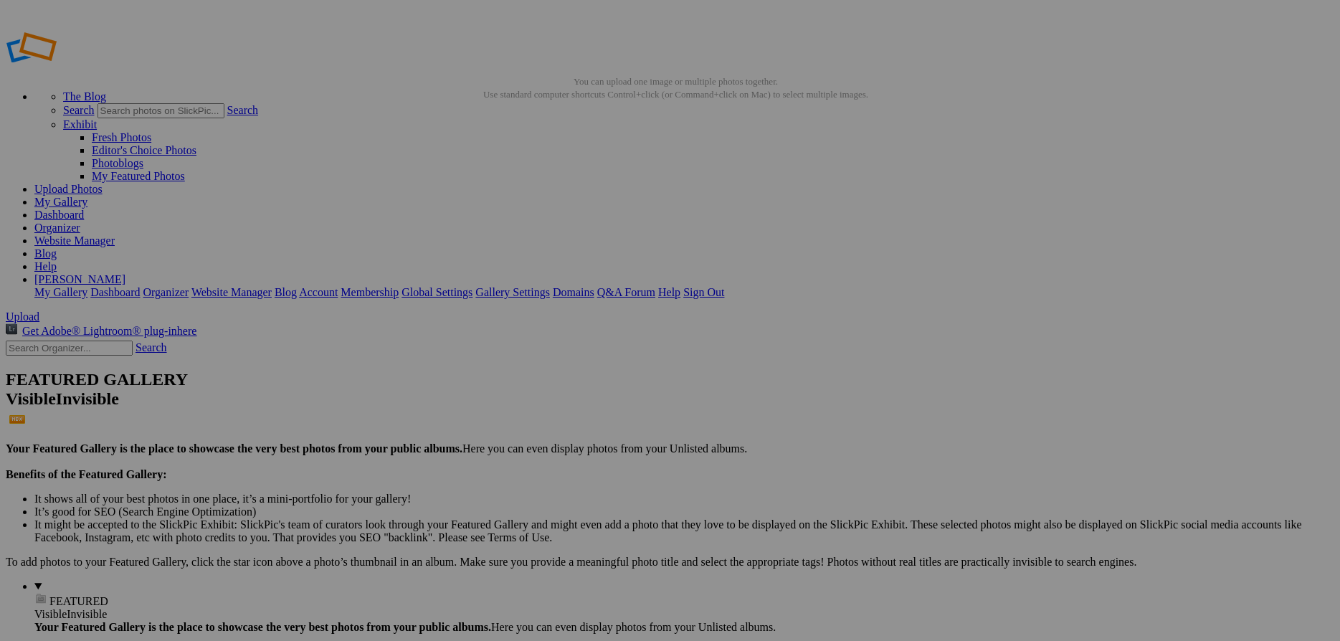
click at [115, 234] on link "Website Manager" at bounding box center [74, 240] width 80 height 12
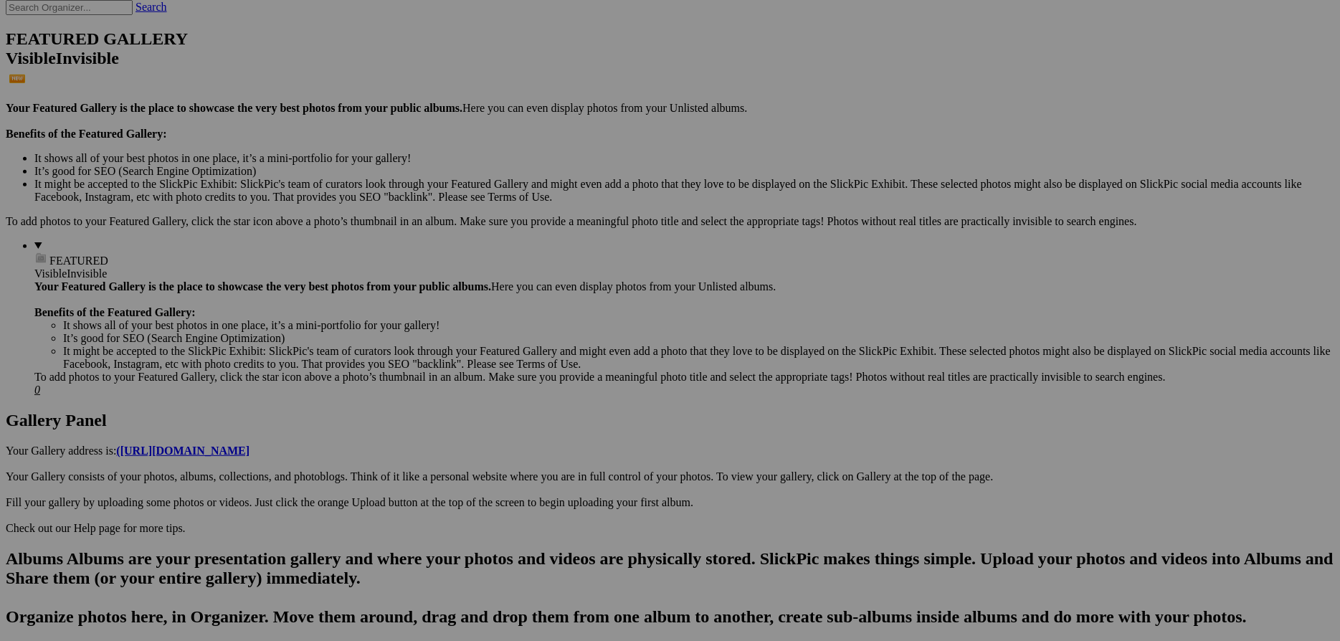
scroll to position [487, 0]
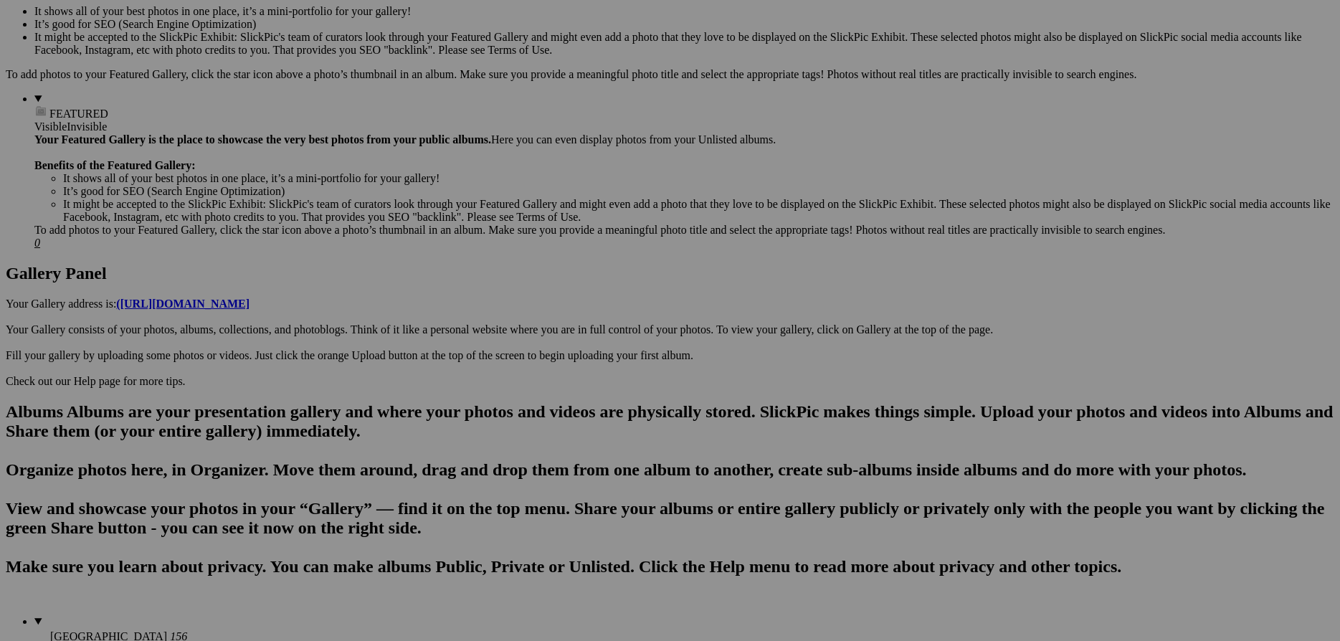
drag, startPoint x: 954, startPoint y: 222, endPoint x: 954, endPoint y: 240, distance: 17.9
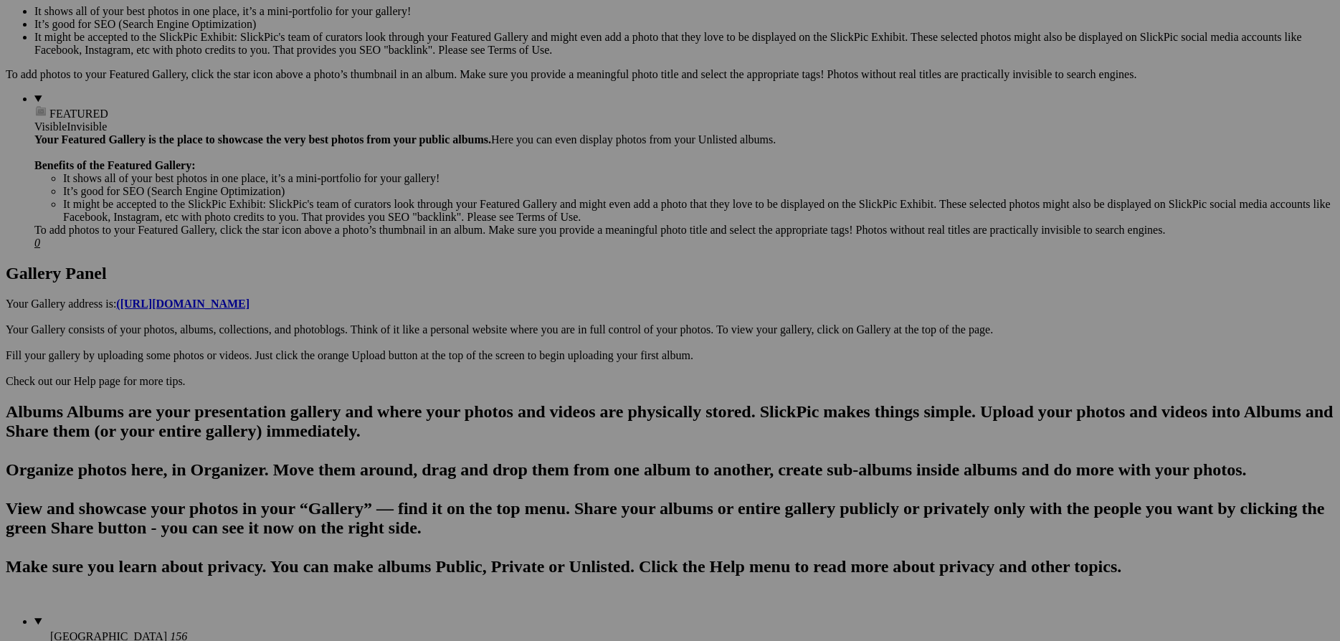
click at [575, 415] on span "Yes" at bounding box center [566, 415] width 16 height 12
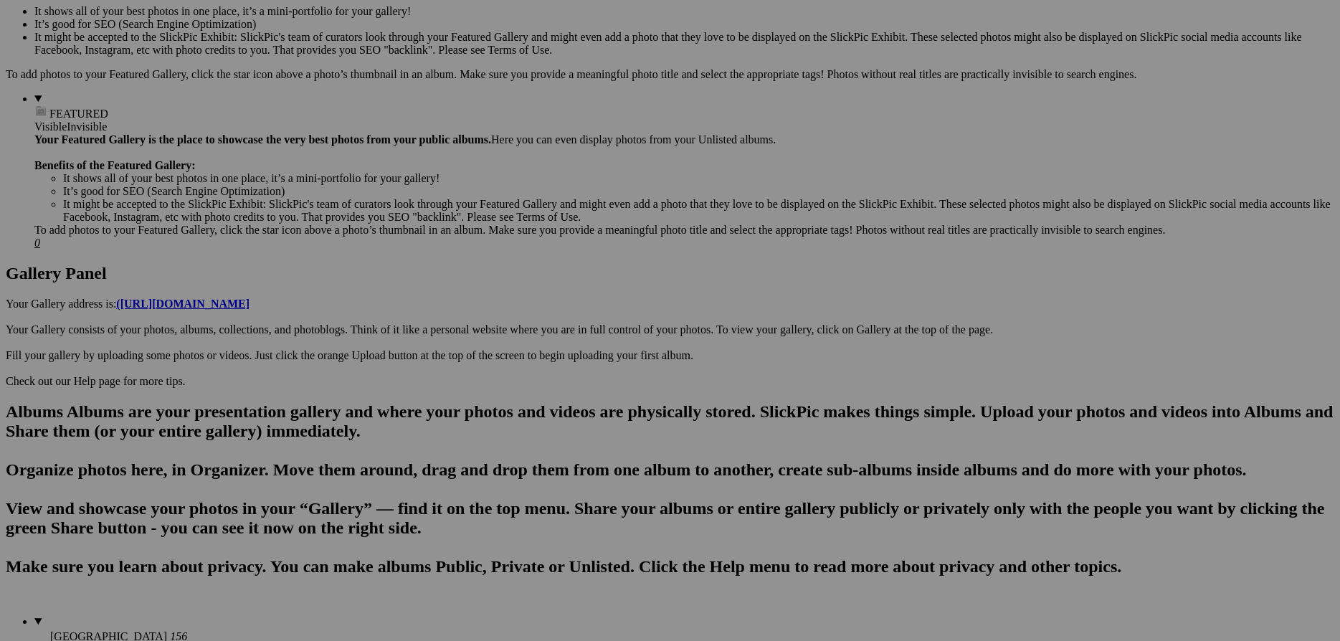
scroll to position [0, 0]
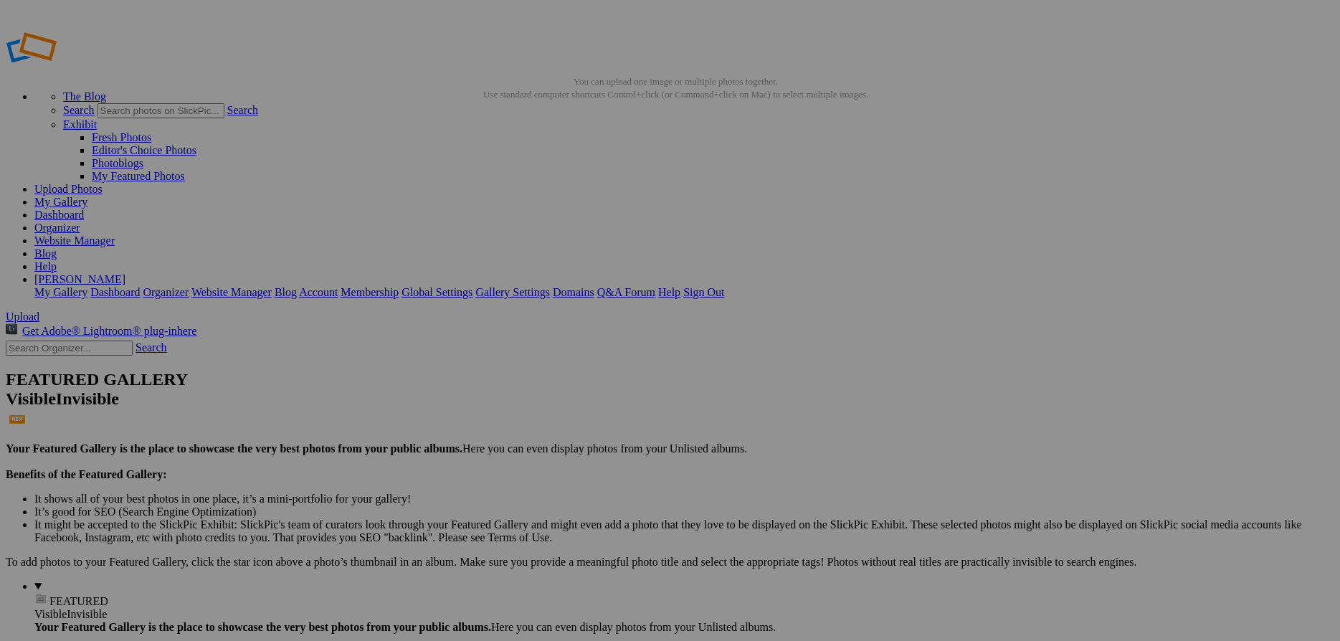
click at [115, 234] on link "Website Manager" at bounding box center [74, 240] width 80 height 12
drag, startPoint x: 772, startPoint y: 449, endPoint x: 638, endPoint y: 432, distance: 135.1
type input "Portfolio"
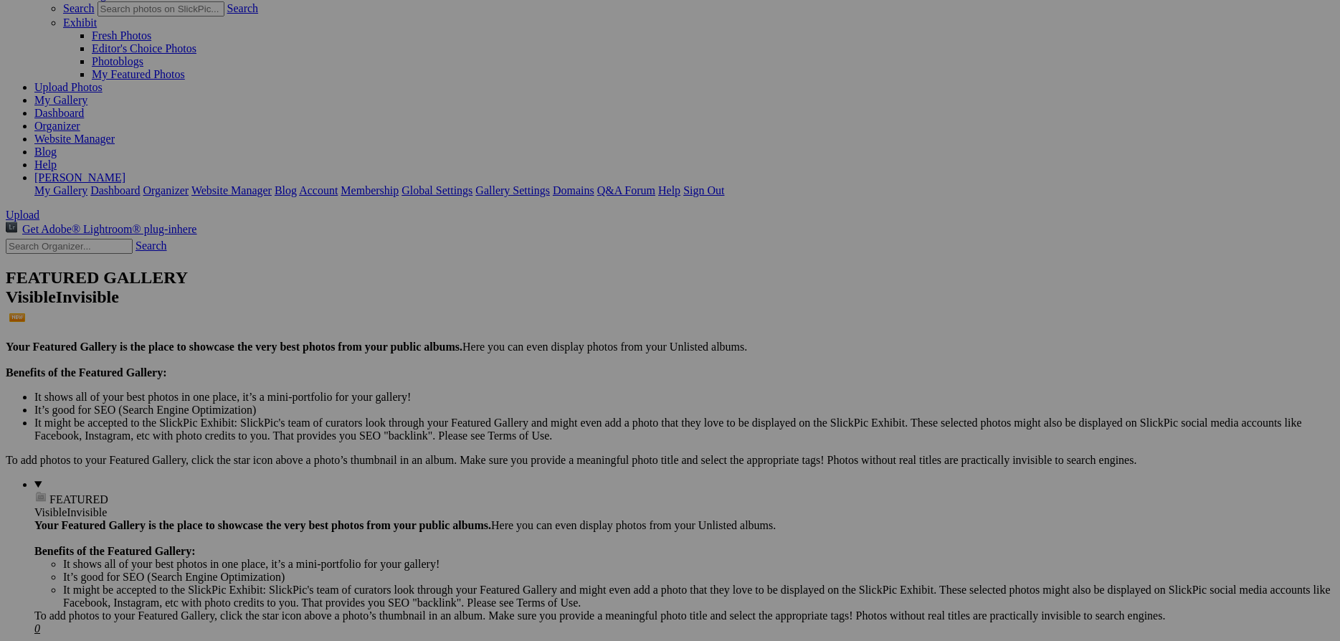
scroll to position [123, 0]
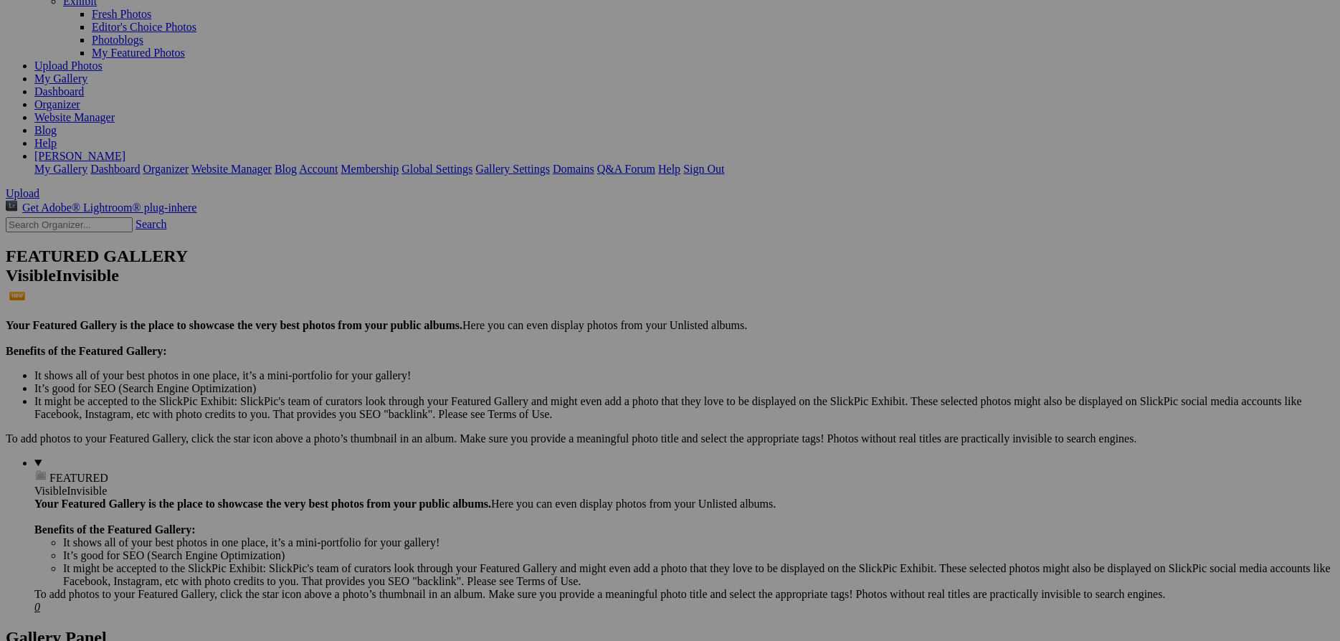
click at [575, 410] on span "Yes" at bounding box center [566, 415] width 16 height 12
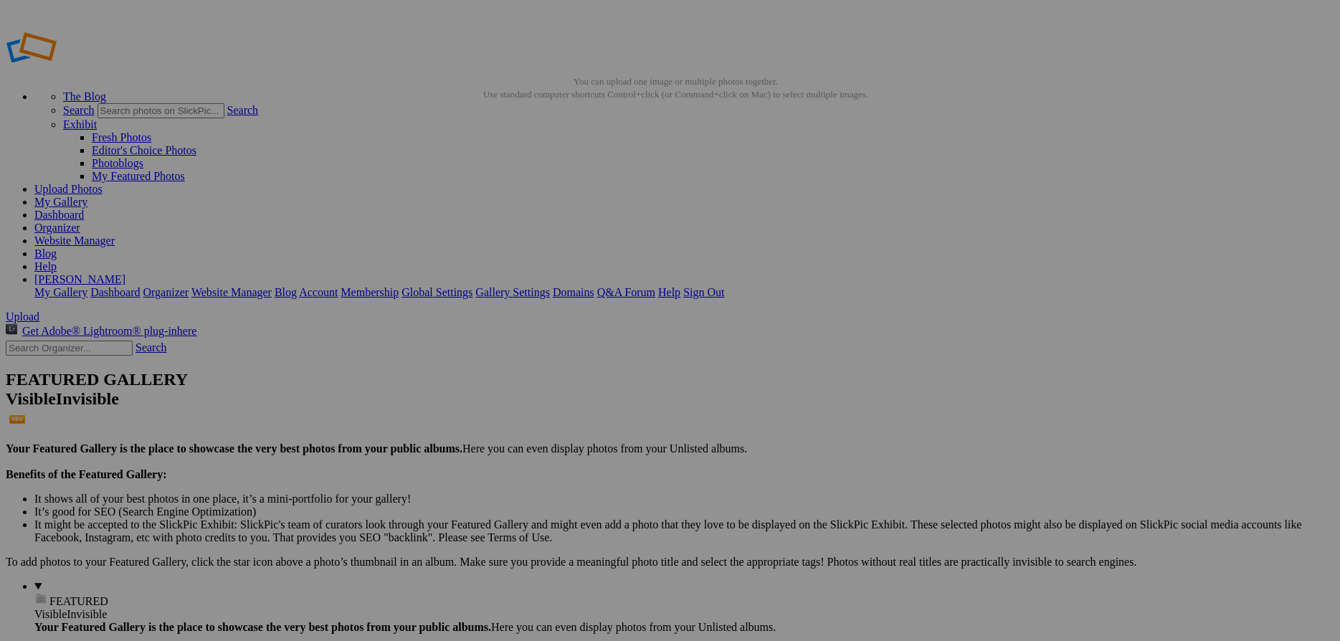
click at [115, 234] on link "Website Manager" at bounding box center [74, 240] width 80 height 12
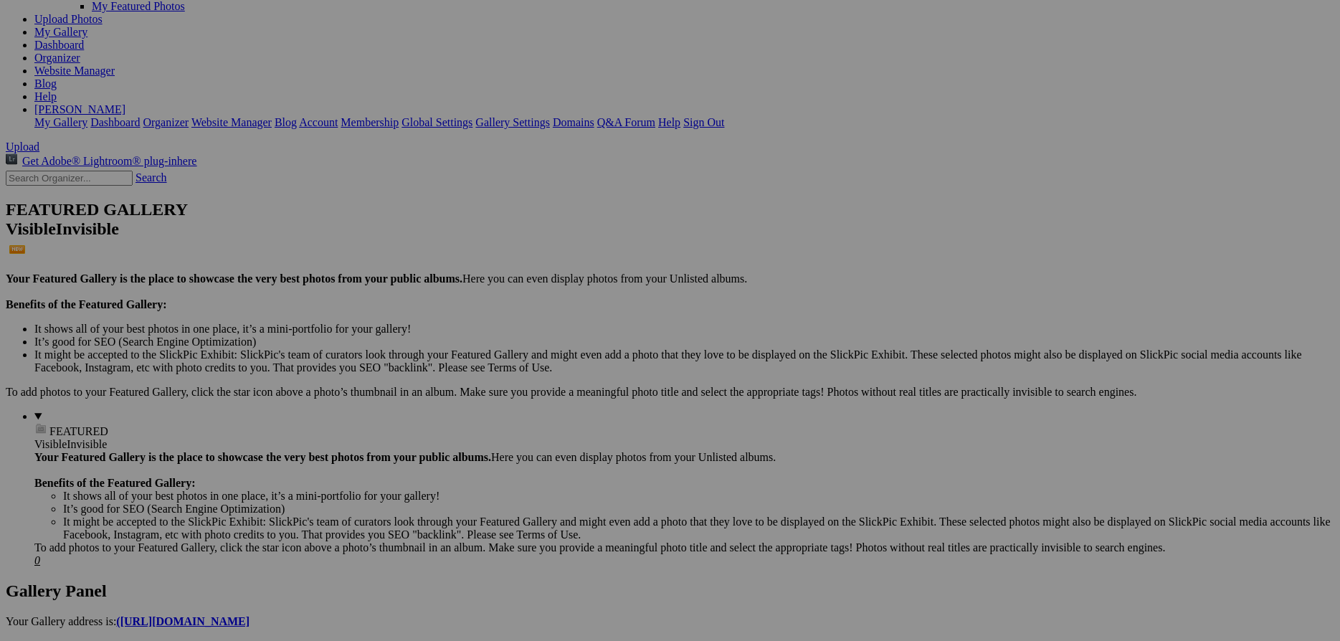
scroll to position [305, 0]
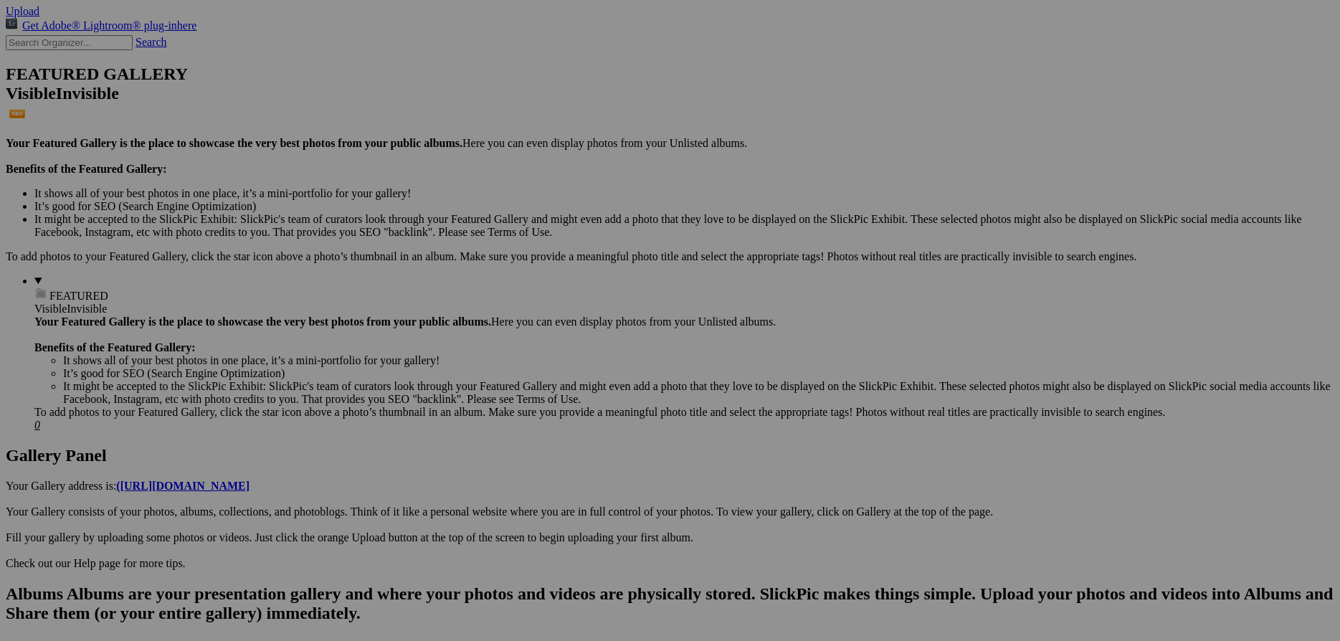
click at [575, 420] on span "Yes" at bounding box center [566, 415] width 16 height 12
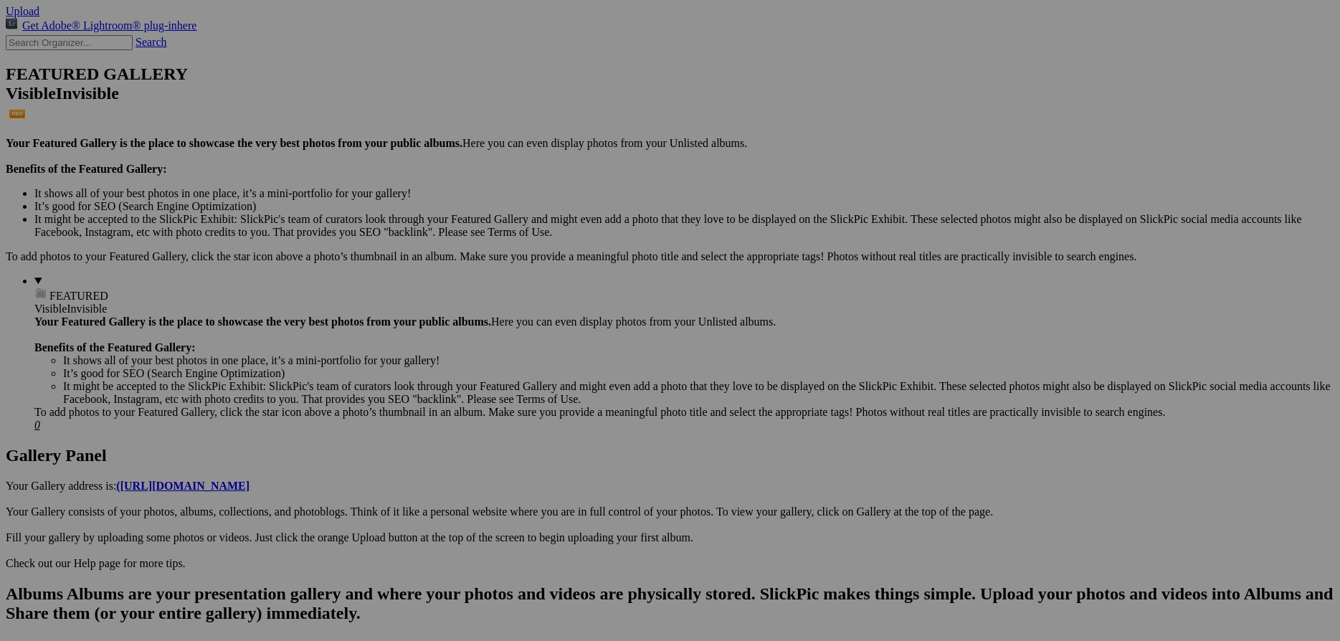
scroll to position [0, 0]
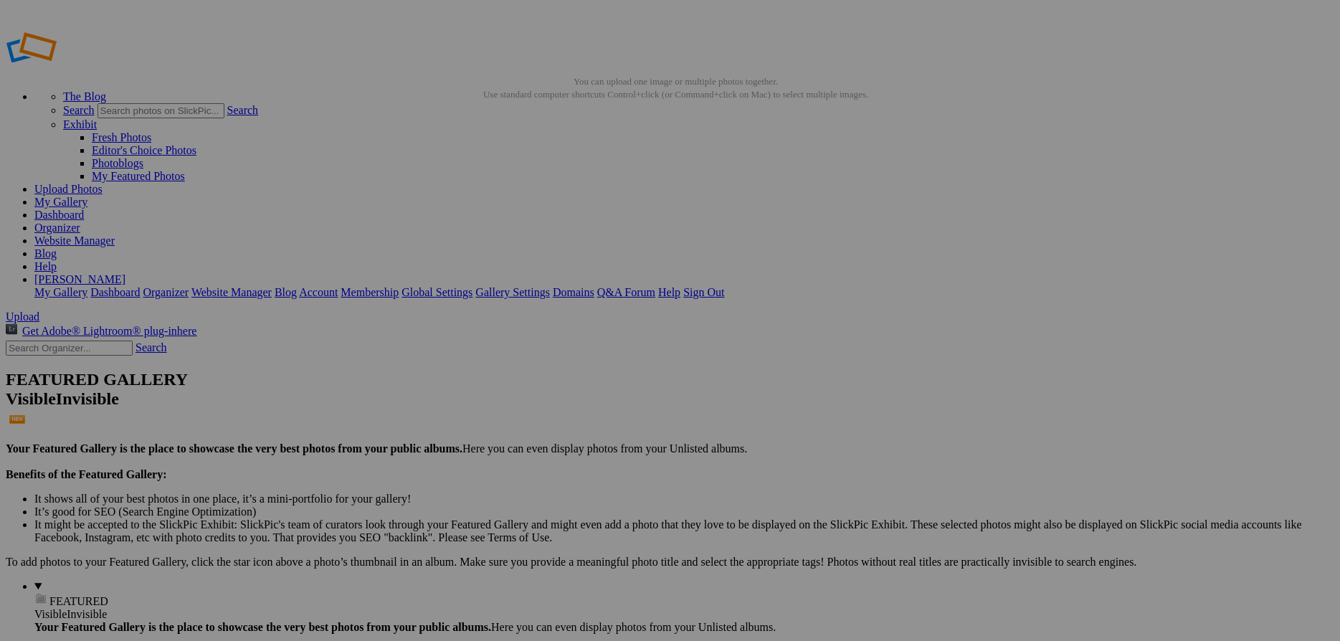
click at [115, 234] on link "Website Manager" at bounding box center [74, 240] width 80 height 12
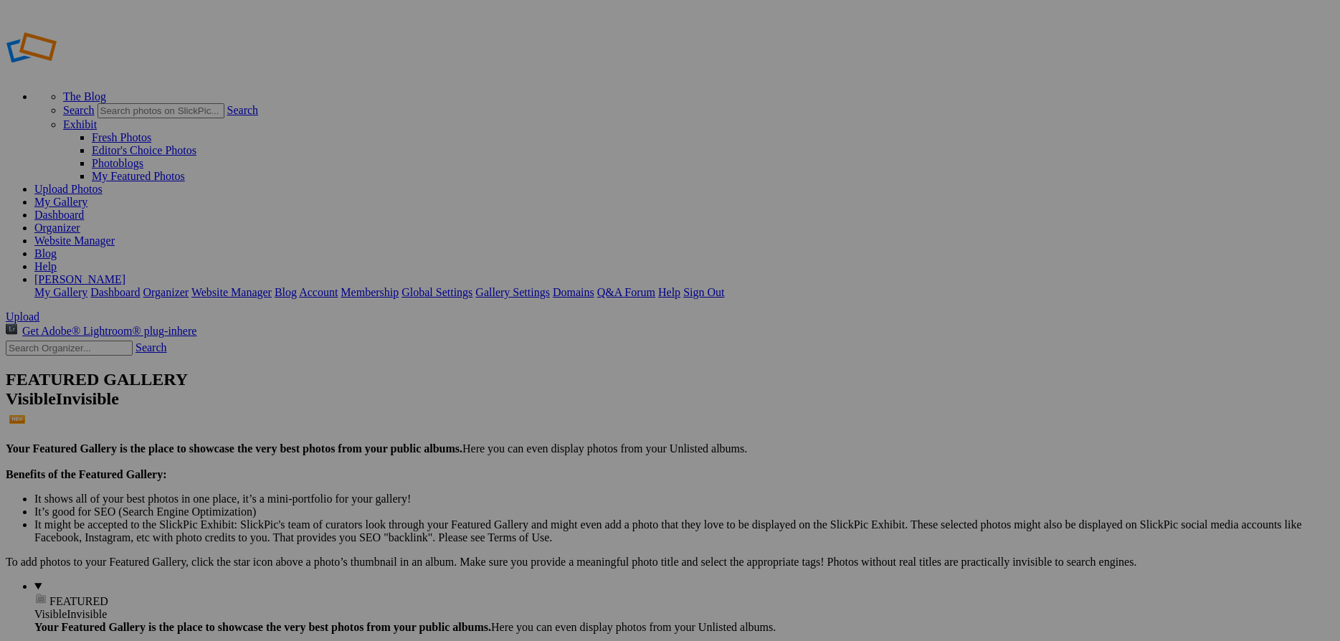
click at [115, 234] on link "Website Manager" at bounding box center [74, 240] width 80 height 12
